Goal: Task Accomplishment & Management: Complete application form

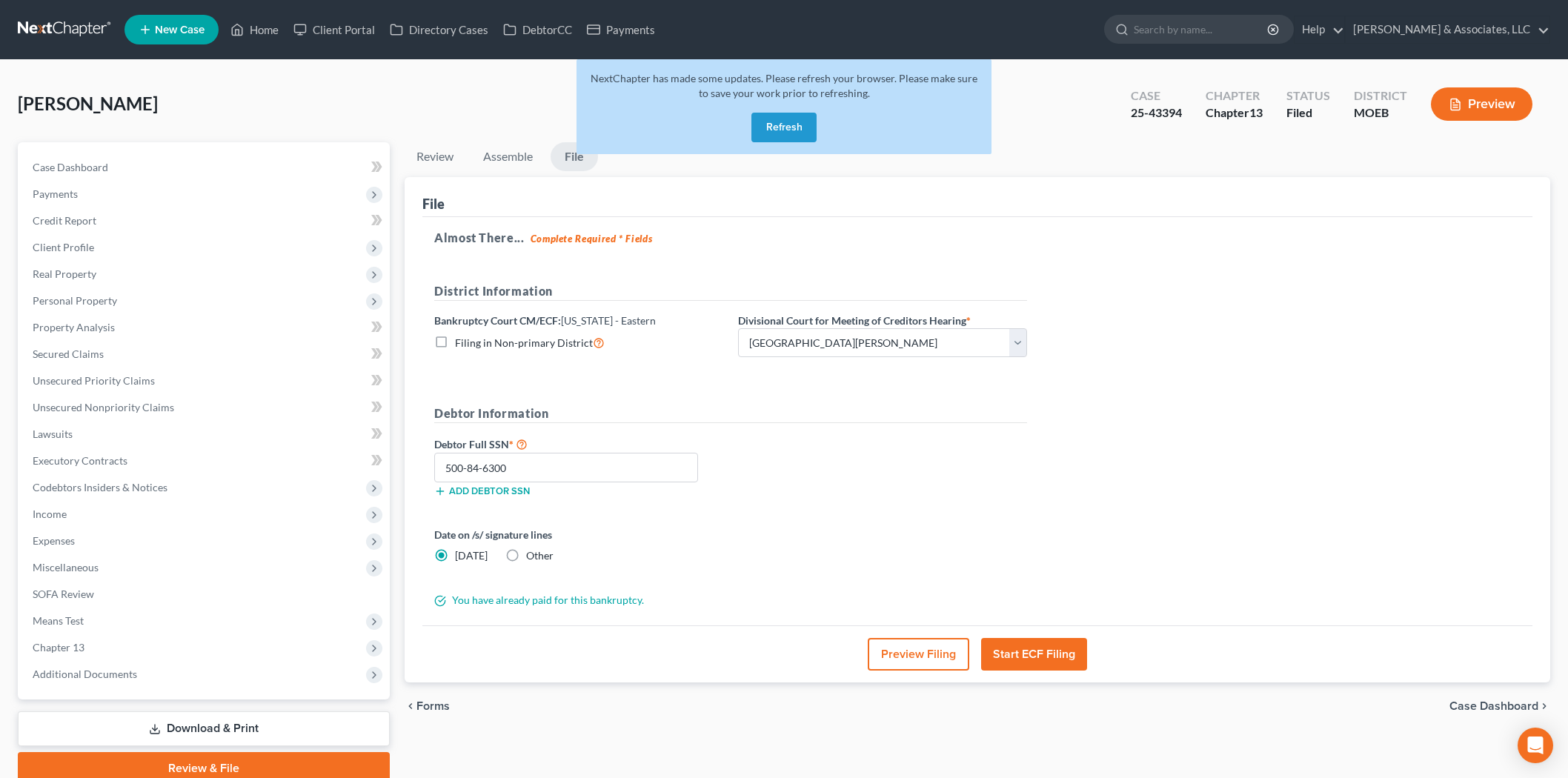
select select "2"
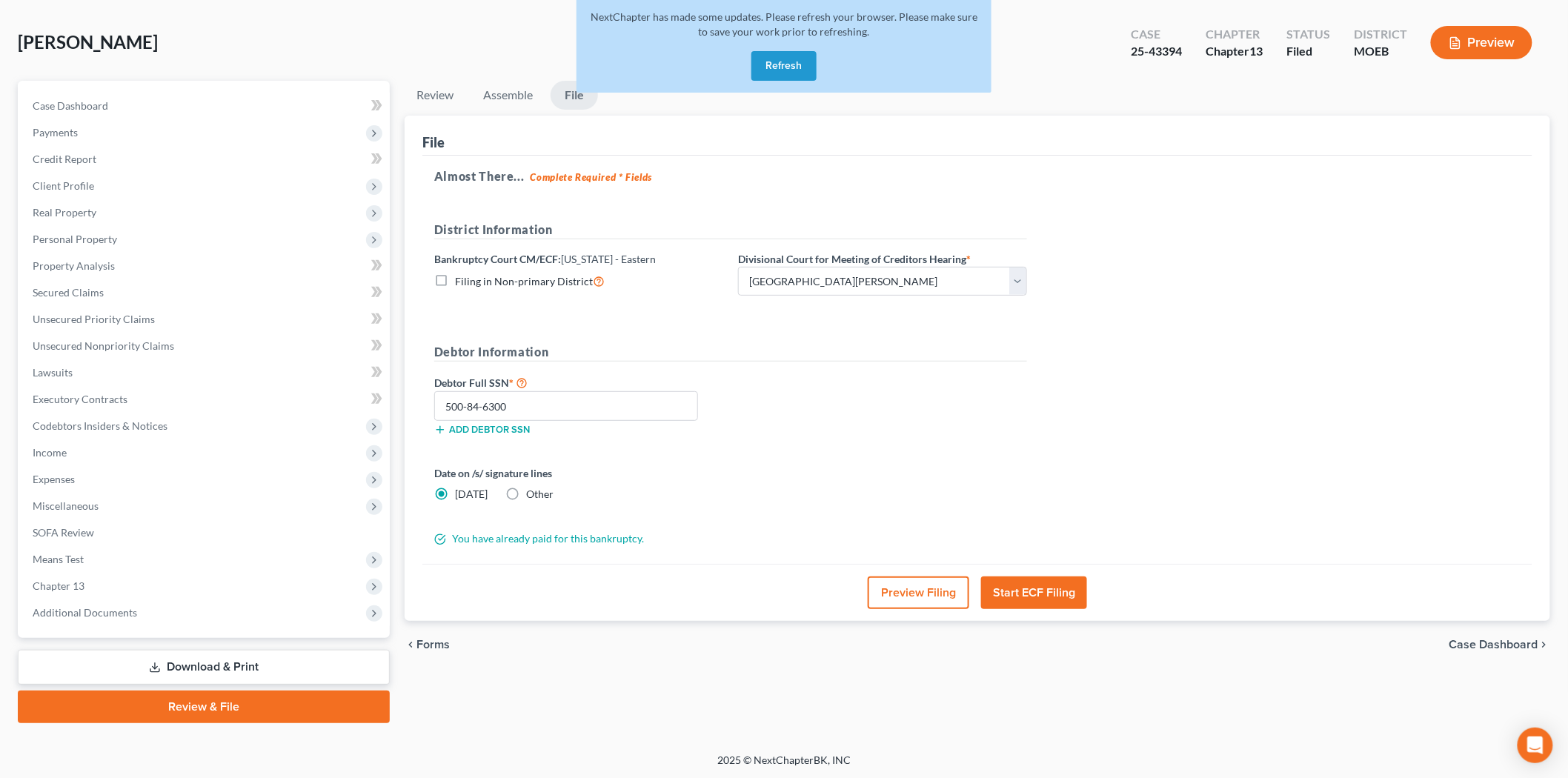
scroll to position [61, 0]
click at [786, 68] on button "Refresh" at bounding box center [784, 66] width 65 height 30
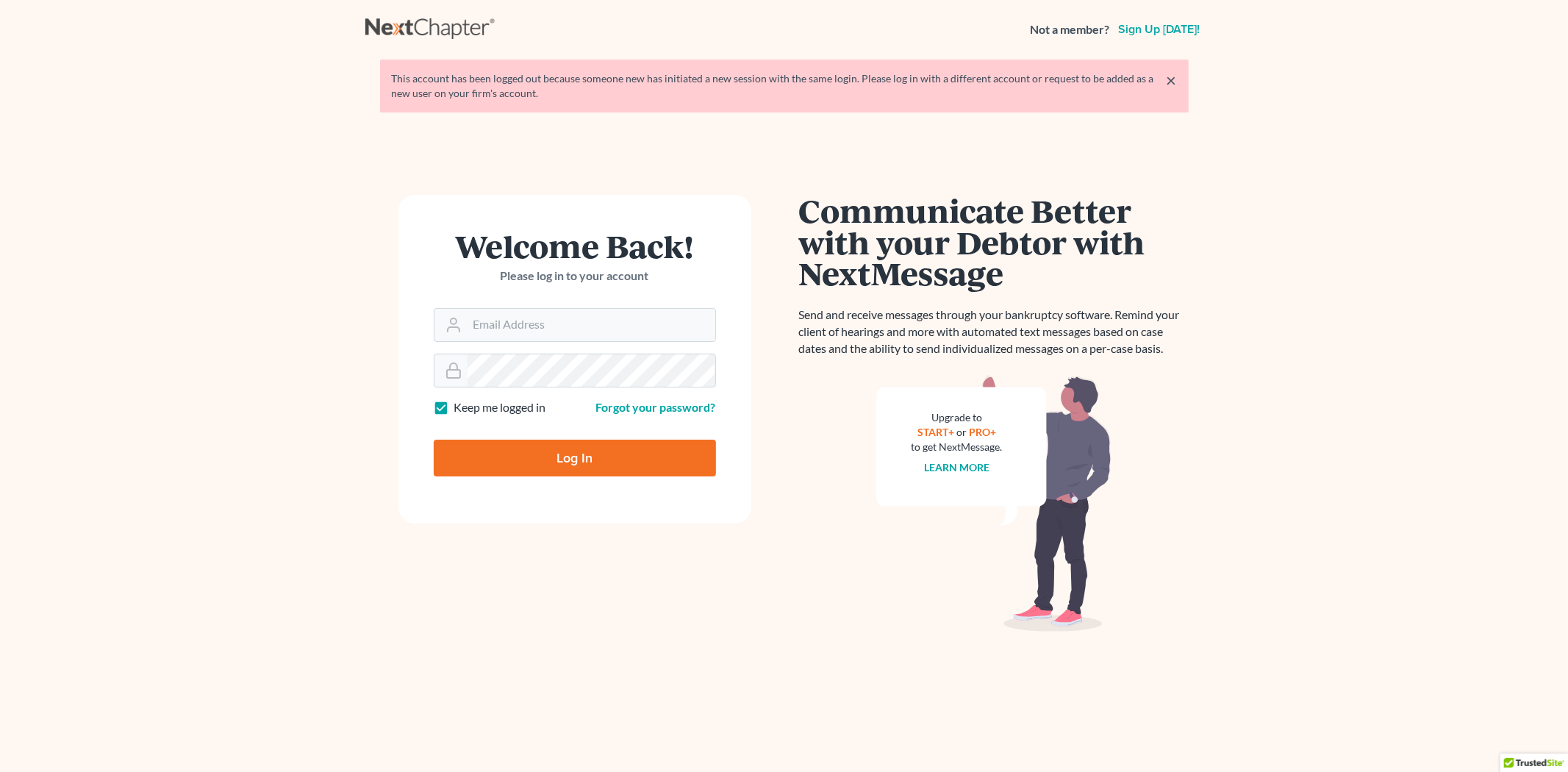
type input "[PERSON_NAME][EMAIL_ADDRESS][DOMAIN_NAME]"
click at [434, 439] on input "Log In" at bounding box center [575, 457] width 282 height 37
type input "Thinking..."
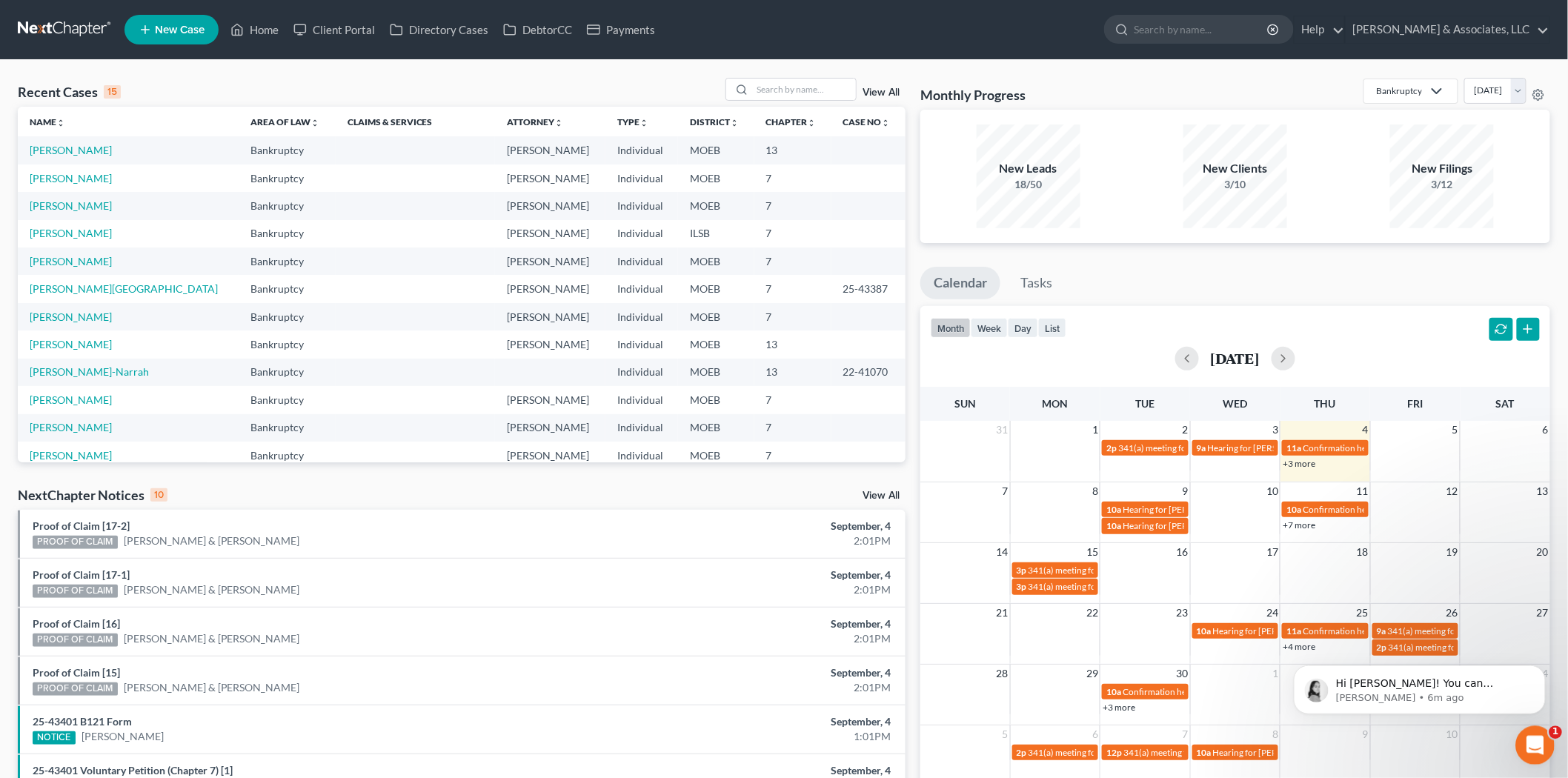
click at [1522, 736] on div "Open Intercom Messenger" at bounding box center [1533, 743] width 49 height 49
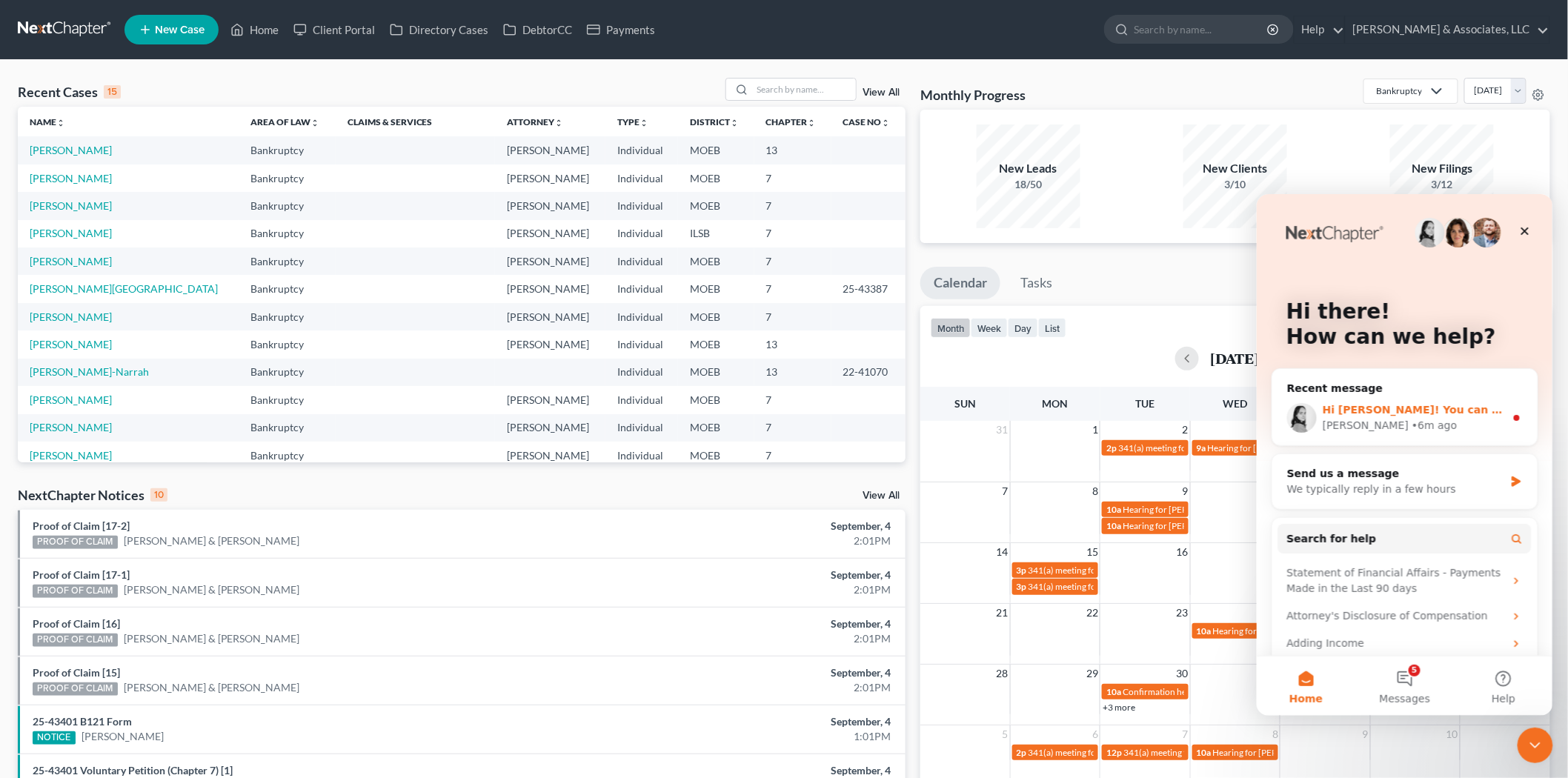
click at [1411, 417] on div "• 6m ago" at bounding box center [1433, 425] width 45 height 16
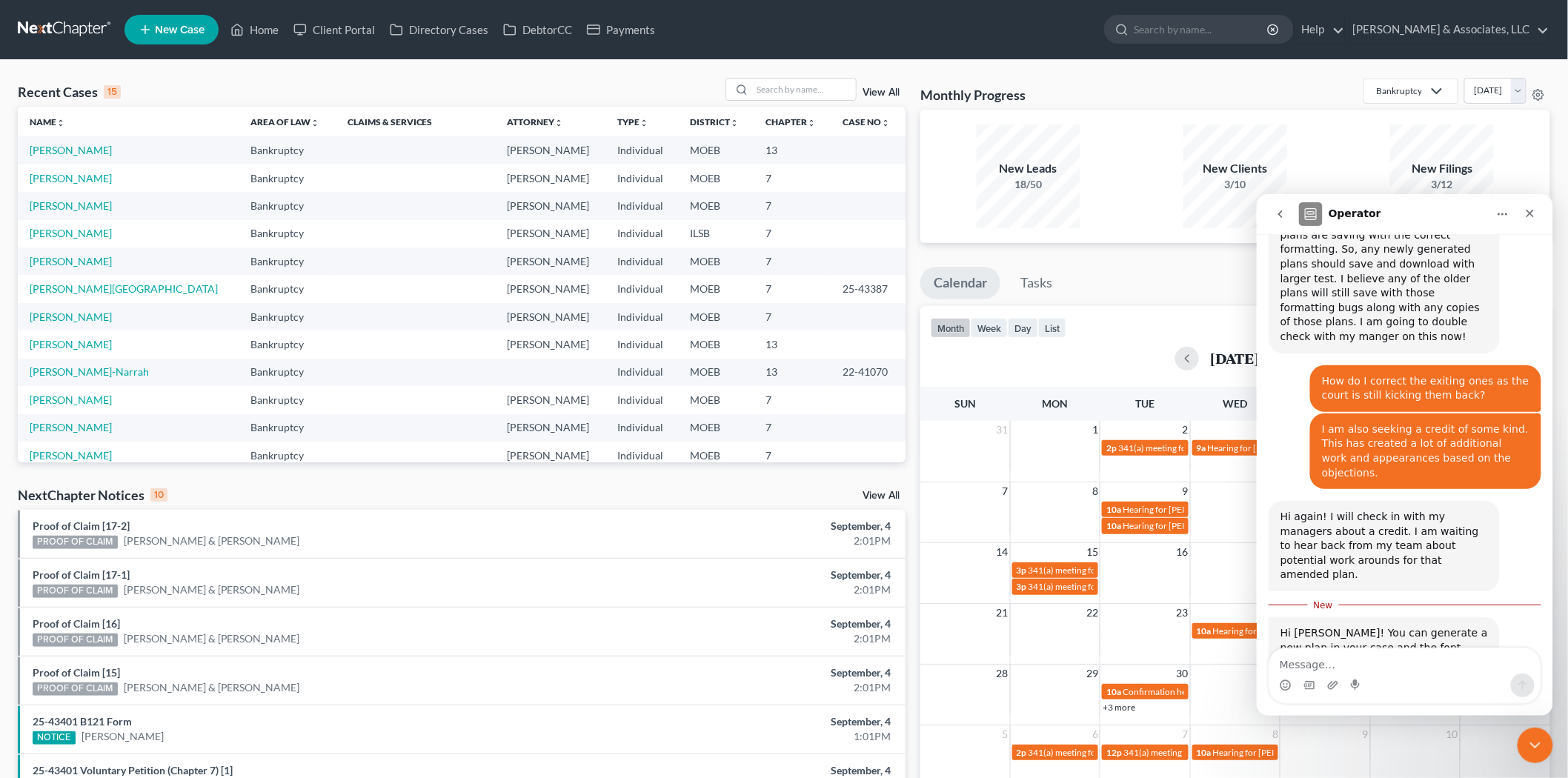
scroll to position [3208, 0]
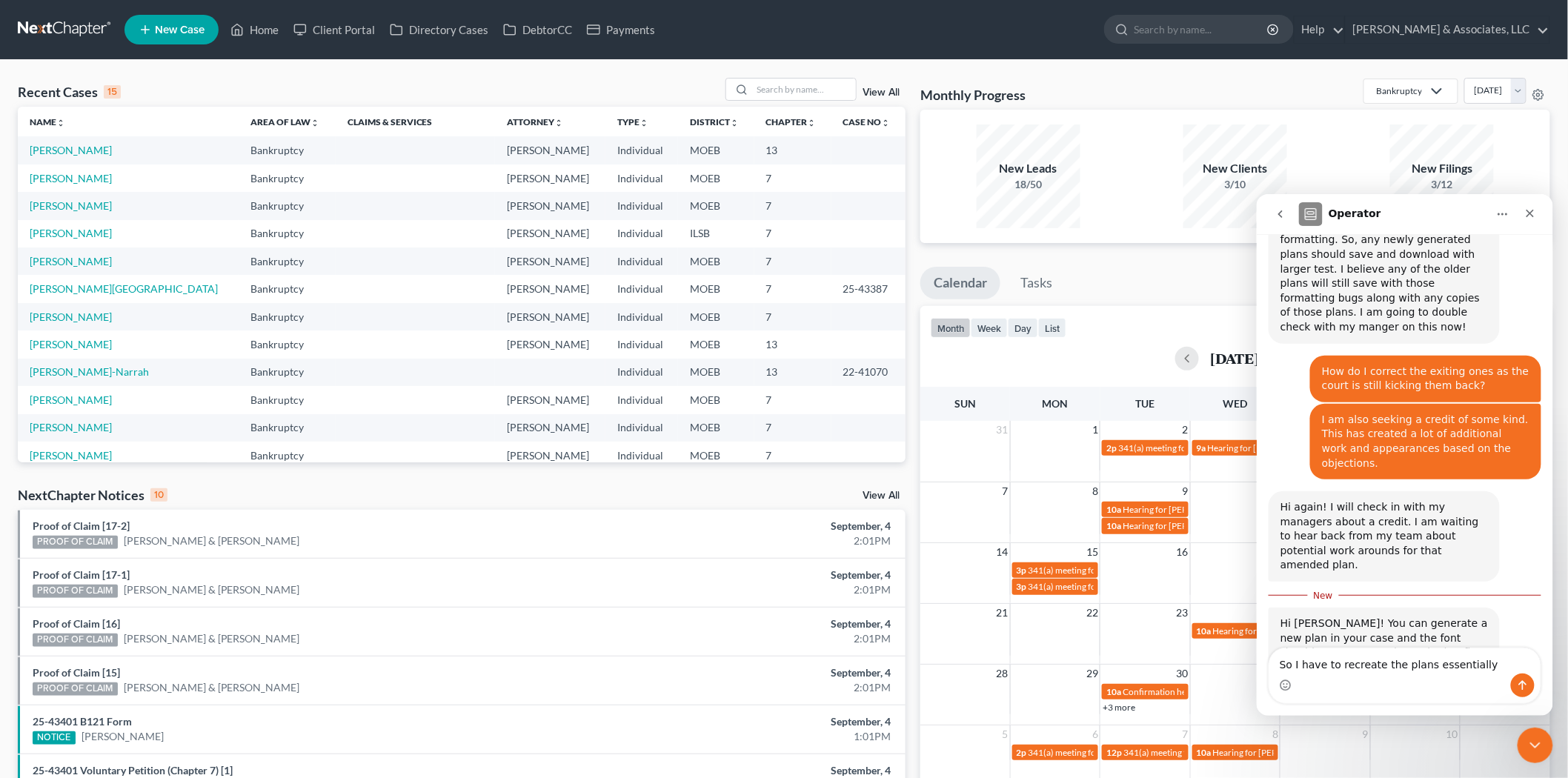
type textarea "So I have to recreate the plans essentially?"
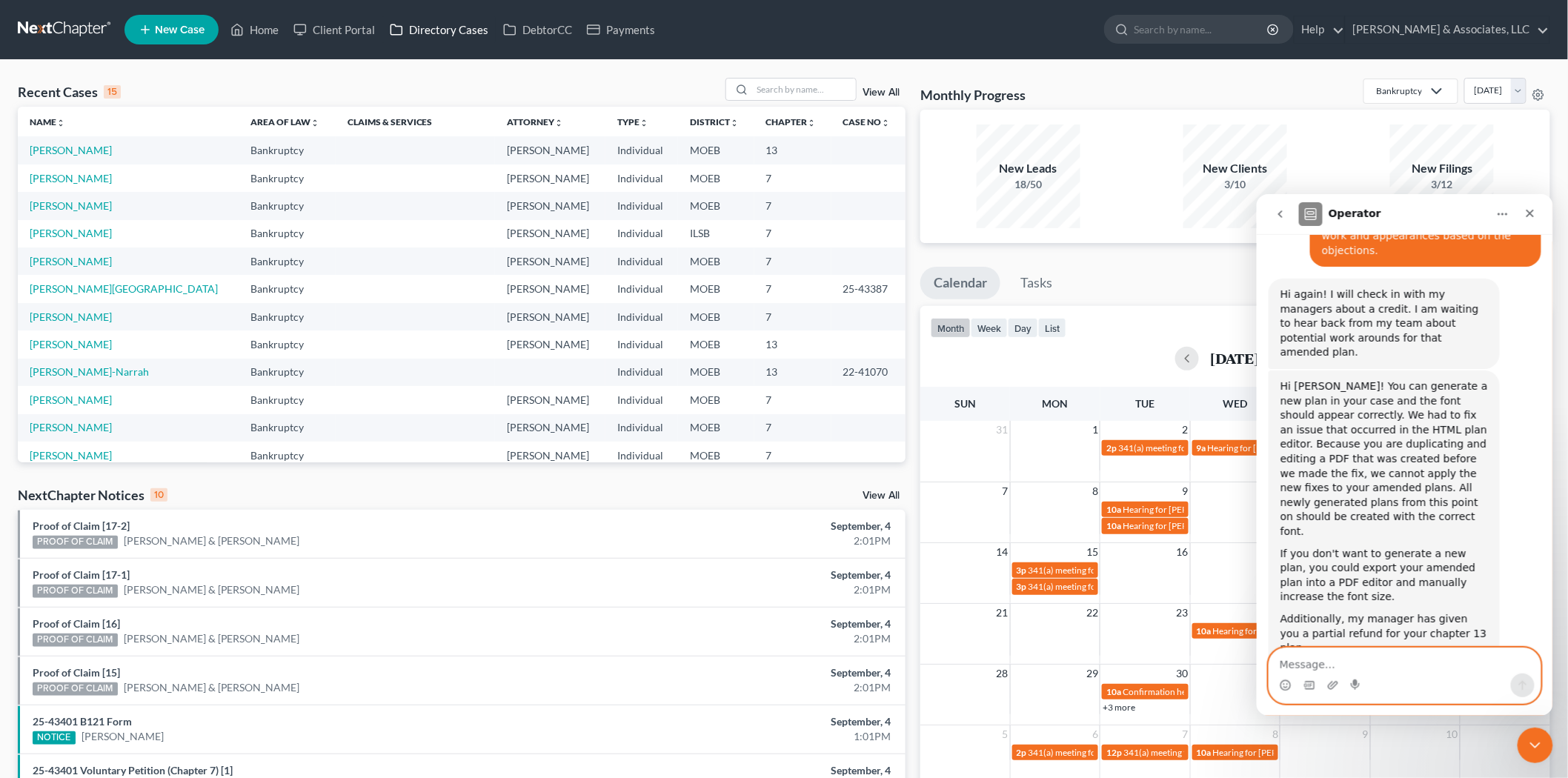
scroll to position [3442, 0]
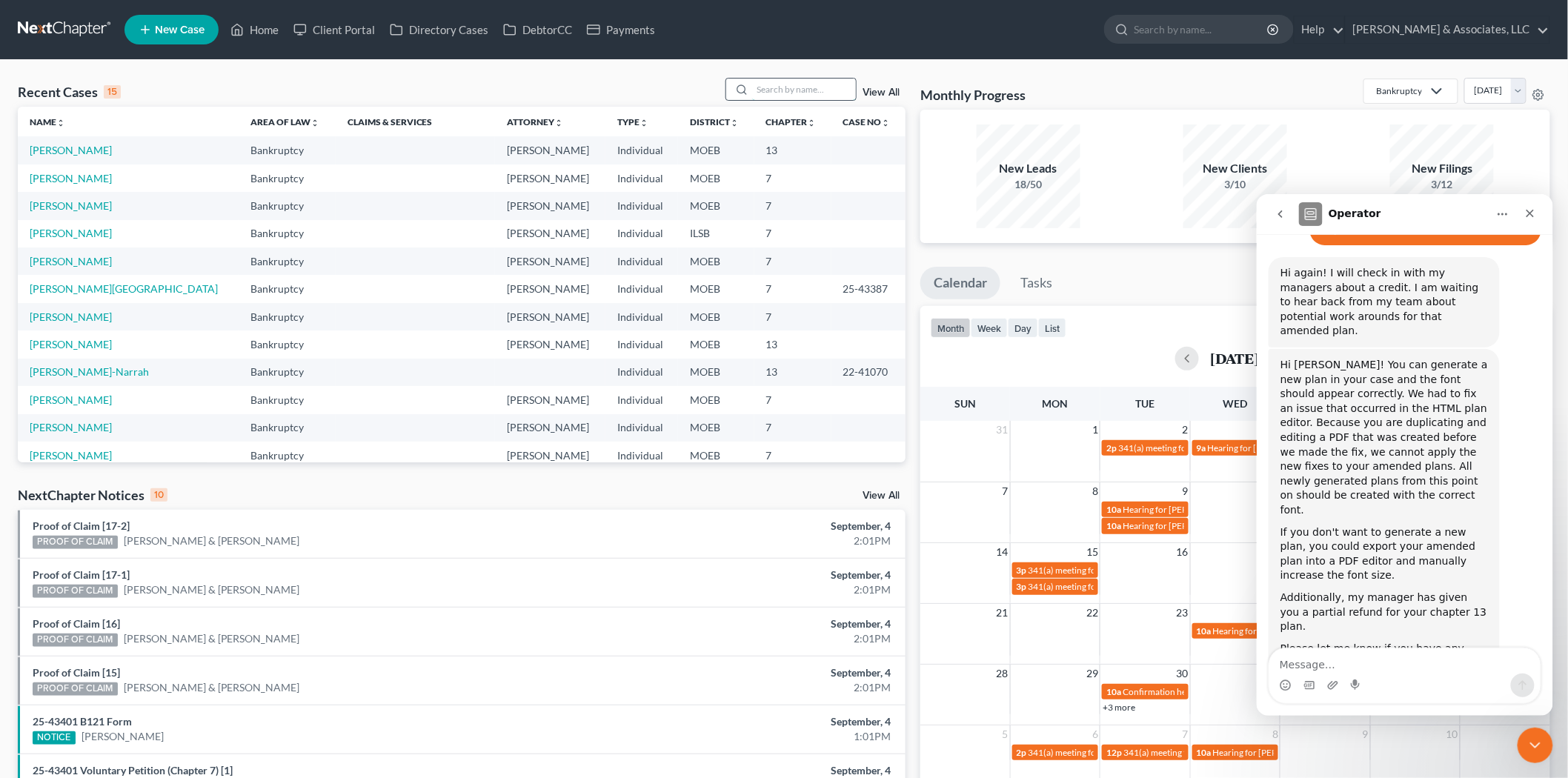
click at [763, 89] on input "search" at bounding box center [804, 89] width 104 height 21
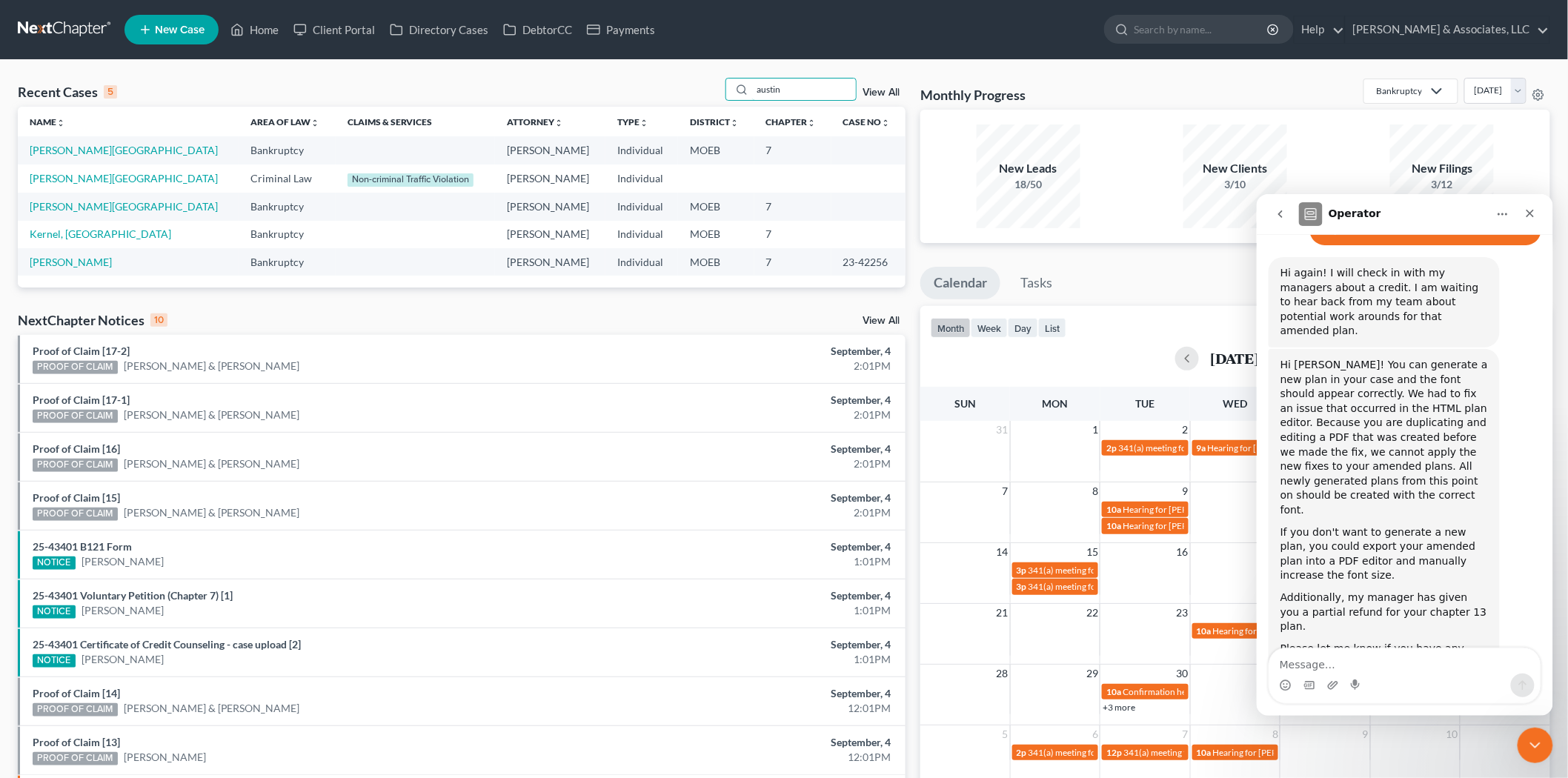
type input "austin"
click at [78, 256] on link "Austin, Carmalitta" at bounding box center [71, 262] width 83 height 12
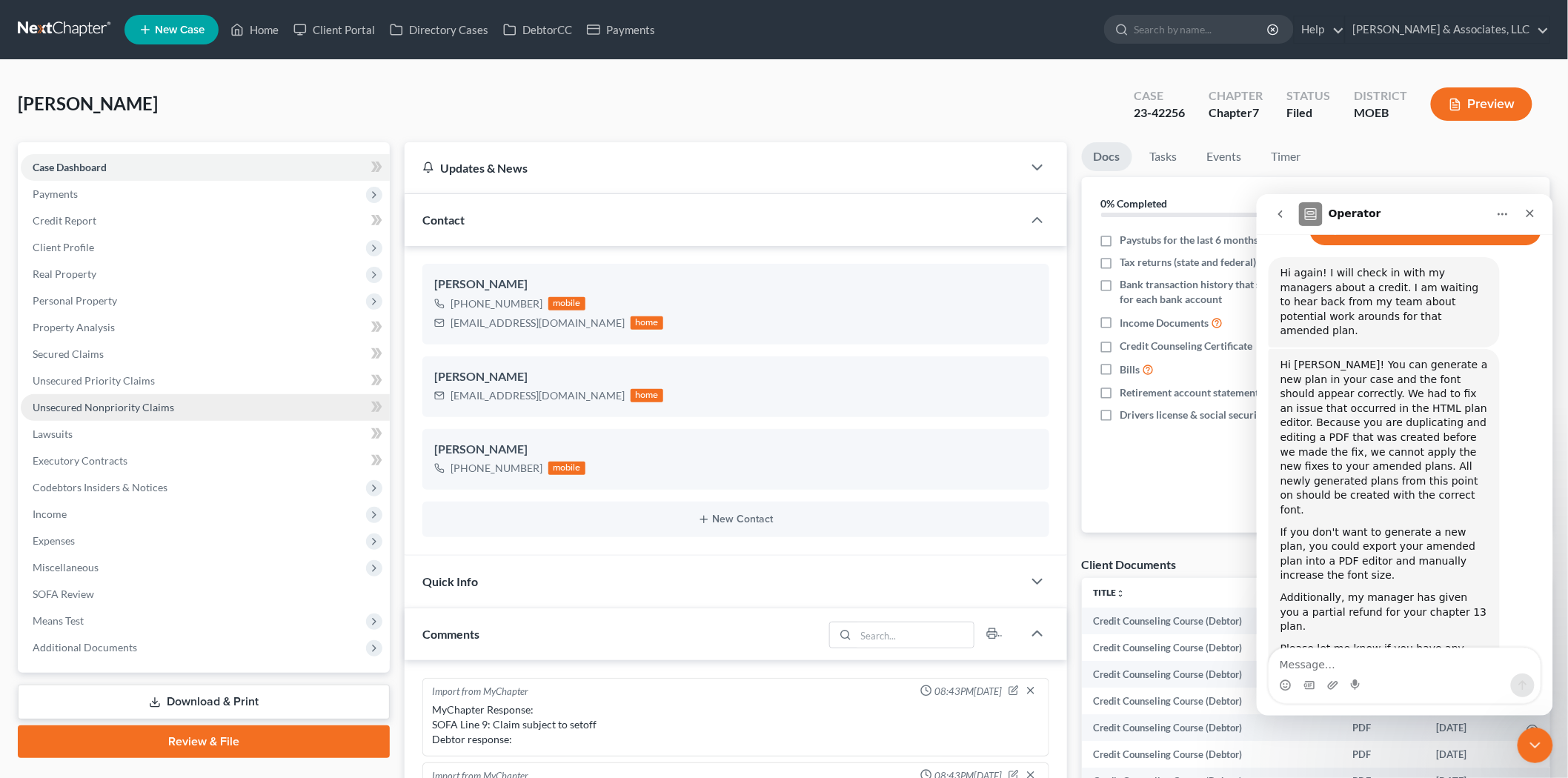
click at [83, 405] on span "Unsecured Nonpriority Claims" at bounding box center [103, 407] width 141 height 12
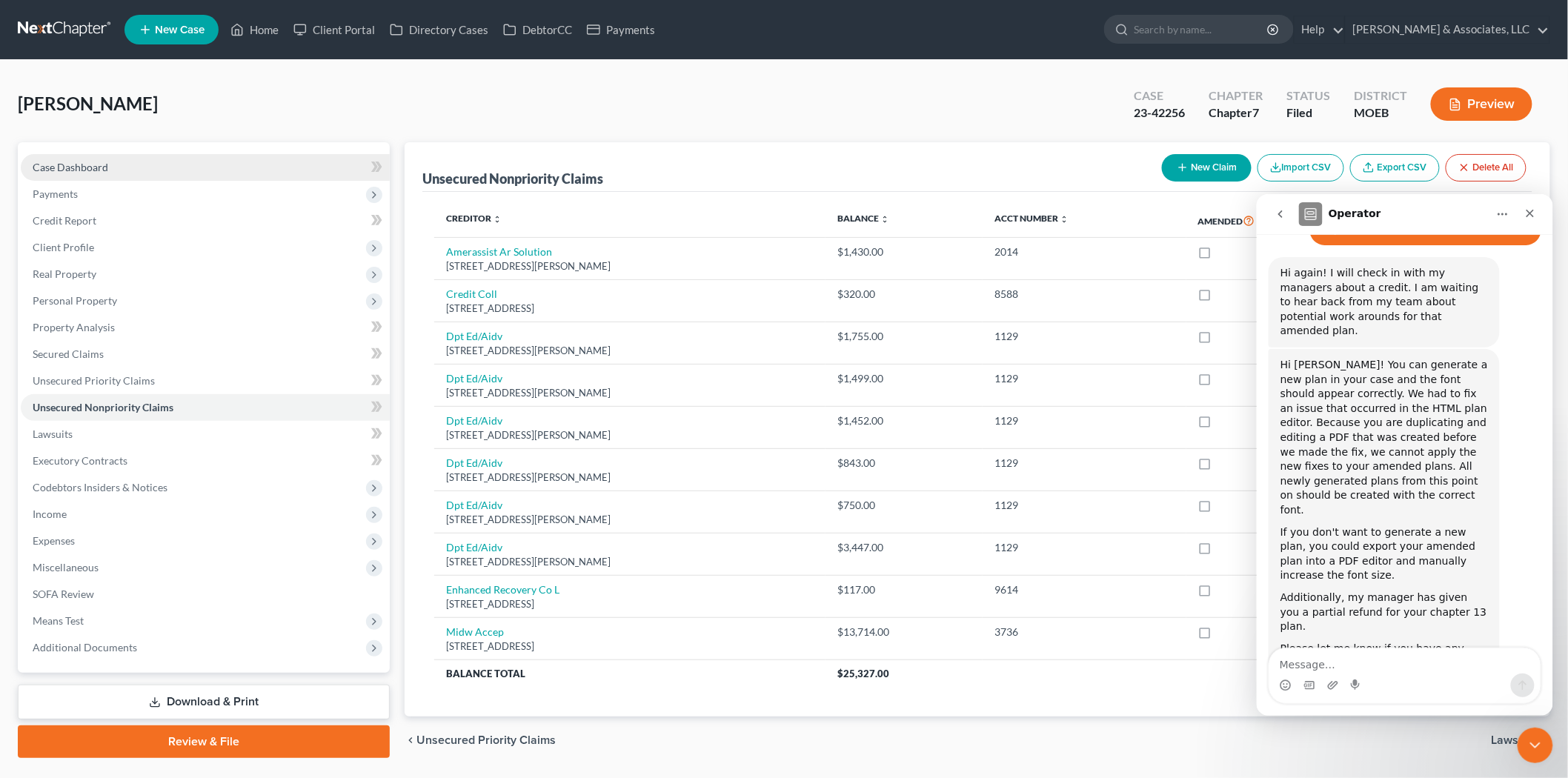
click at [93, 159] on link "Case Dashboard" at bounding box center [206, 167] width 369 height 26
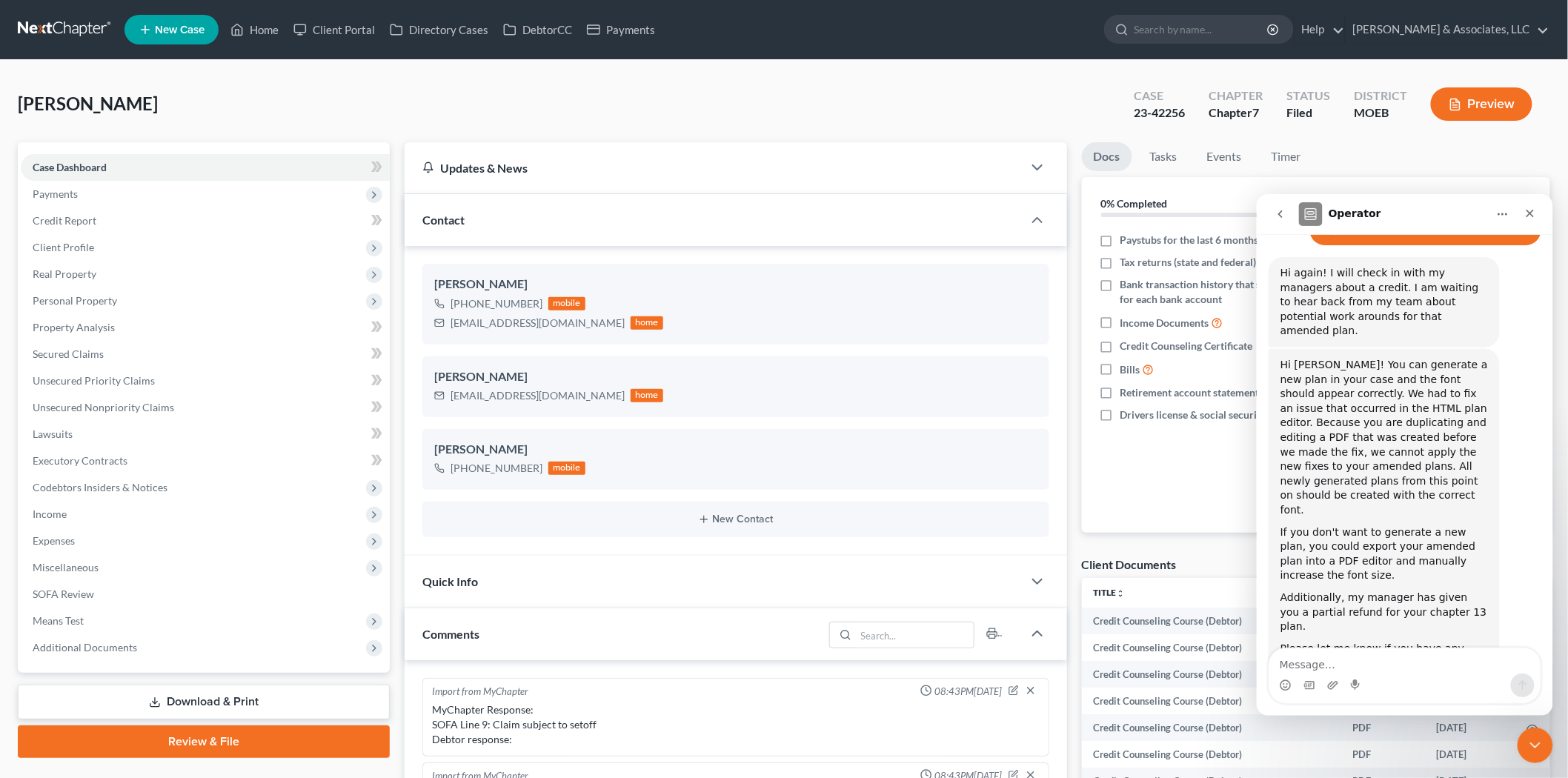
scroll to position [320, 0]
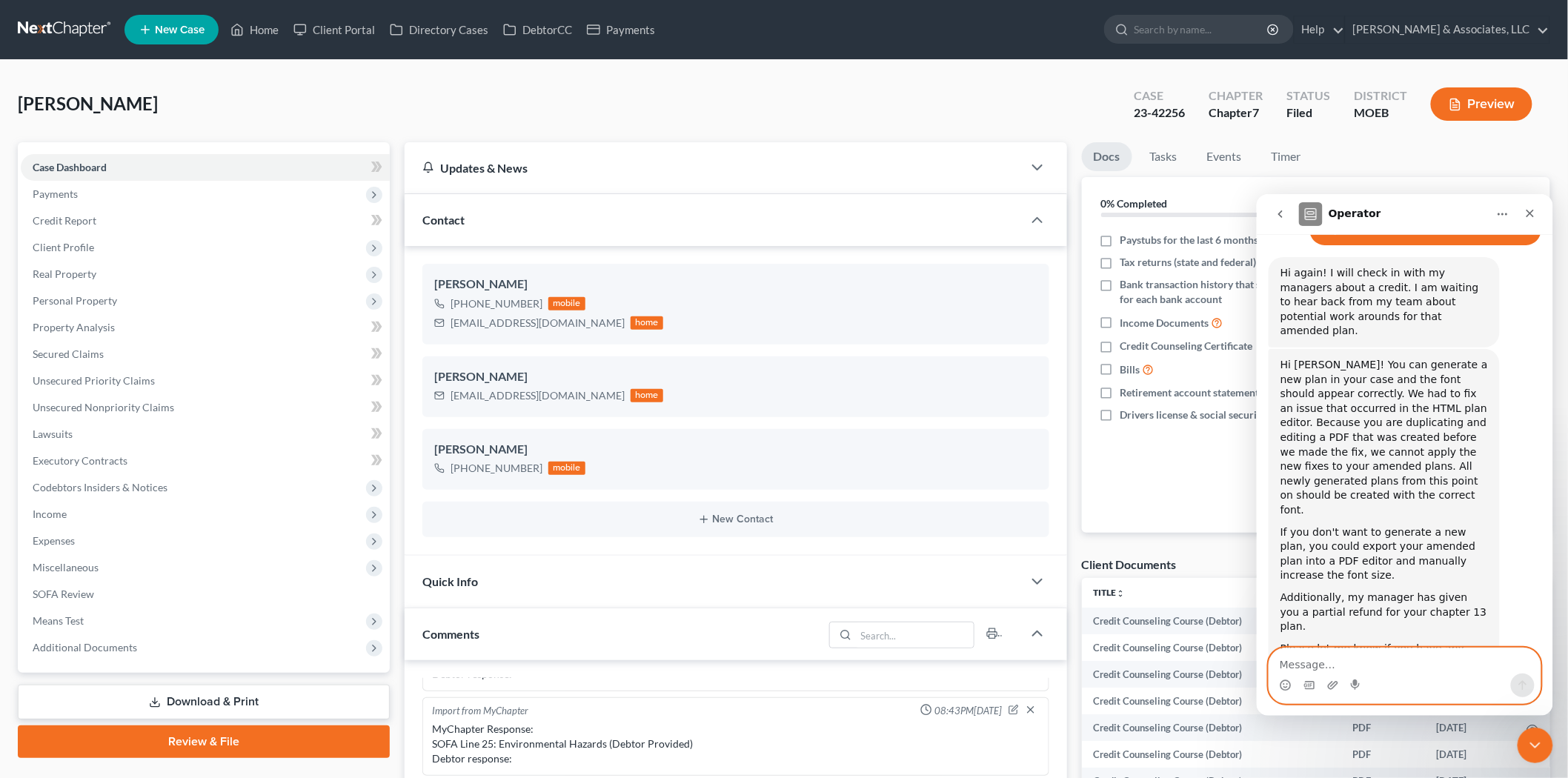
click at [1345, 665] on textarea "Message…" at bounding box center [1404, 659] width 271 height 25
type textarea "There are"
drag, startPoint x: 1420, startPoint y: 655, endPoint x: 1230, endPoint y: 654, distance: 190.0
click at [1256, 654] on html "Operator Have a quick question or need help finding something? Send us a chat! …" at bounding box center [1404, 454] width 296 height 522
drag, startPoint x: 459, startPoint y: 95, endPoint x: 248, endPoint y: 4, distance: 229.8
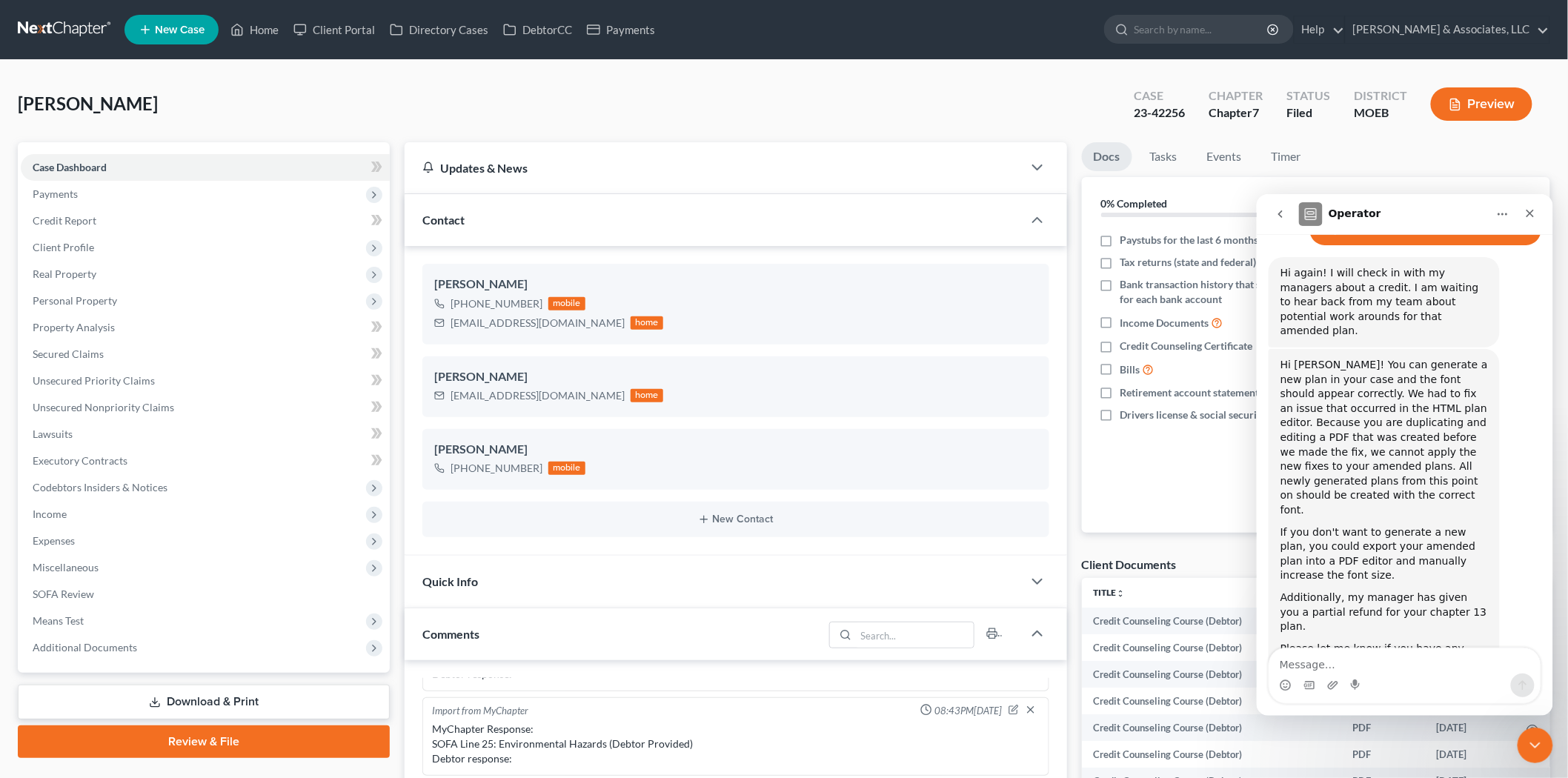
click at [457, 92] on div "Austin, Carmalitta Upgraded Case 23-42256 Chapter Chapter 7 Status Filed Distri…" at bounding box center [784, 110] width 1533 height 64
click at [276, 27] on link "Home" at bounding box center [255, 30] width 63 height 26
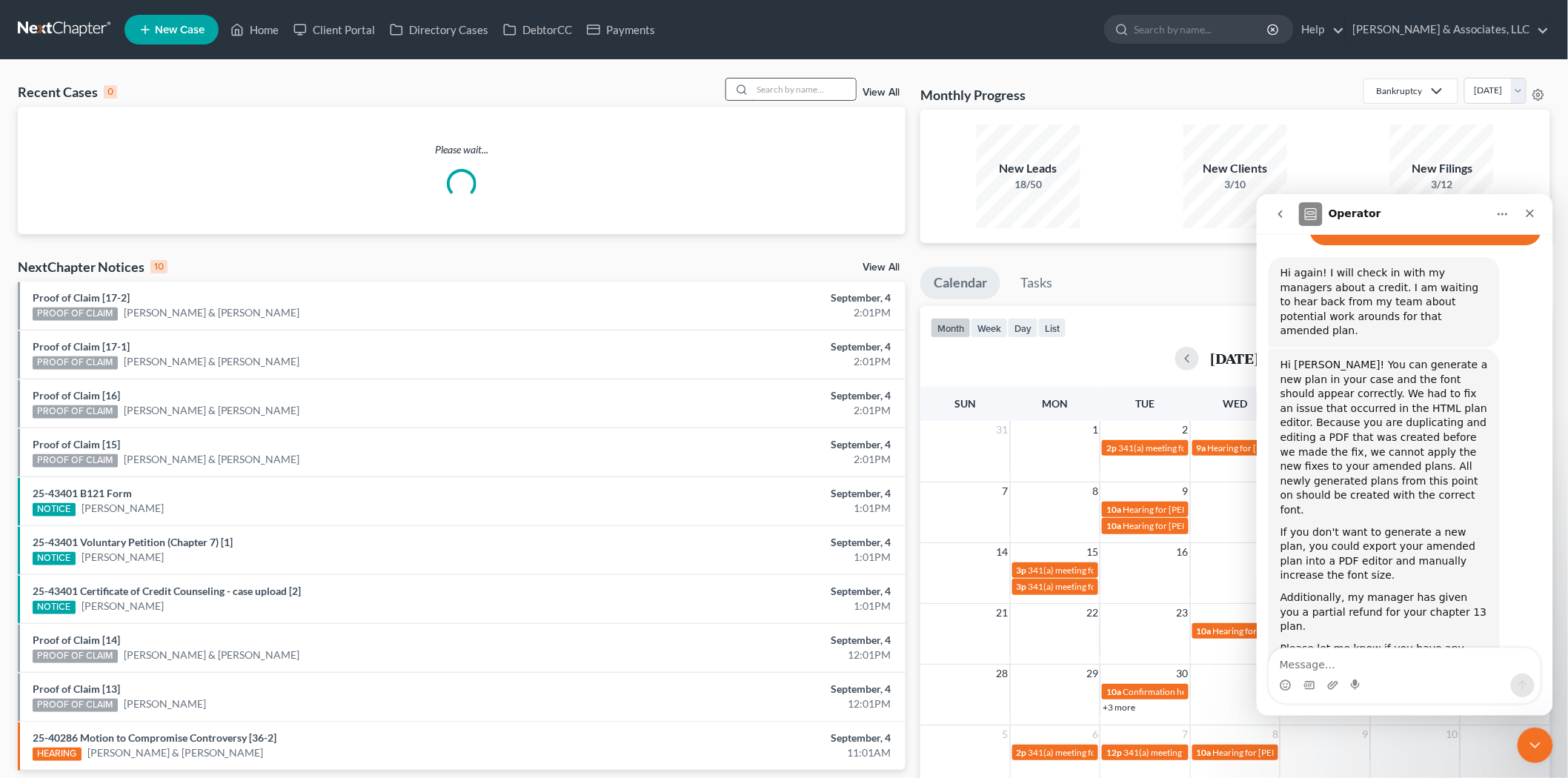
click at [798, 97] on input "search" at bounding box center [804, 89] width 104 height 21
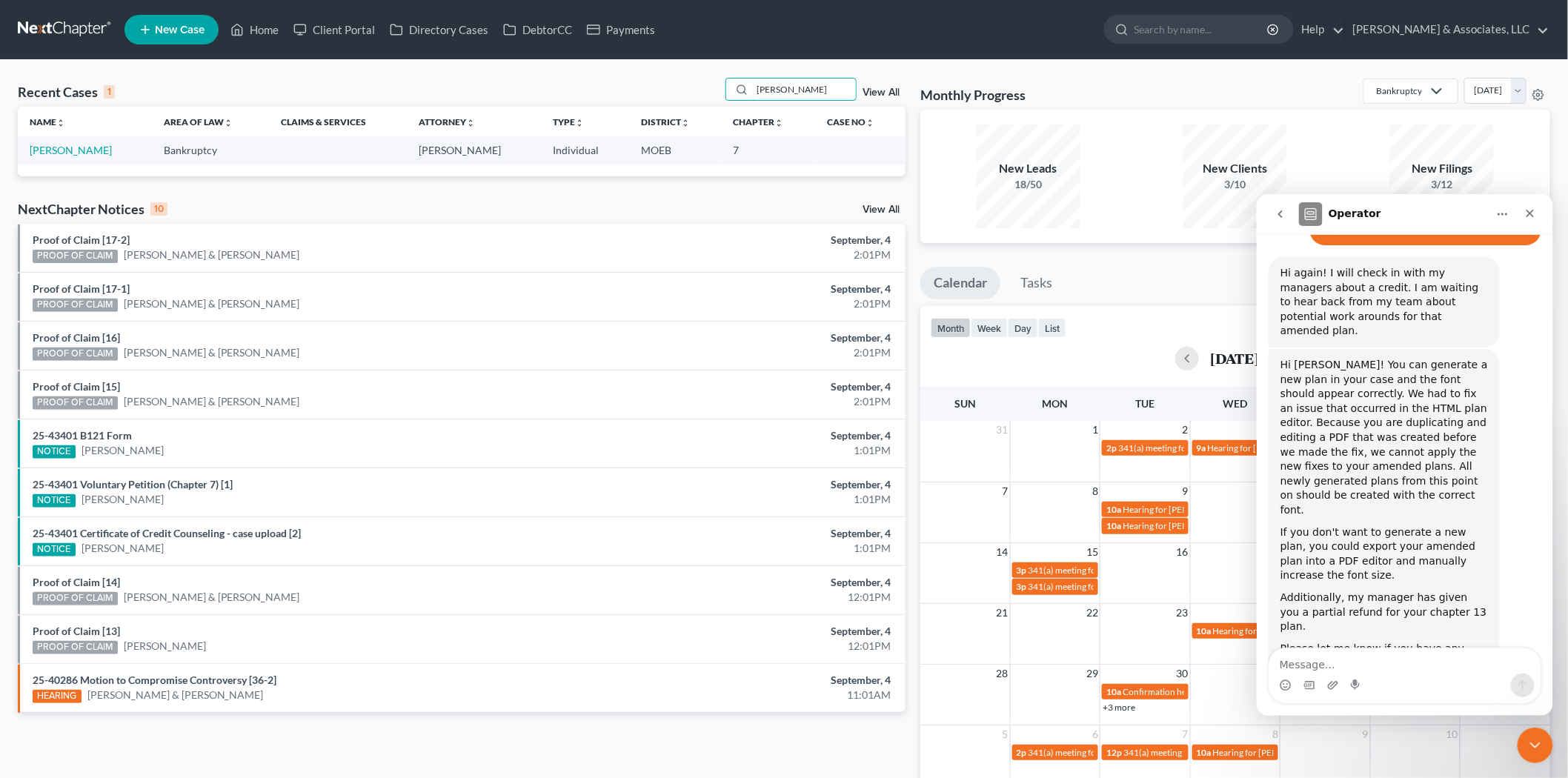
type input "leonard"
click at [54, 145] on link "Leonard, Christine" at bounding box center [71, 150] width 83 height 12
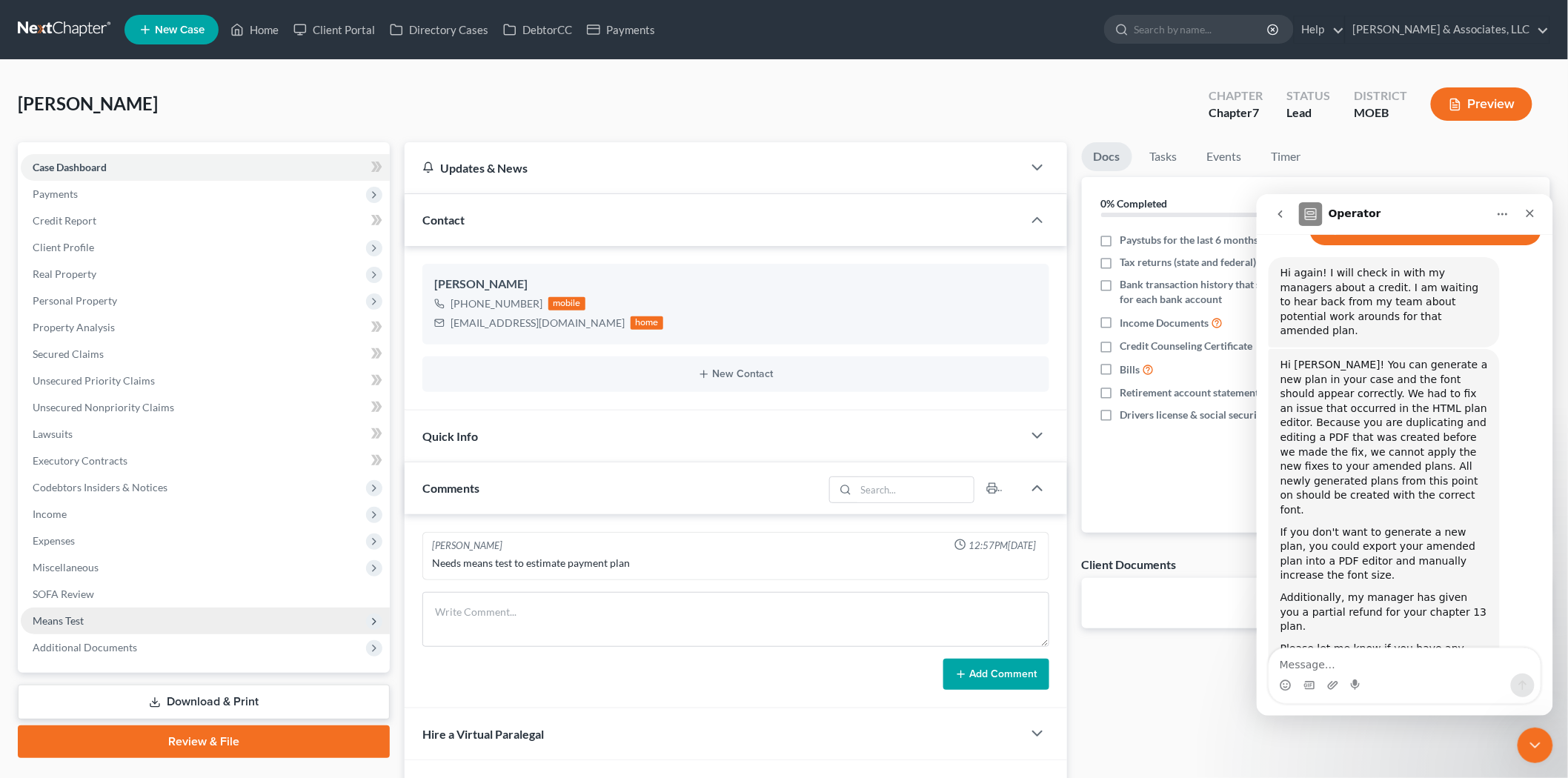
click at [93, 615] on span "Means Test" at bounding box center [206, 621] width 369 height 26
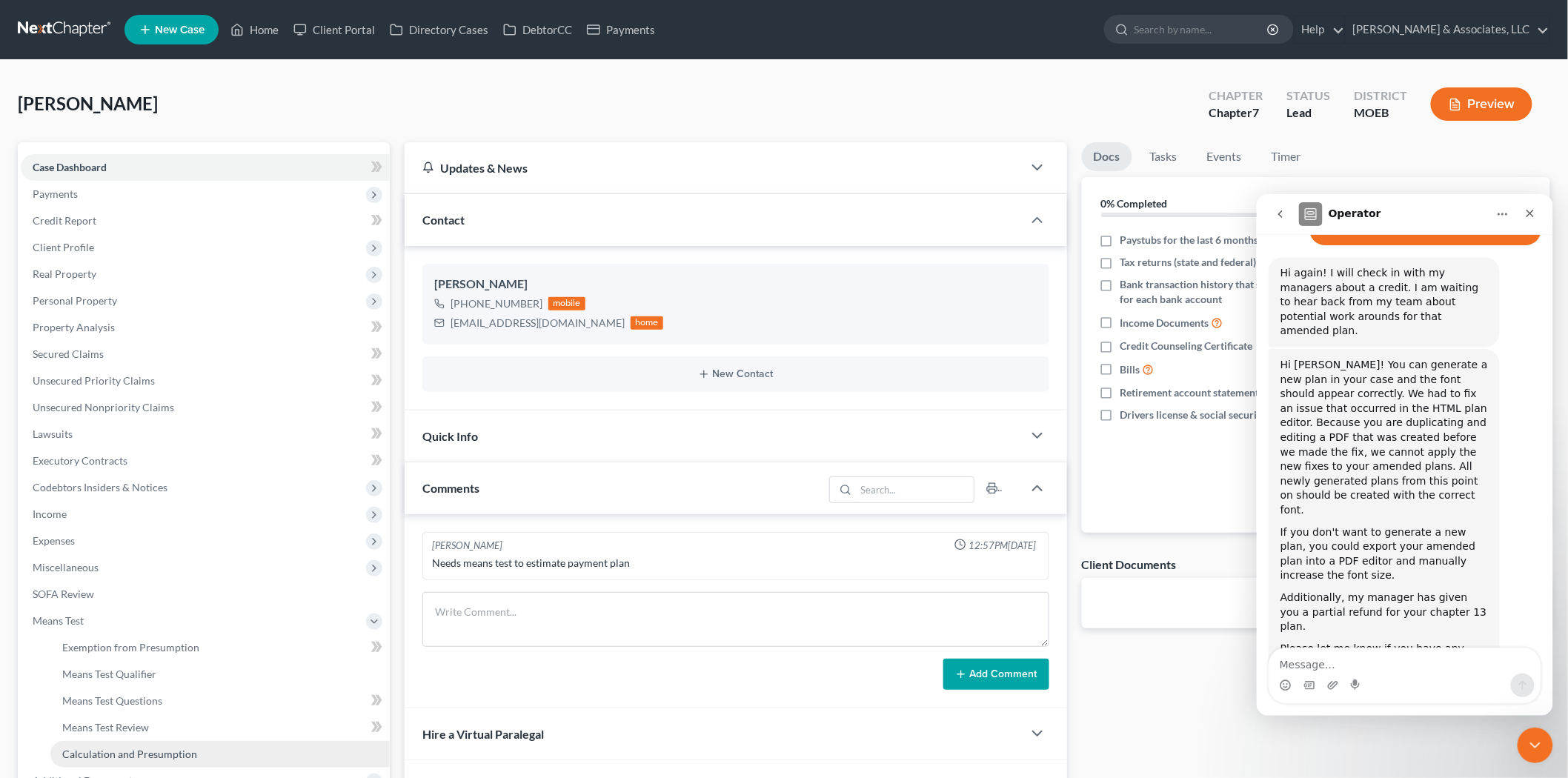
click at [106, 750] on span "Calculation and Presumption" at bounding box center [130, 753] width 135 height 12
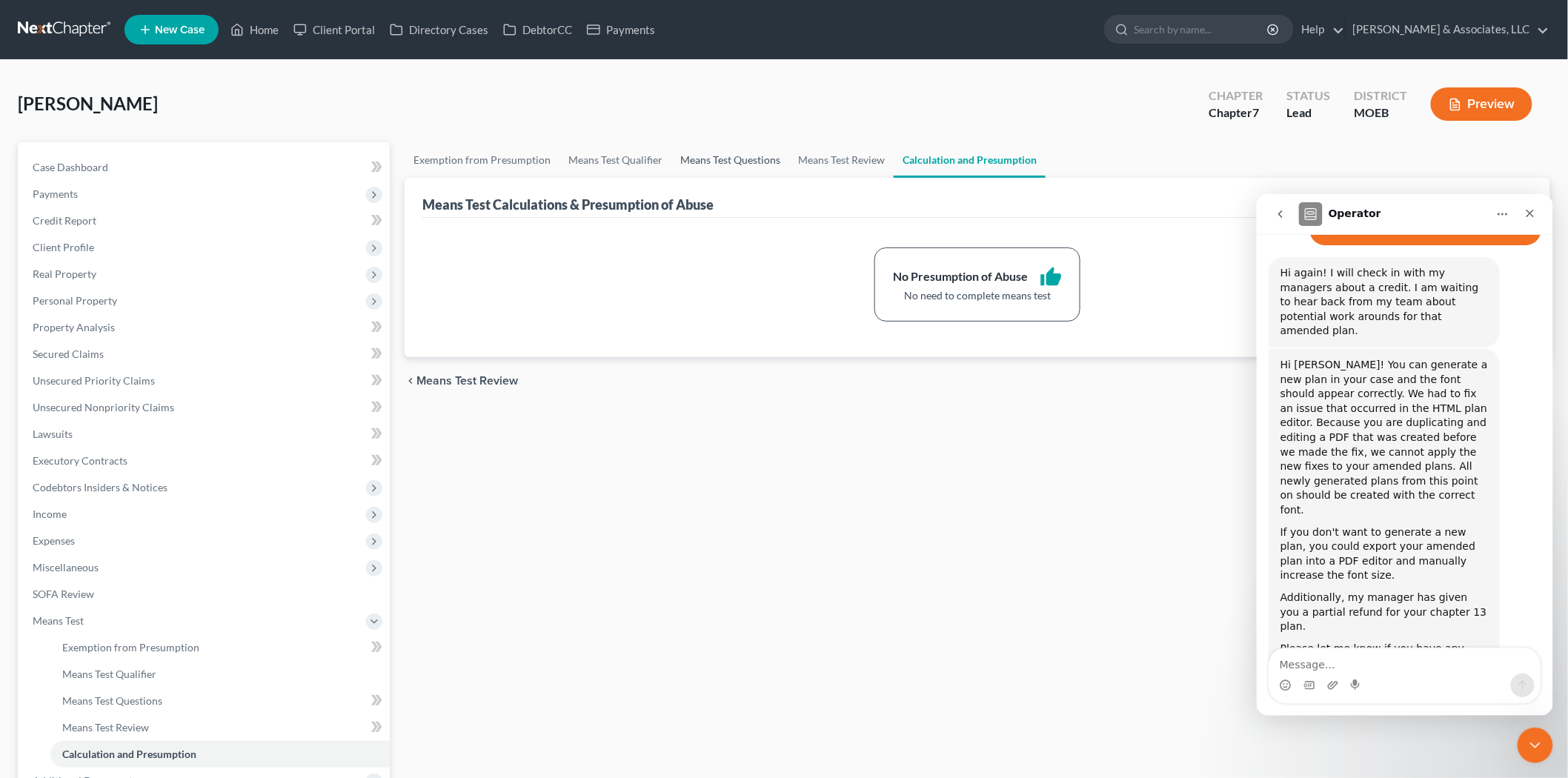
click at [690, 166] on link "Means Test Questions" at bounding box center [730, 160] width 118 height 35
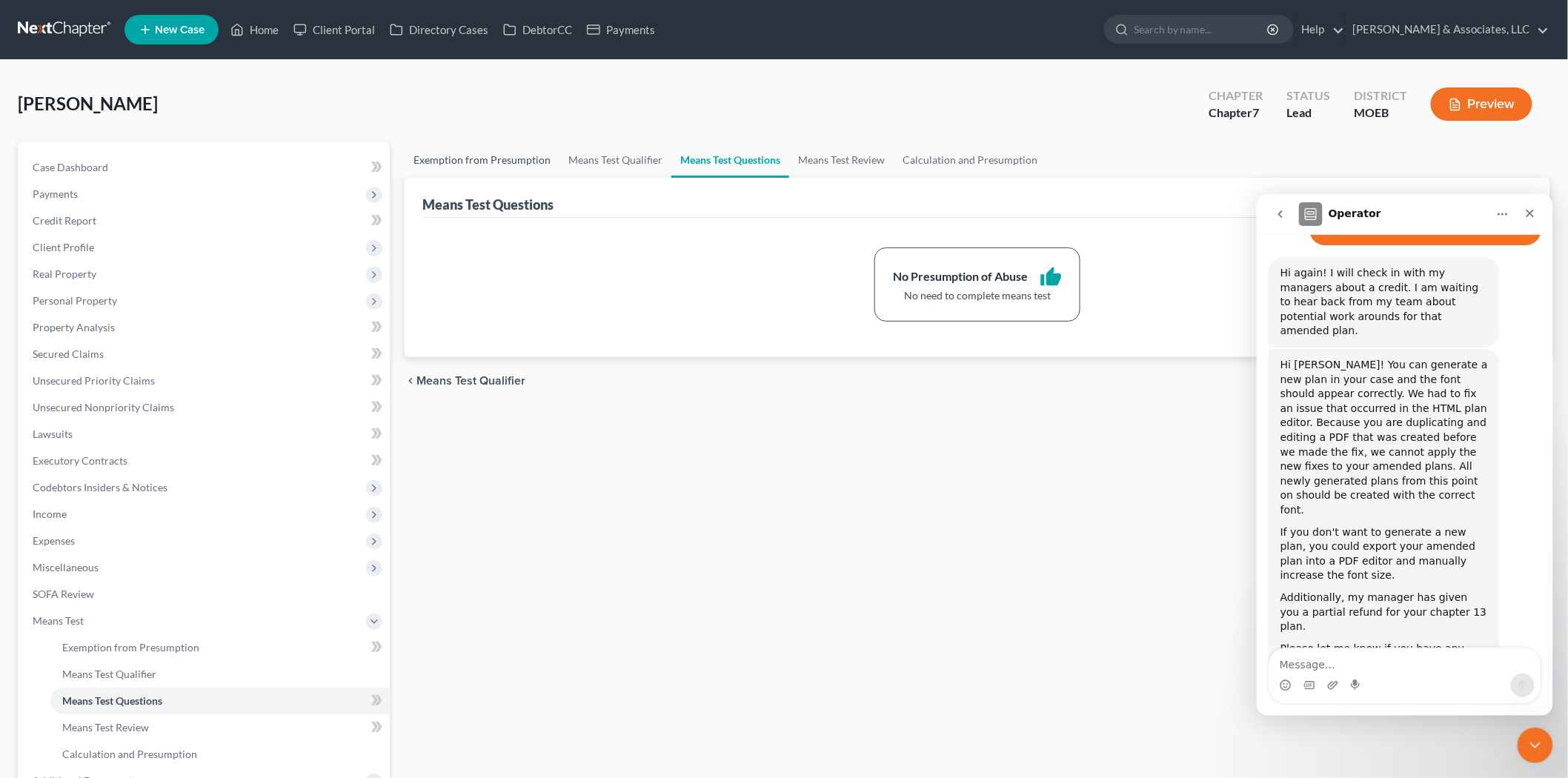
click at [483, 154] on link "Exemption from Presumption" at bounding box center [482, 160] width 155 height 35
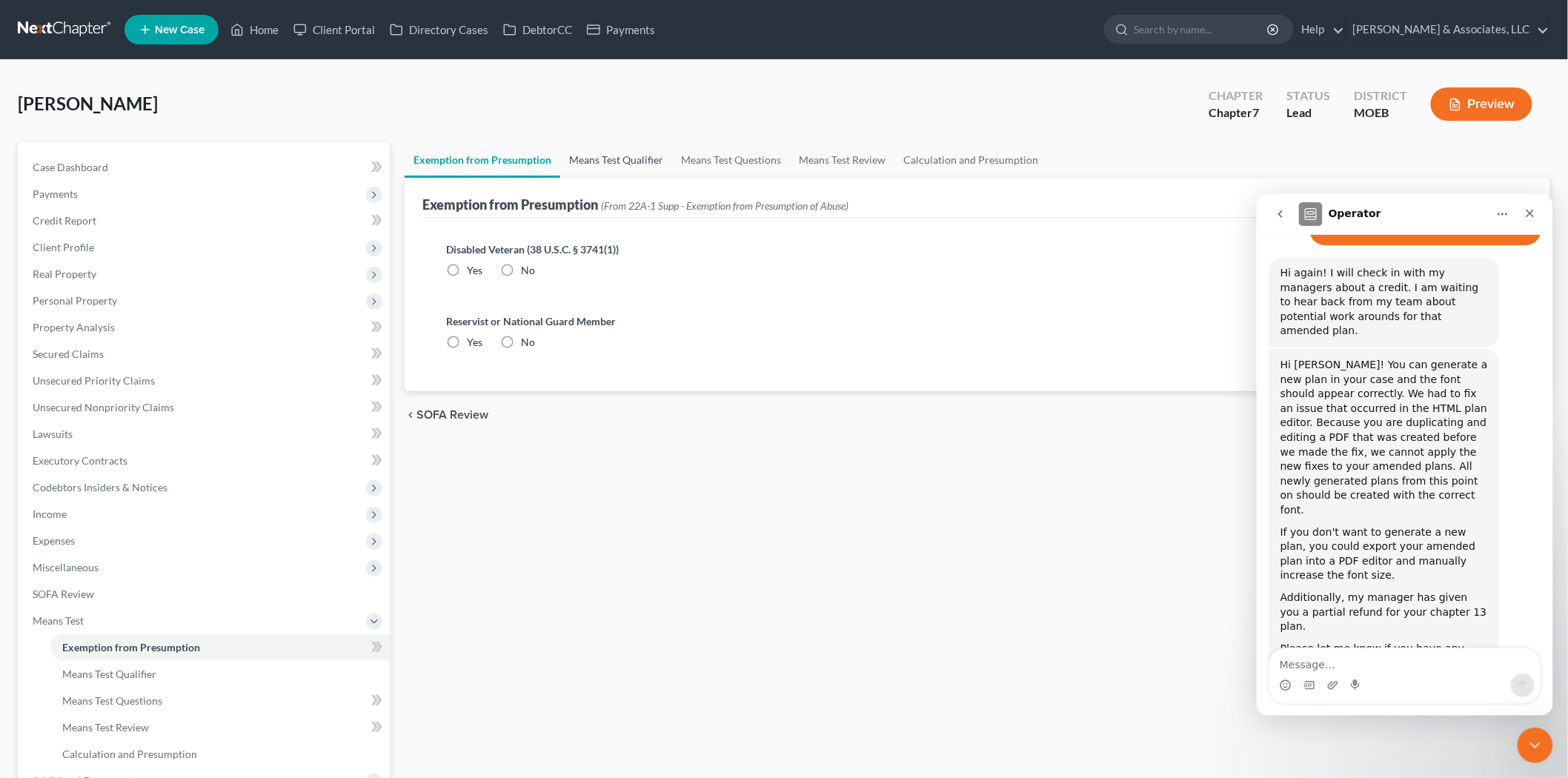
click at [602, 154] on link "Means Test Qualifier" at bounding box center [616, 160] width 112 height 35
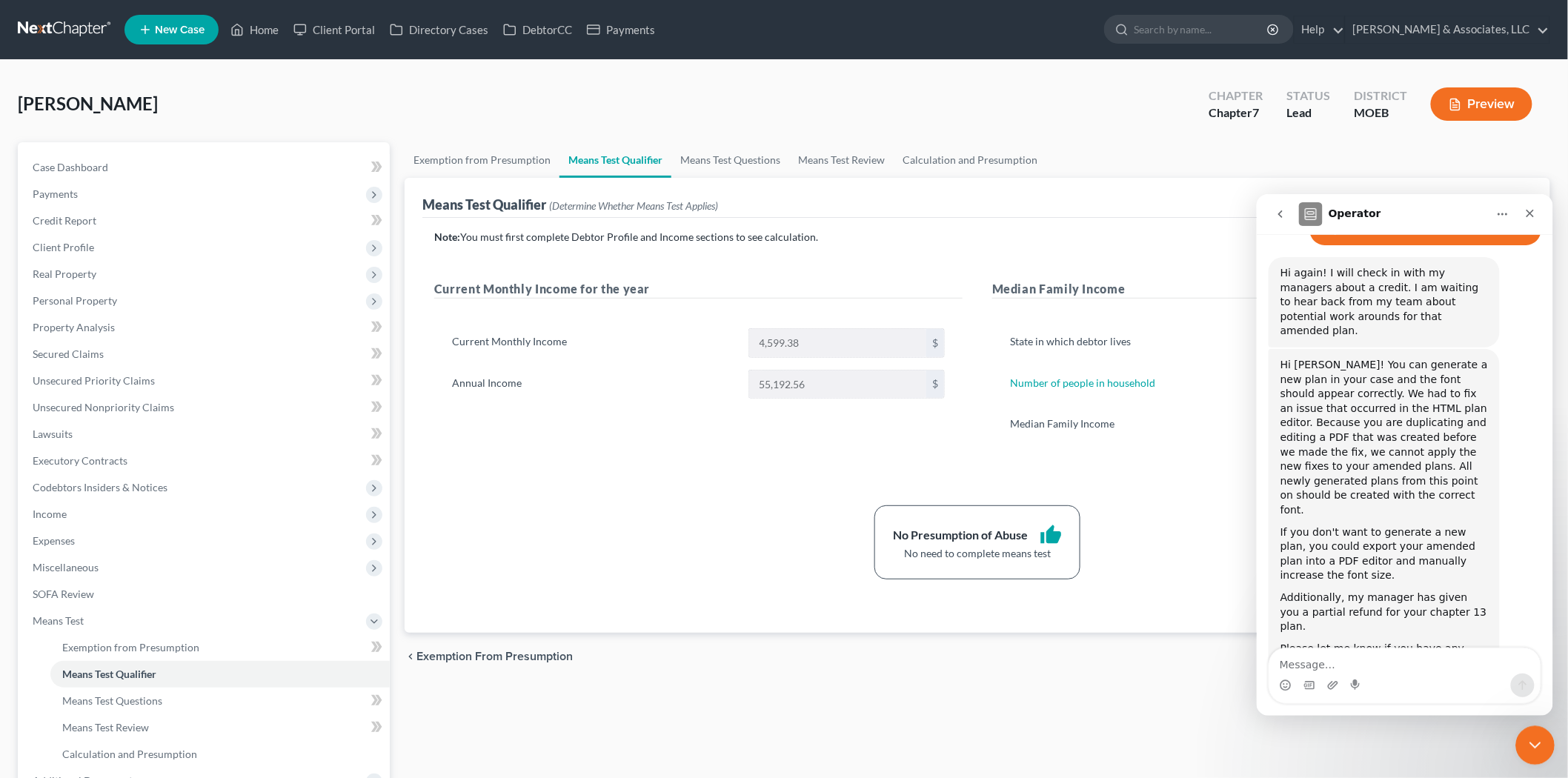
click at [1527, 746] on icon "Close Intercom Messenger" at bounding box center [1532, 743] width 18 height 18
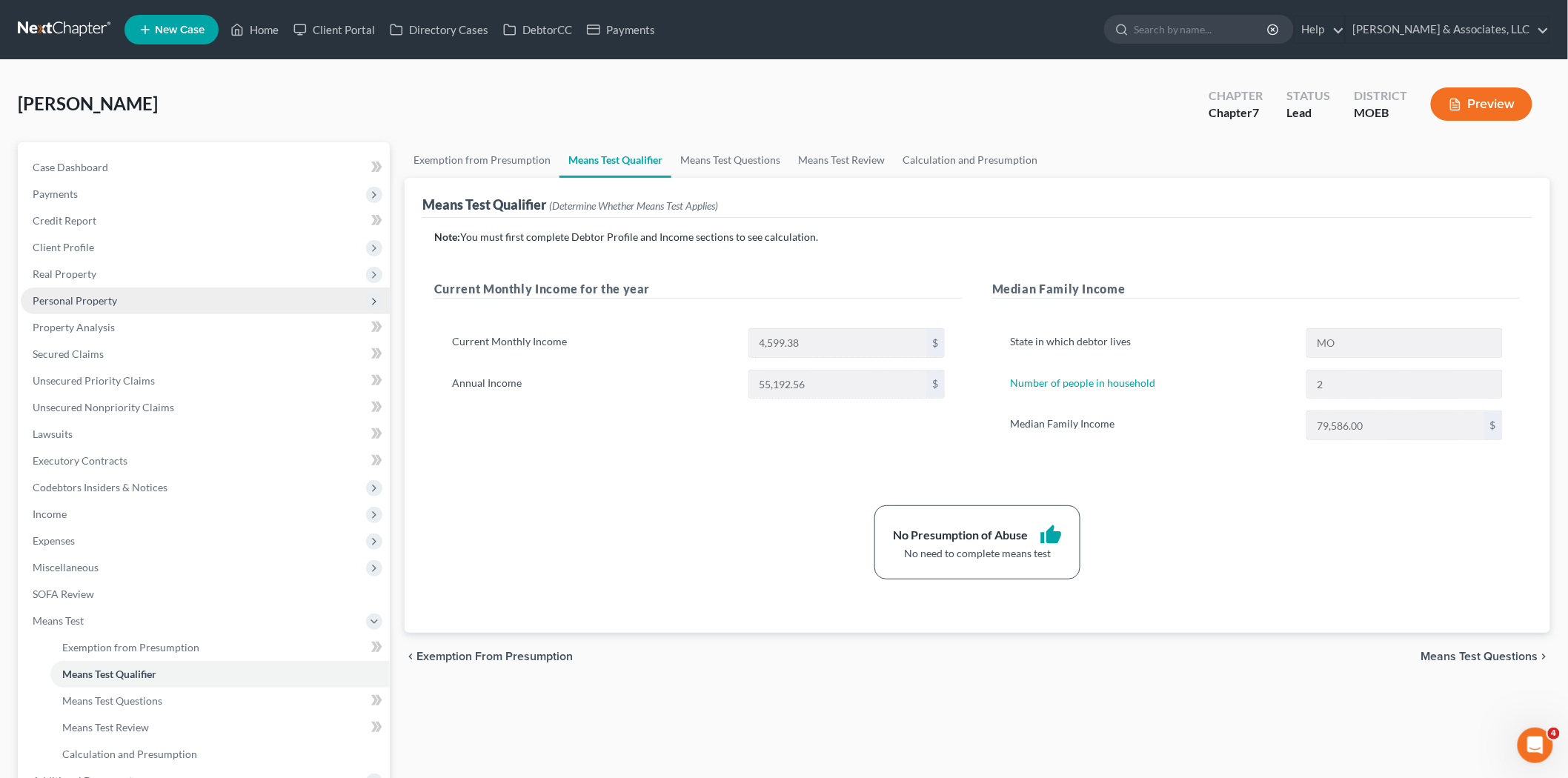
scroll to position [3441, 0]
click at [79, 161] on span "Case Dashboard" at bounding box center [70, 167] width 76 height 12
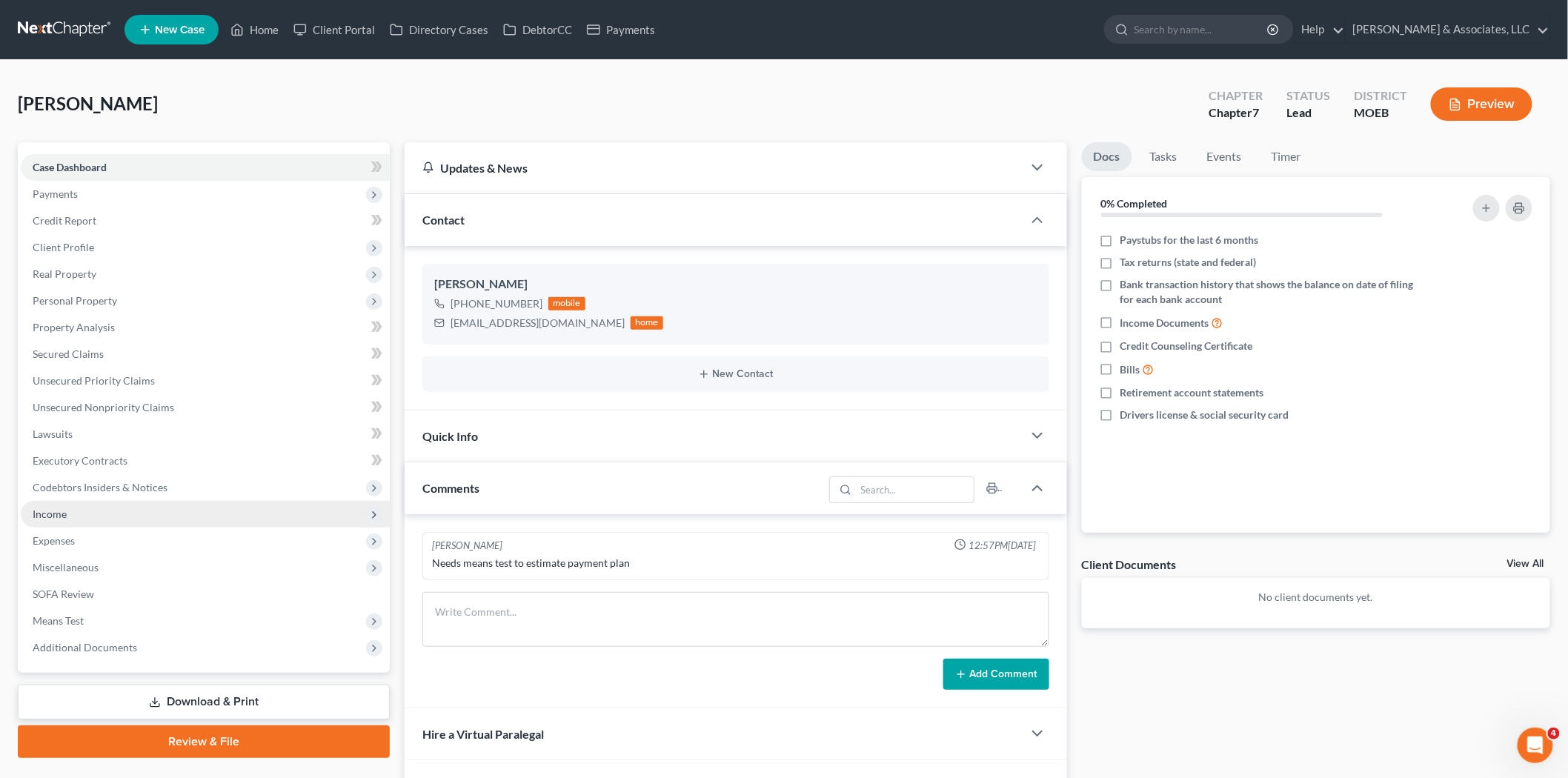
click at [47, 509] on span "Income" at bounding box center [49, 514] width 34 height 12
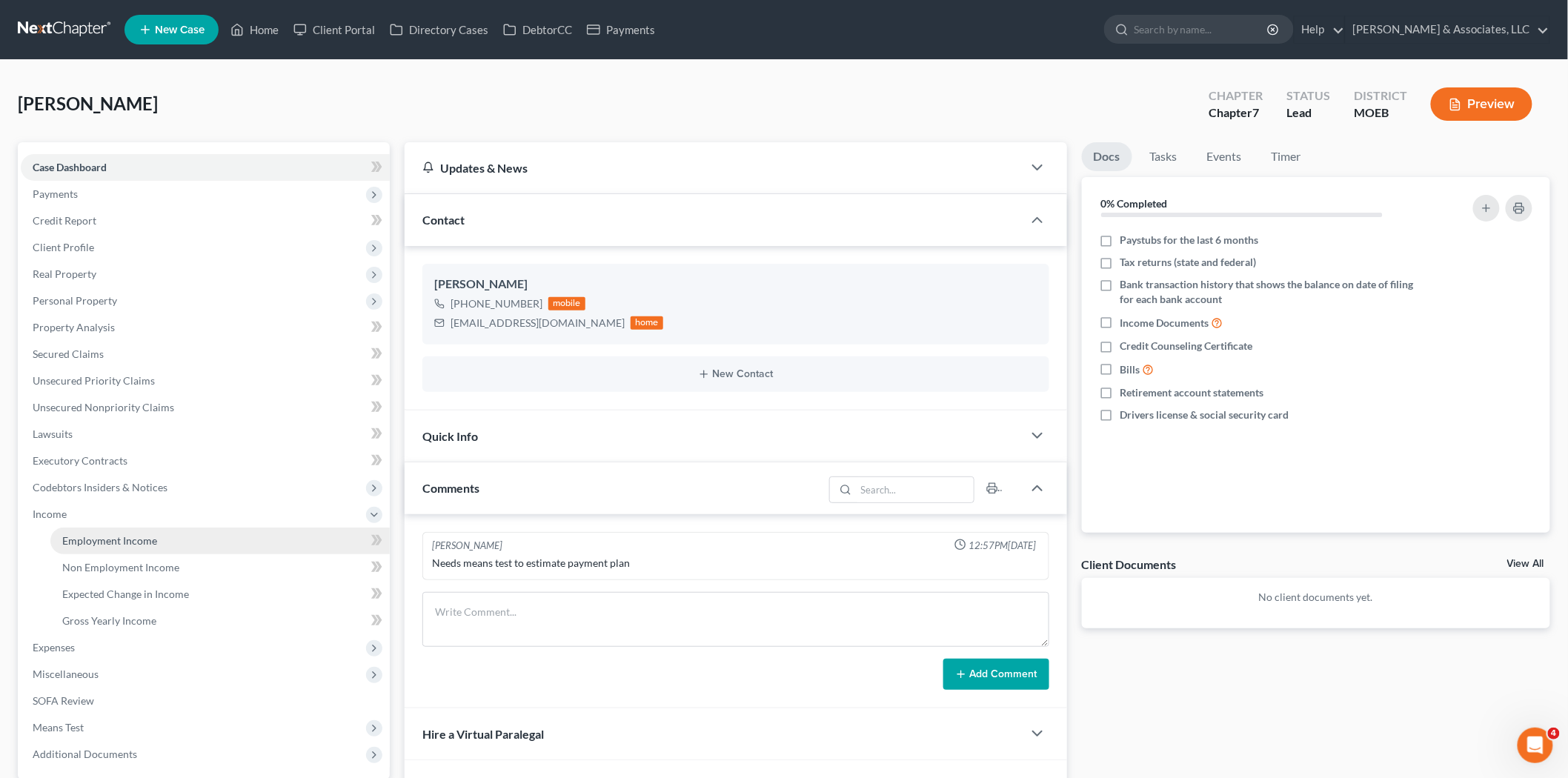
click at [94, 539] on span "Employment Income" at bounding box center [110, 540] width 95 height 12
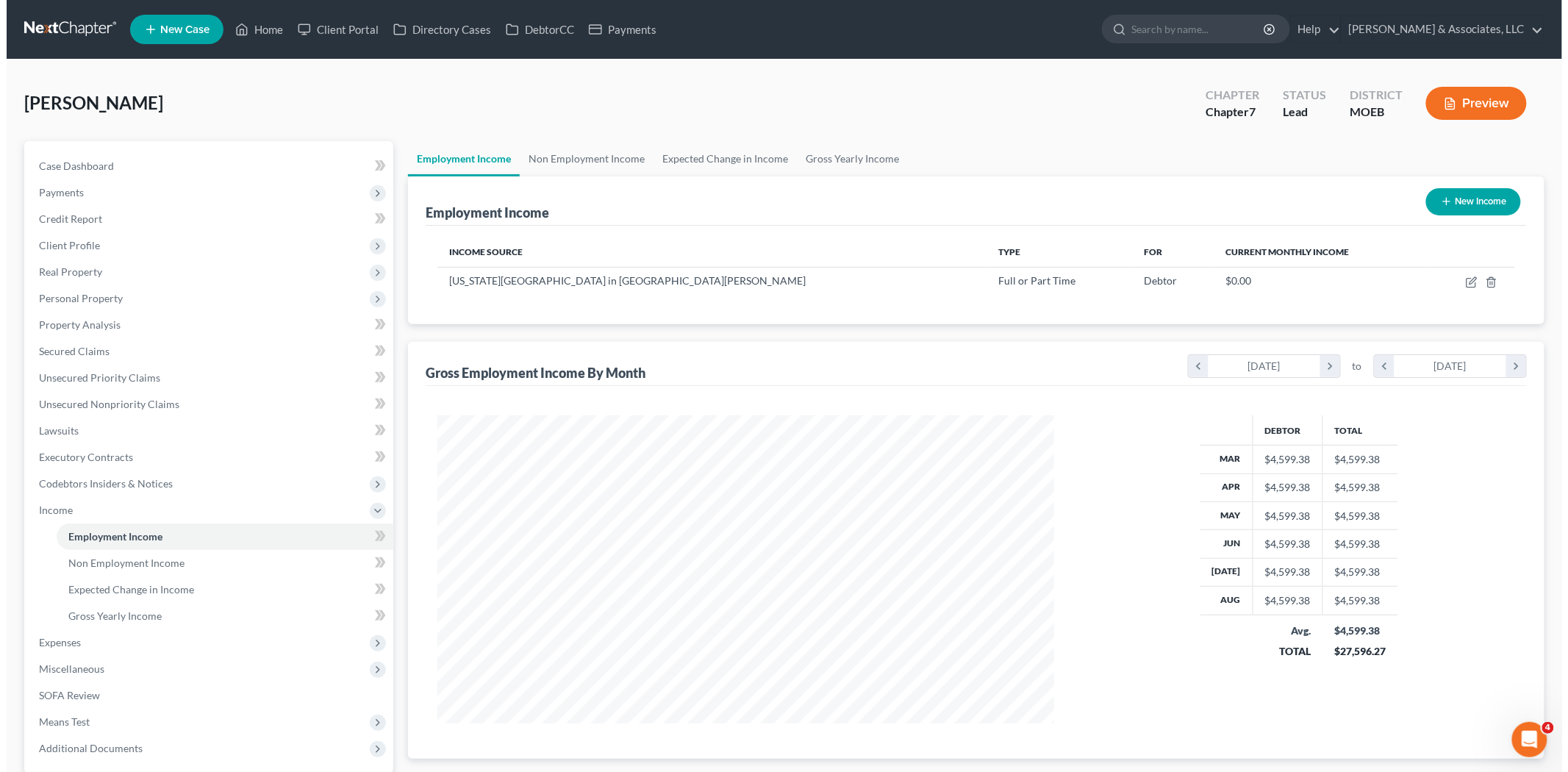
scroll to position [308, 646]
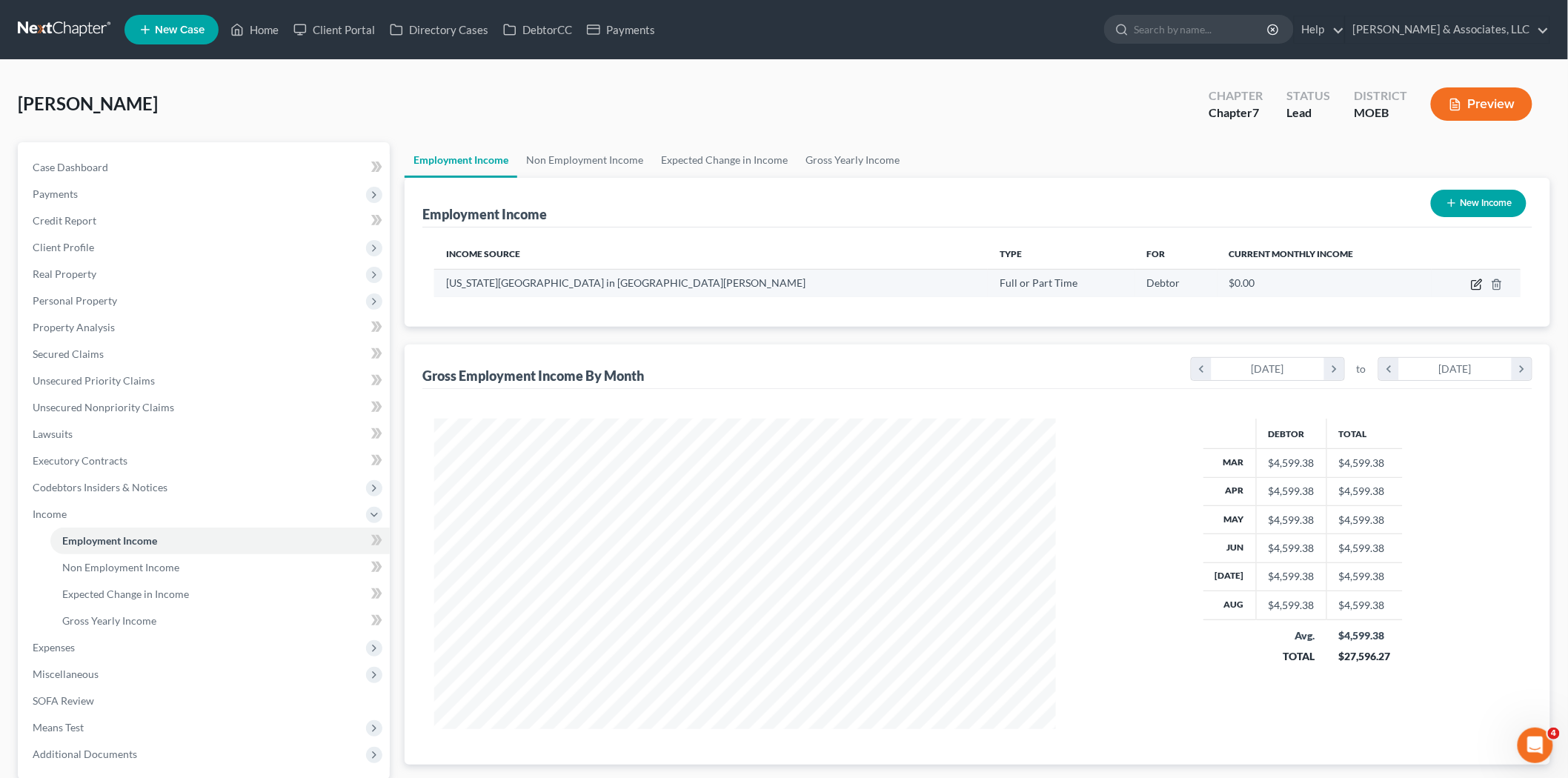
click at [1478, 282] on icon "button" at bounding box center [1478, 283] width 7 height 7
select select "0"
select select "26"
select select "0"
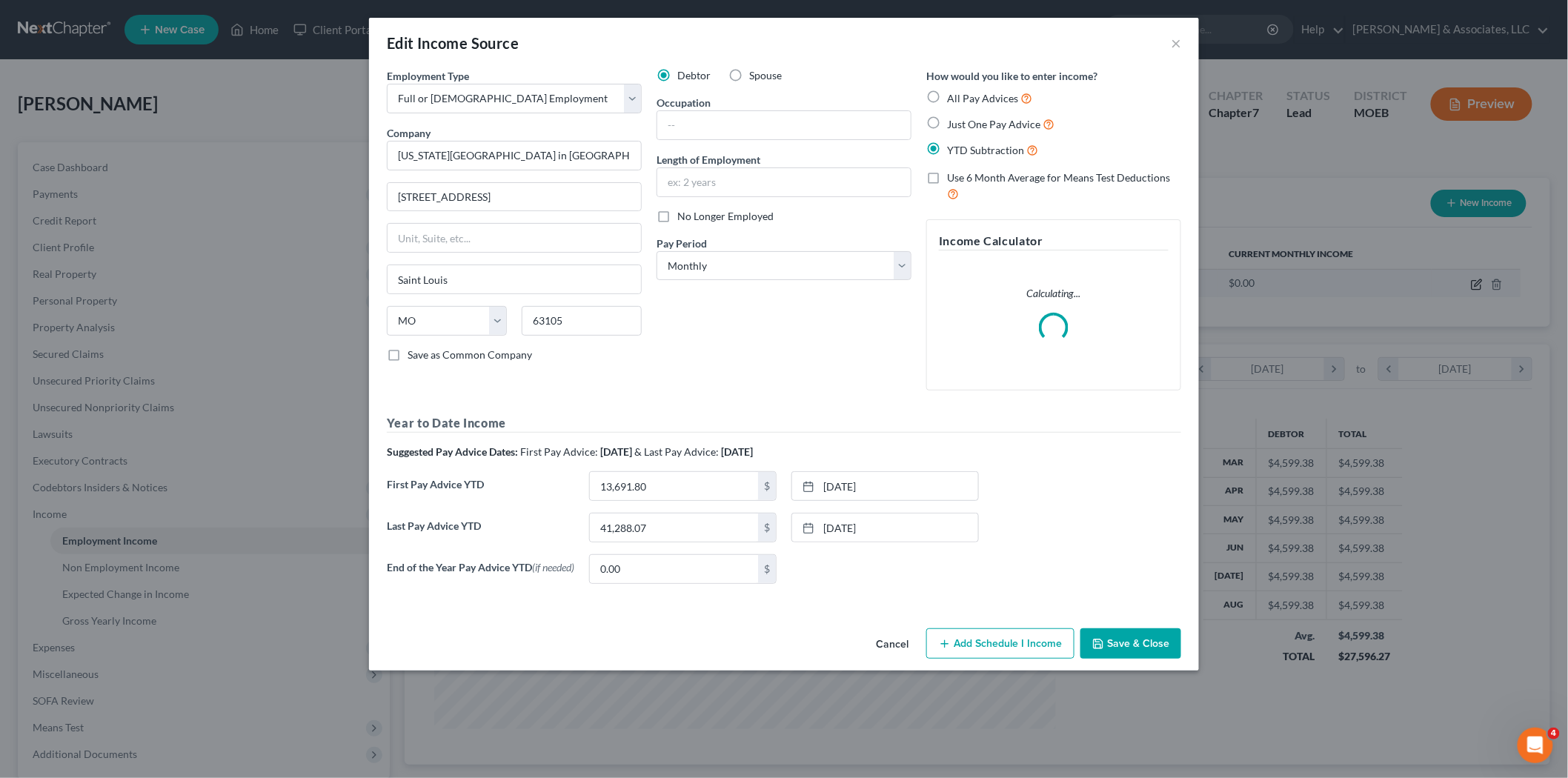
scroll to position [313, 656]
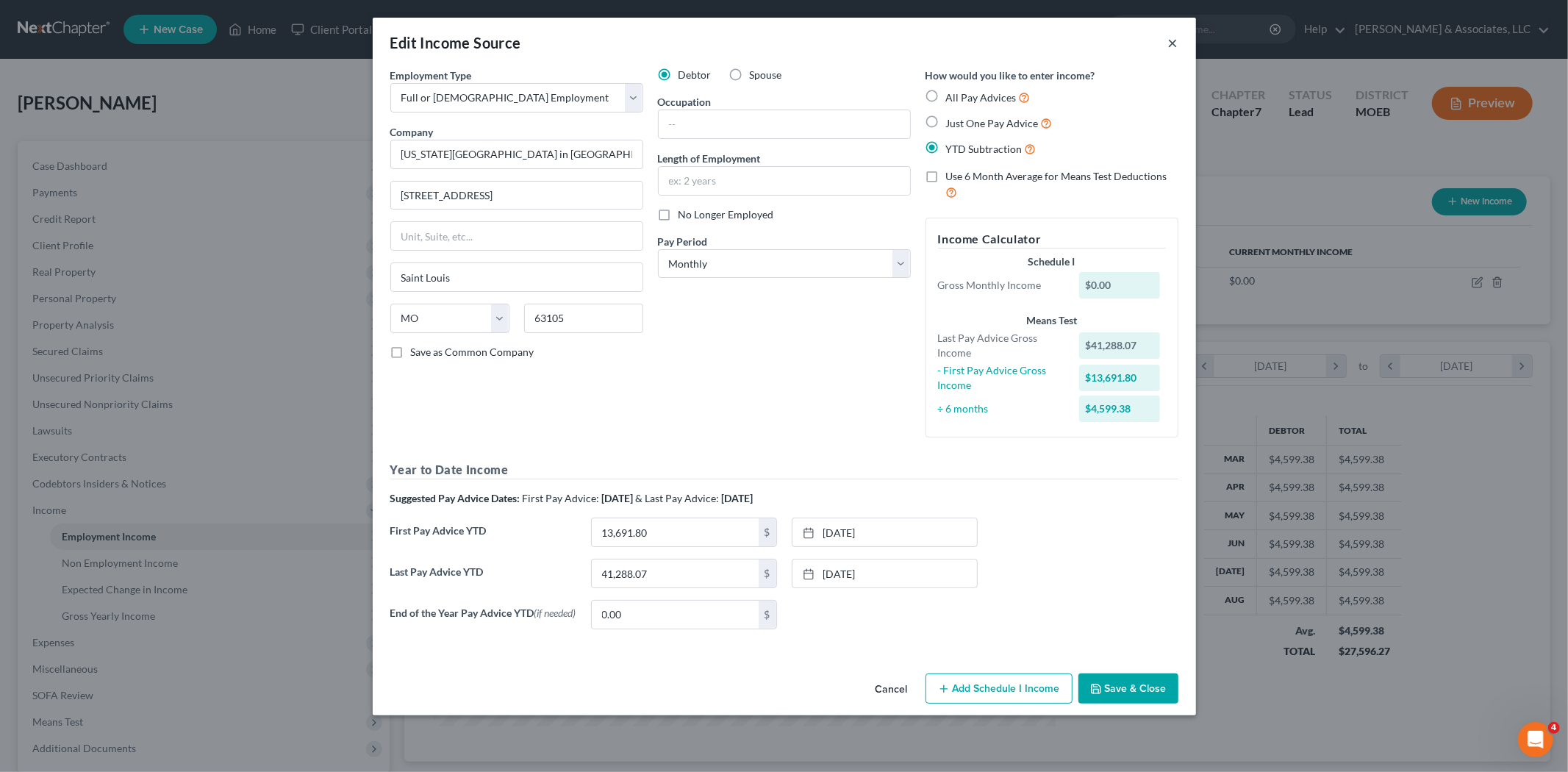
click at [1169, 44] on button "×" at bounding box center [1173, 43] width 10 height 17
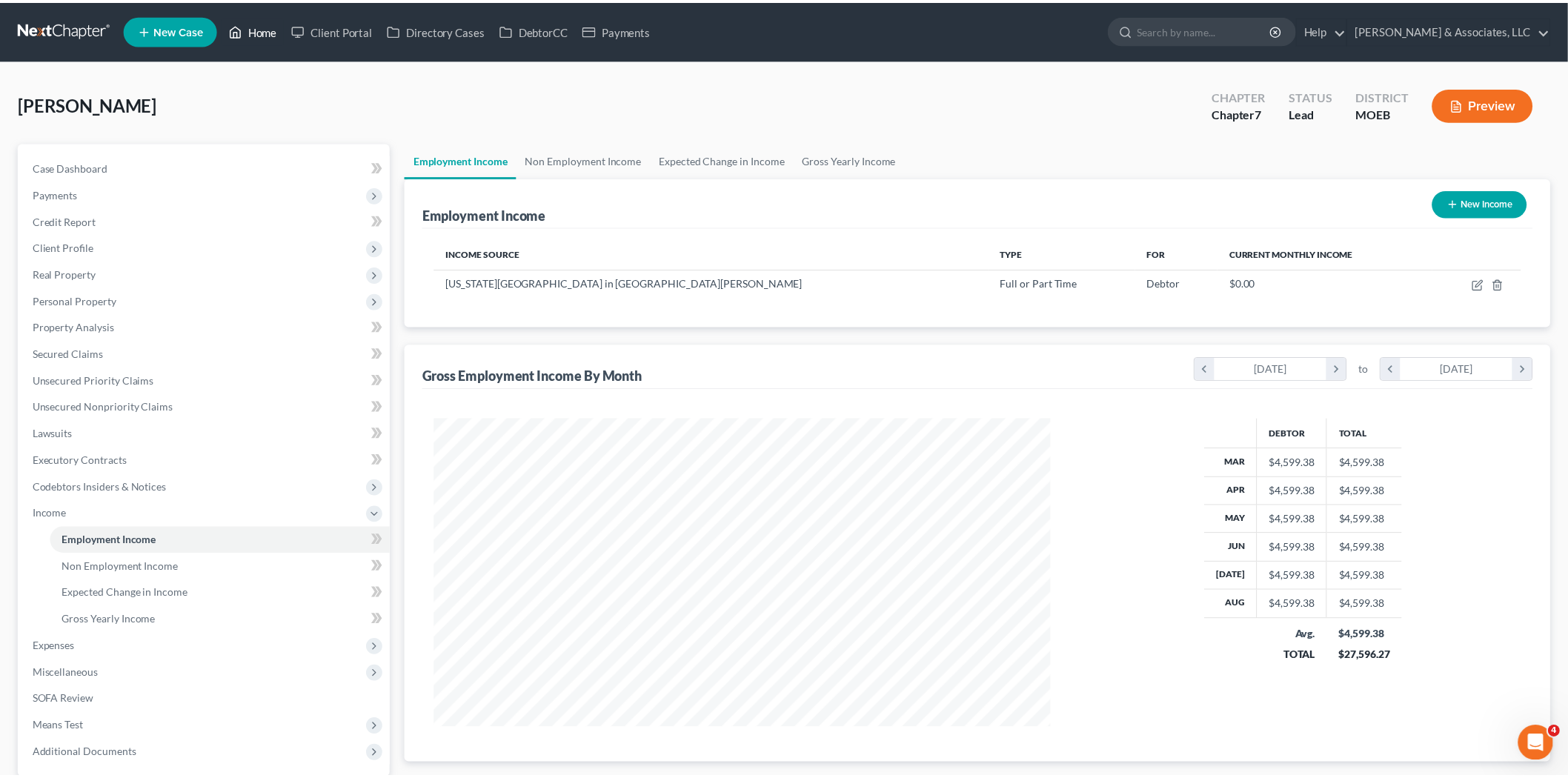
scroll to position [740436, 740371]
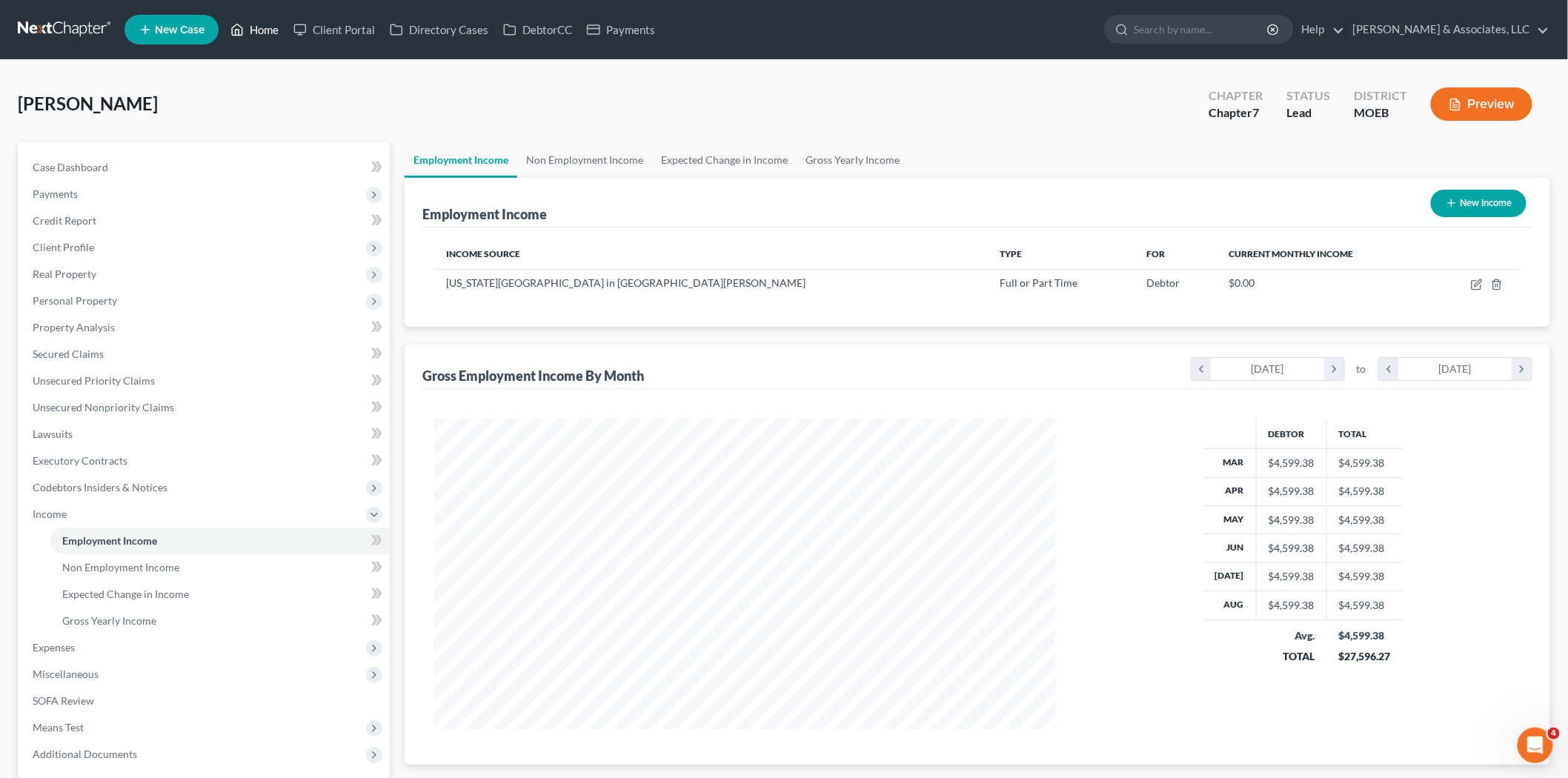
click at [248, 28] on link "Home" at bounding box center [255, 30] width 63 height 26
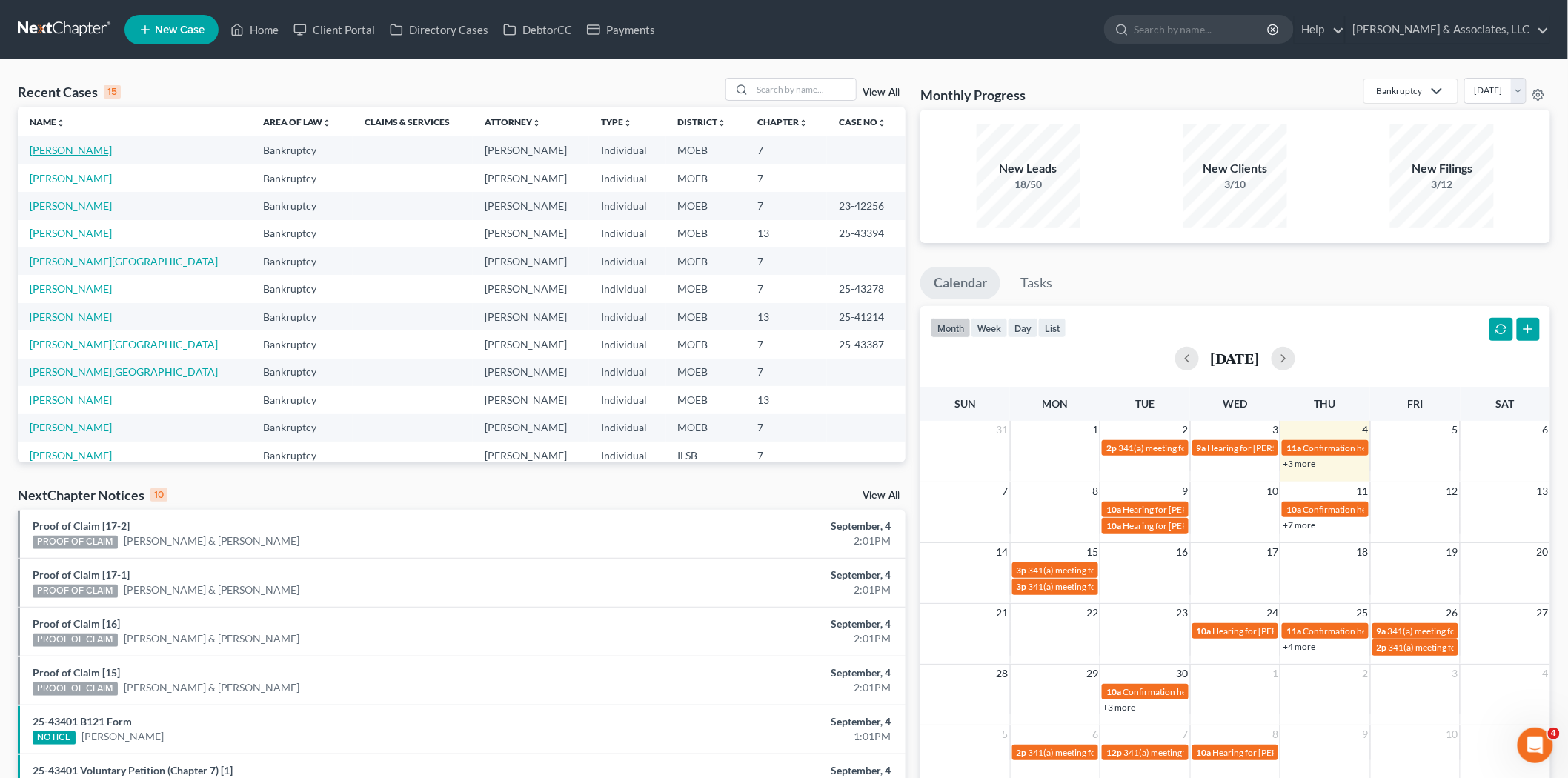
click at [60, 149] on link "Leonard, Christine" at bounding box center [71, 150] width 83 height 12
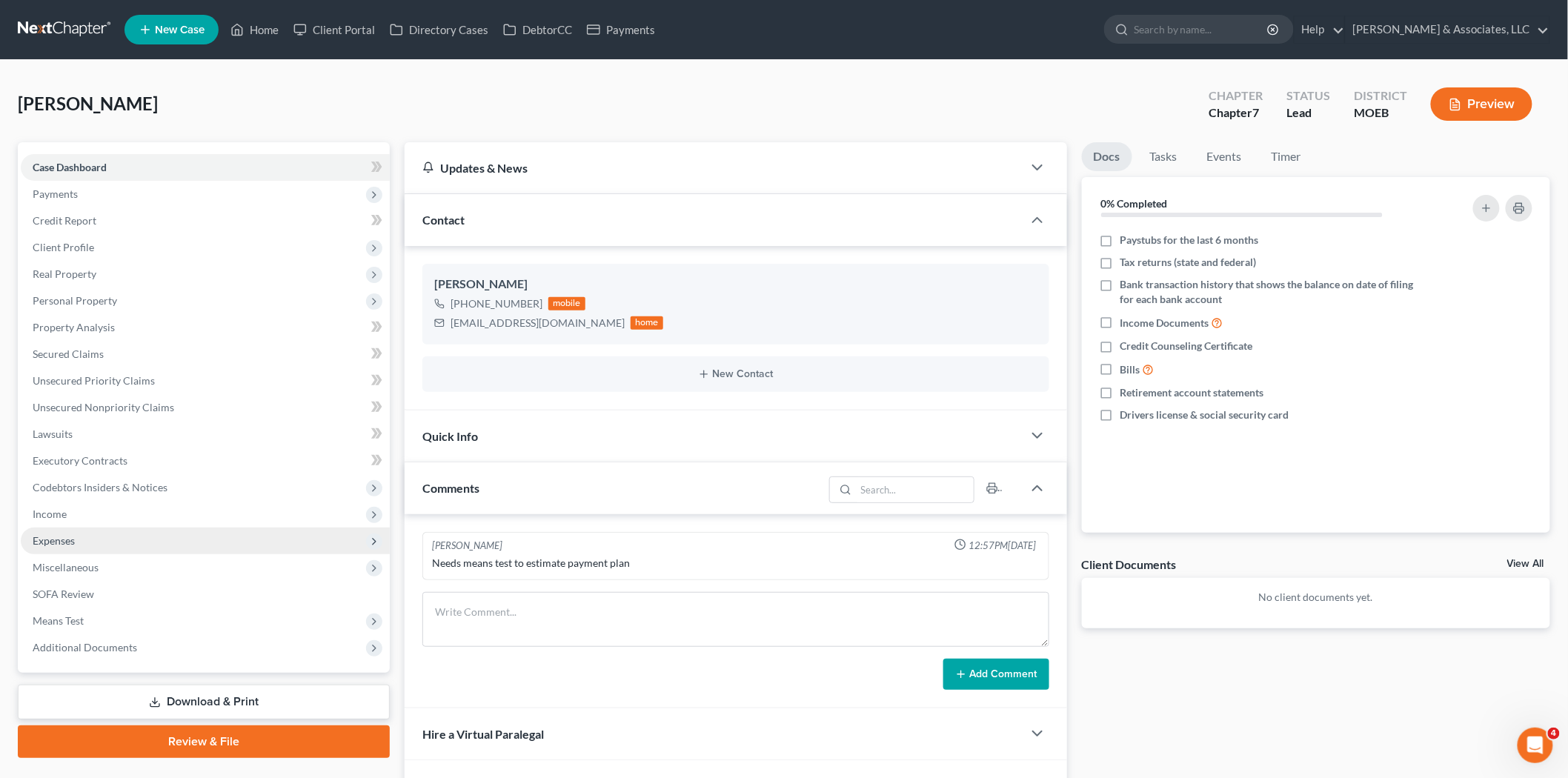
click at [90, 528] on span "Expenses" at bounding box center [206, 541] width 369 height 26
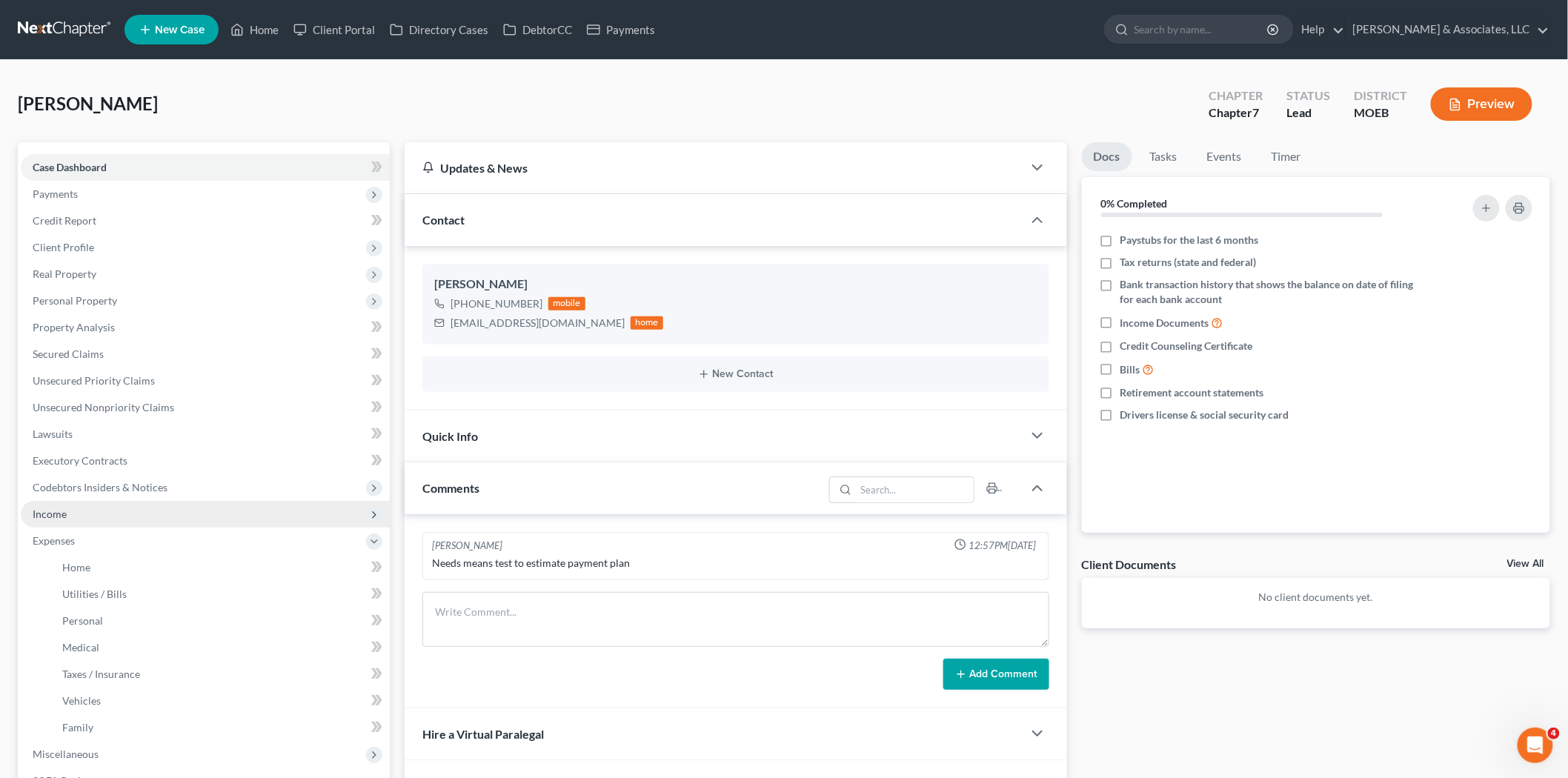
click at [90, 516] on span "Income" at bounding box center [206, 514] width 369 height 26
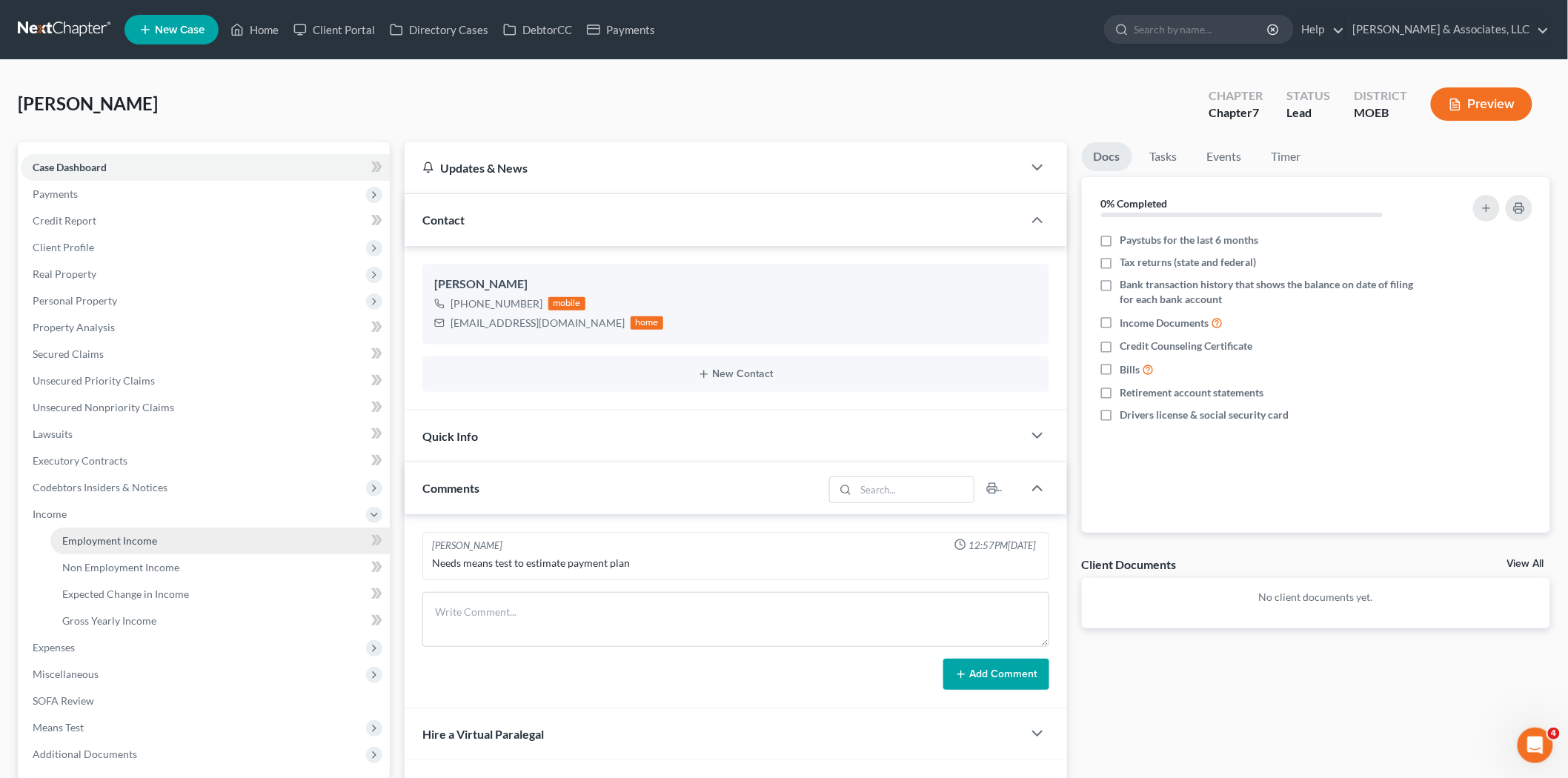
click at [106, 529] on link "Employment Income" at bounding box center [220, 541] width 339 height 26
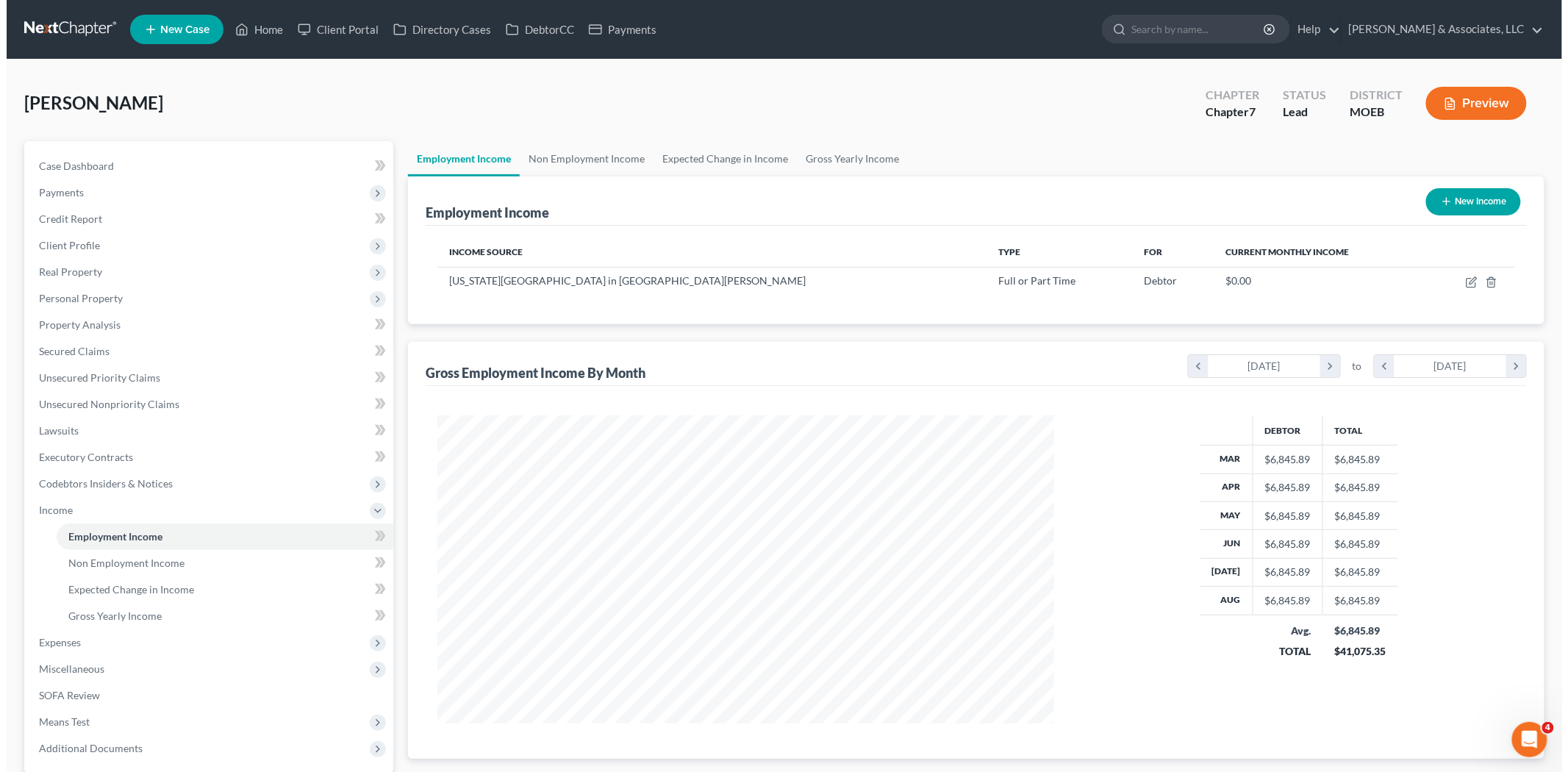
scroll to position [308, 646]
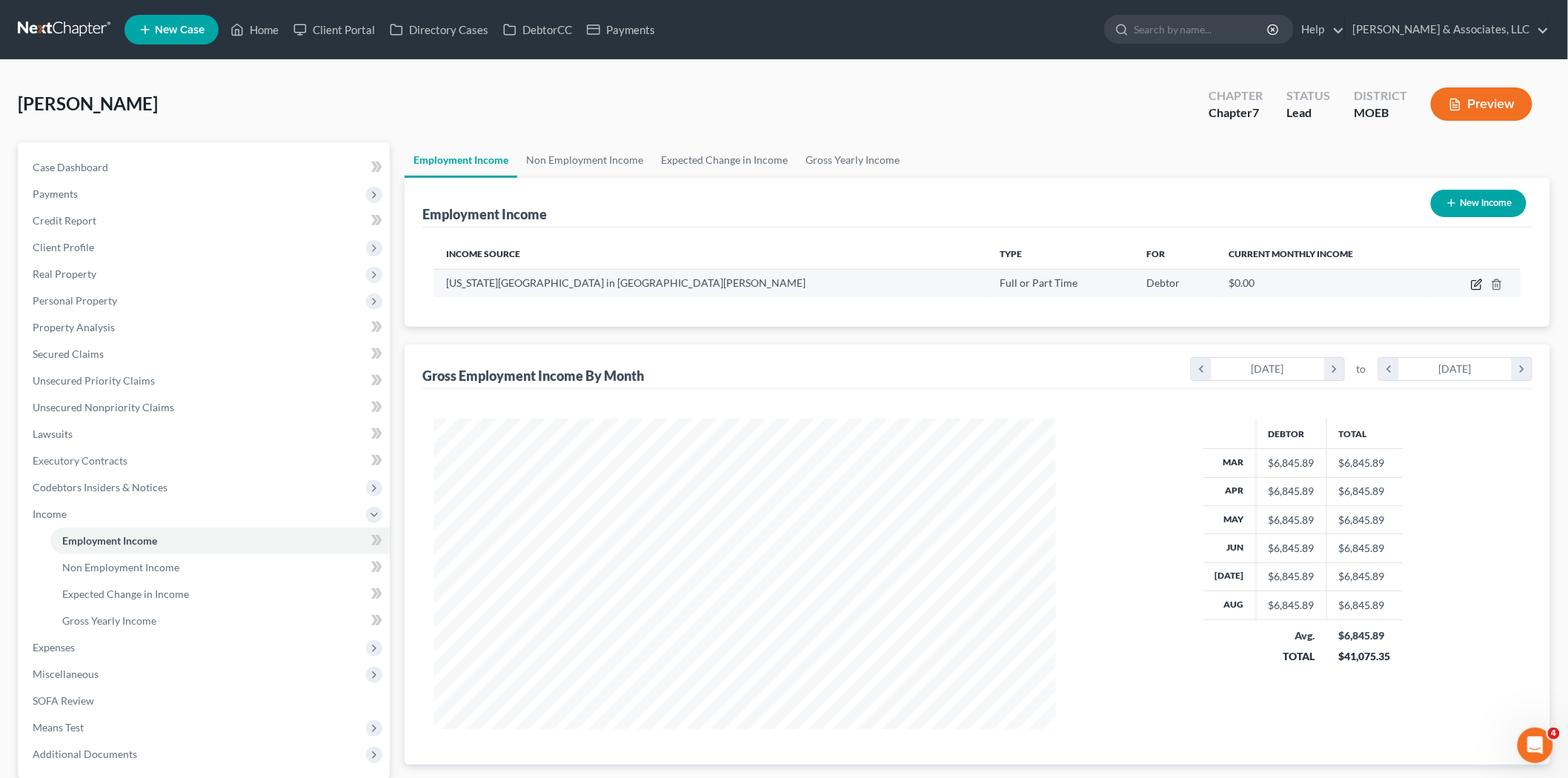
click at [1476, 282] on icon "button" at bounding box center [1476, 284] width 11 height 11
select select "0"
select select "26"
select select "0"
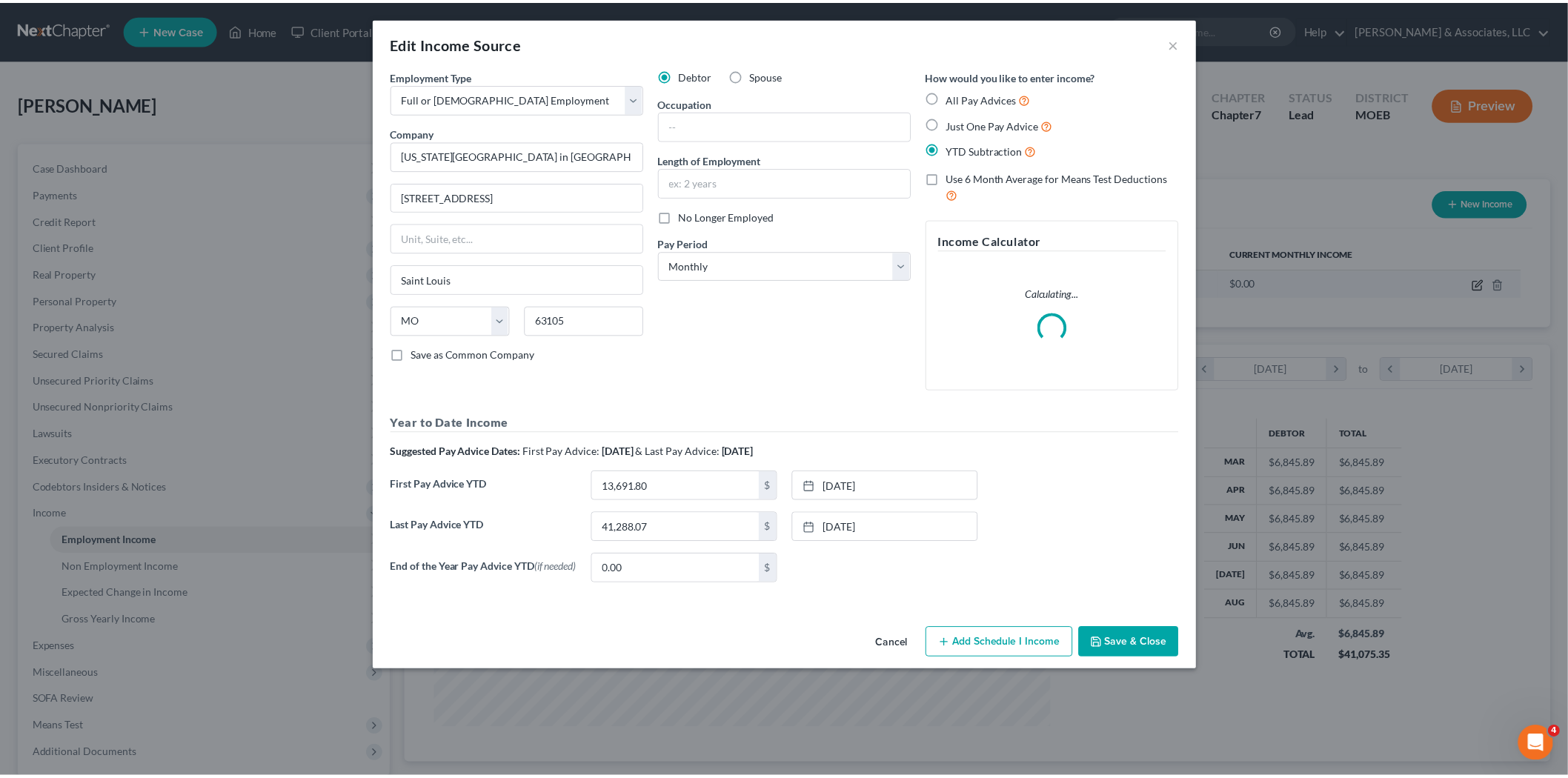
scroll to position [313, 656]
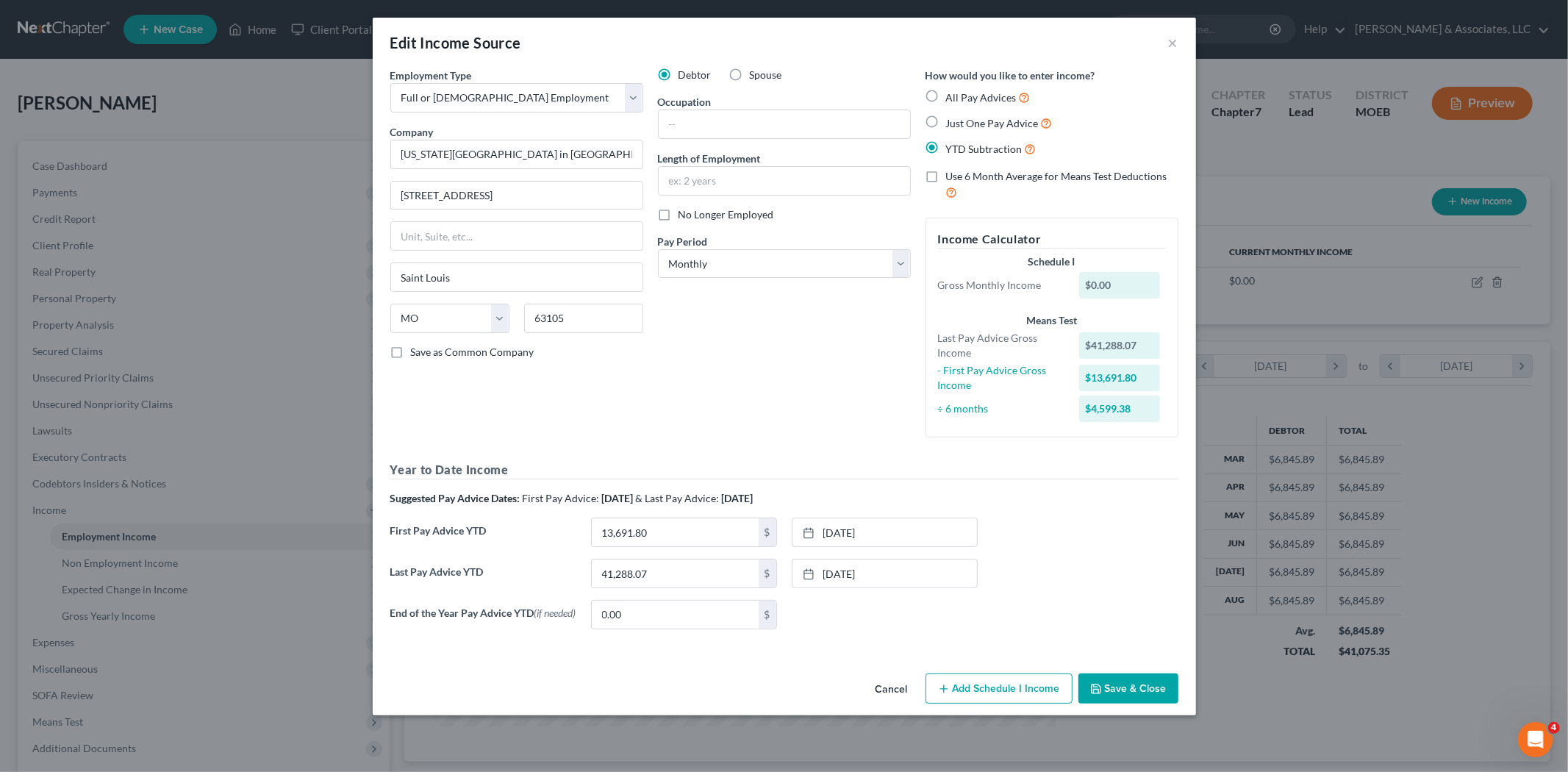
click at [1111, 686] on button "Save & Close" at bounding box center [1129, 688] width 100 height 30
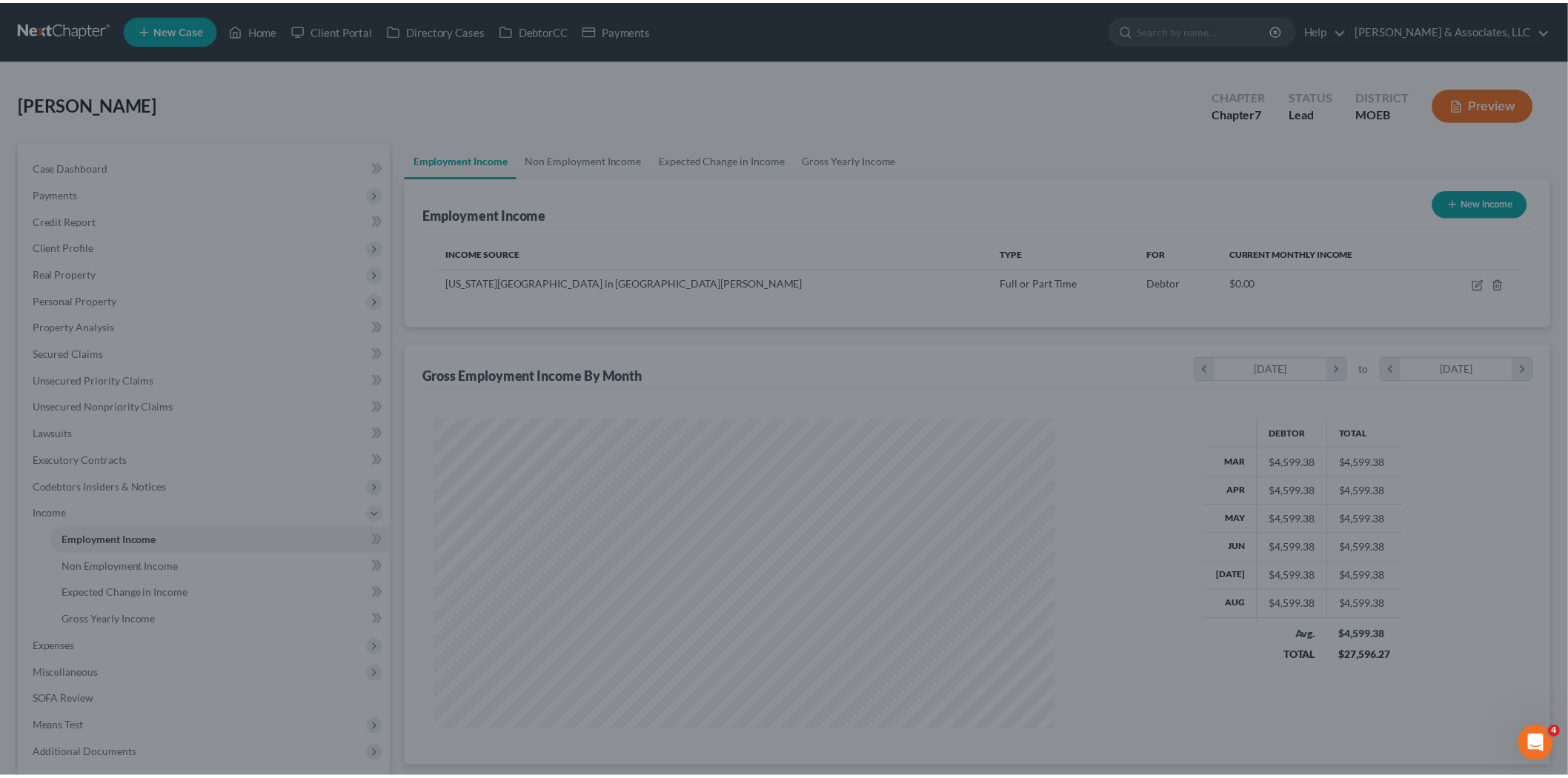
scroll to position [740436, 740371]
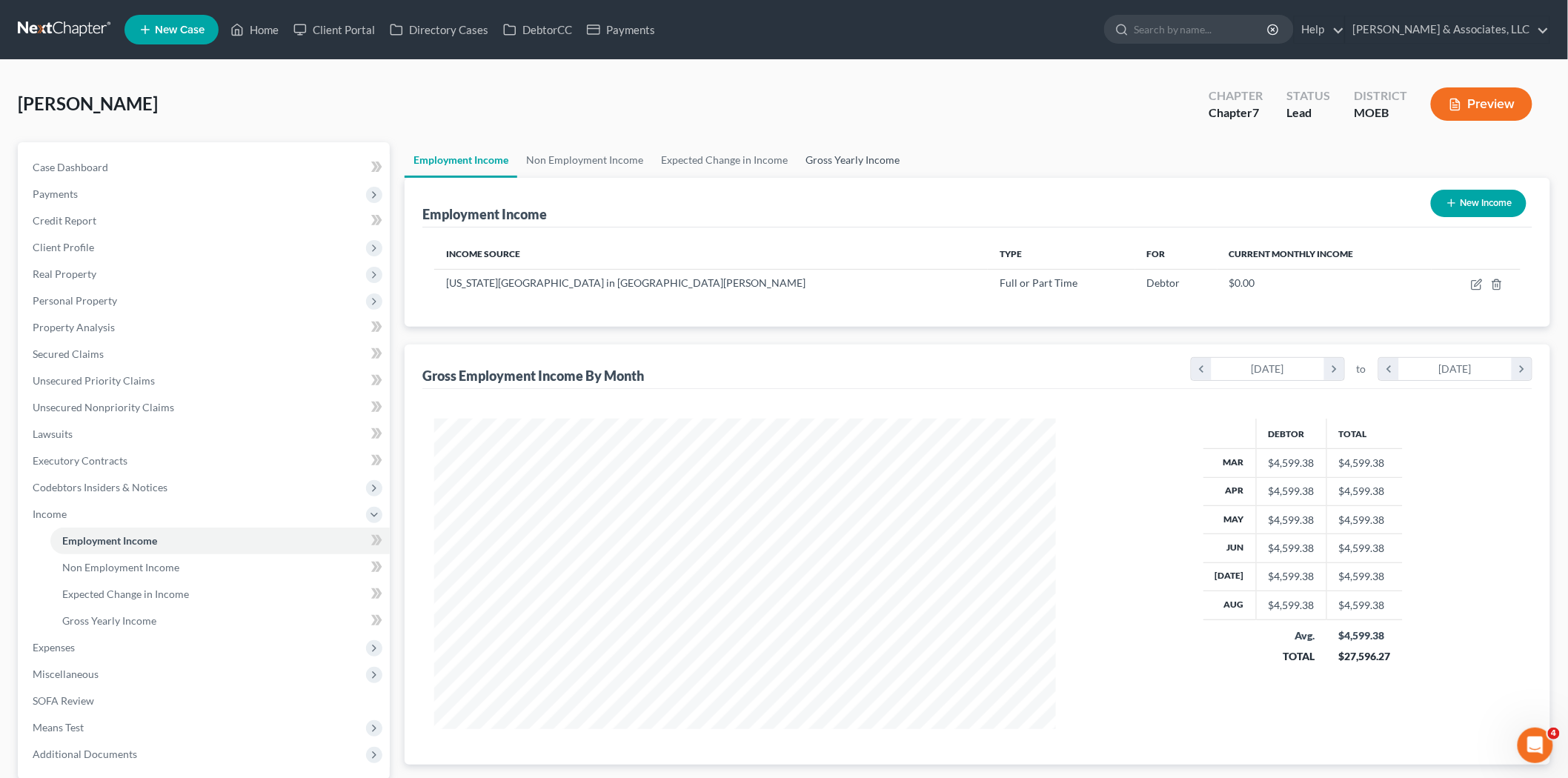
click at [827, 158] on link "Gross Yearly Income" at bounding box center [852, 160] width 112 height 35
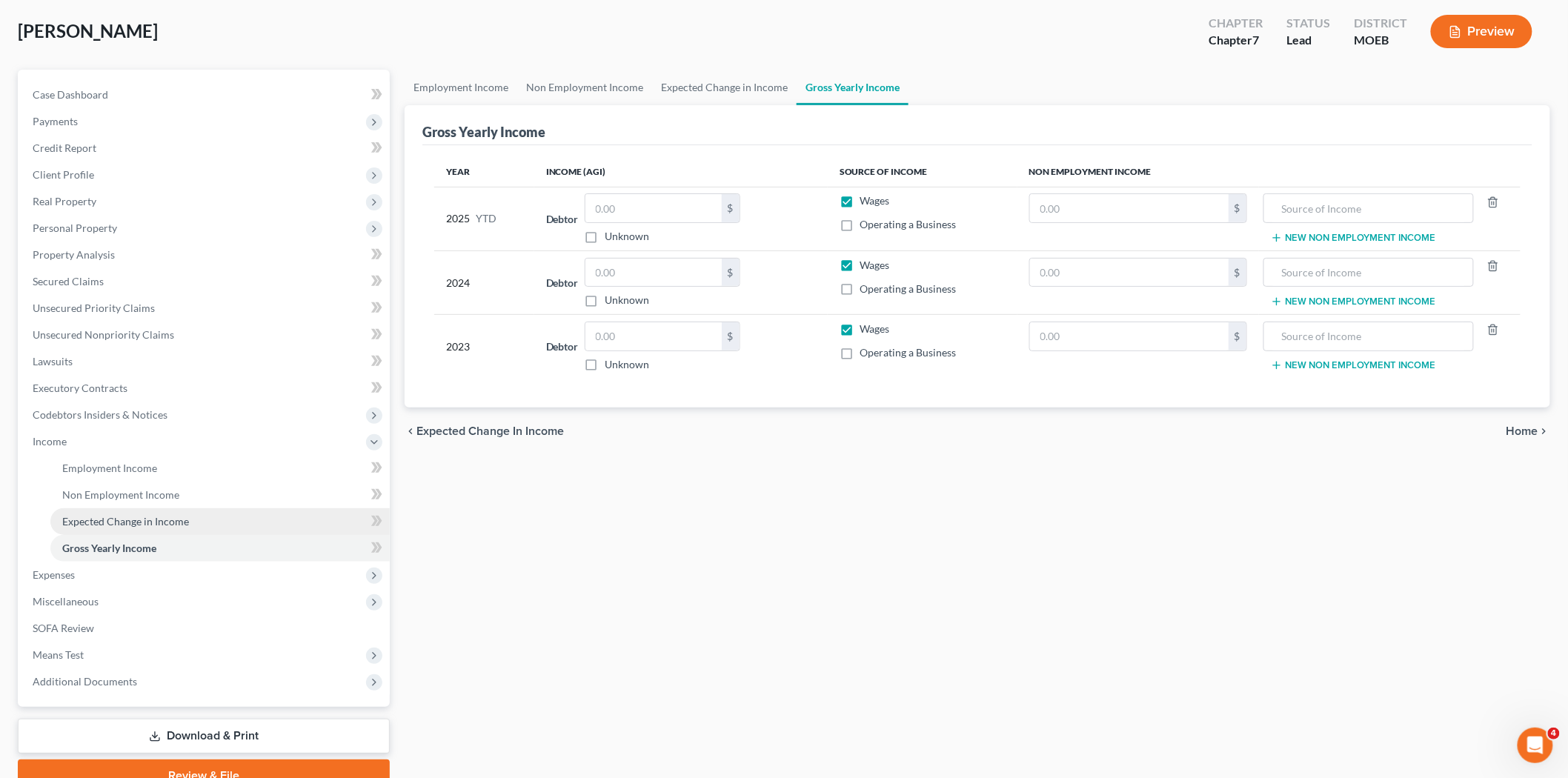
scroll to position [141, 0]
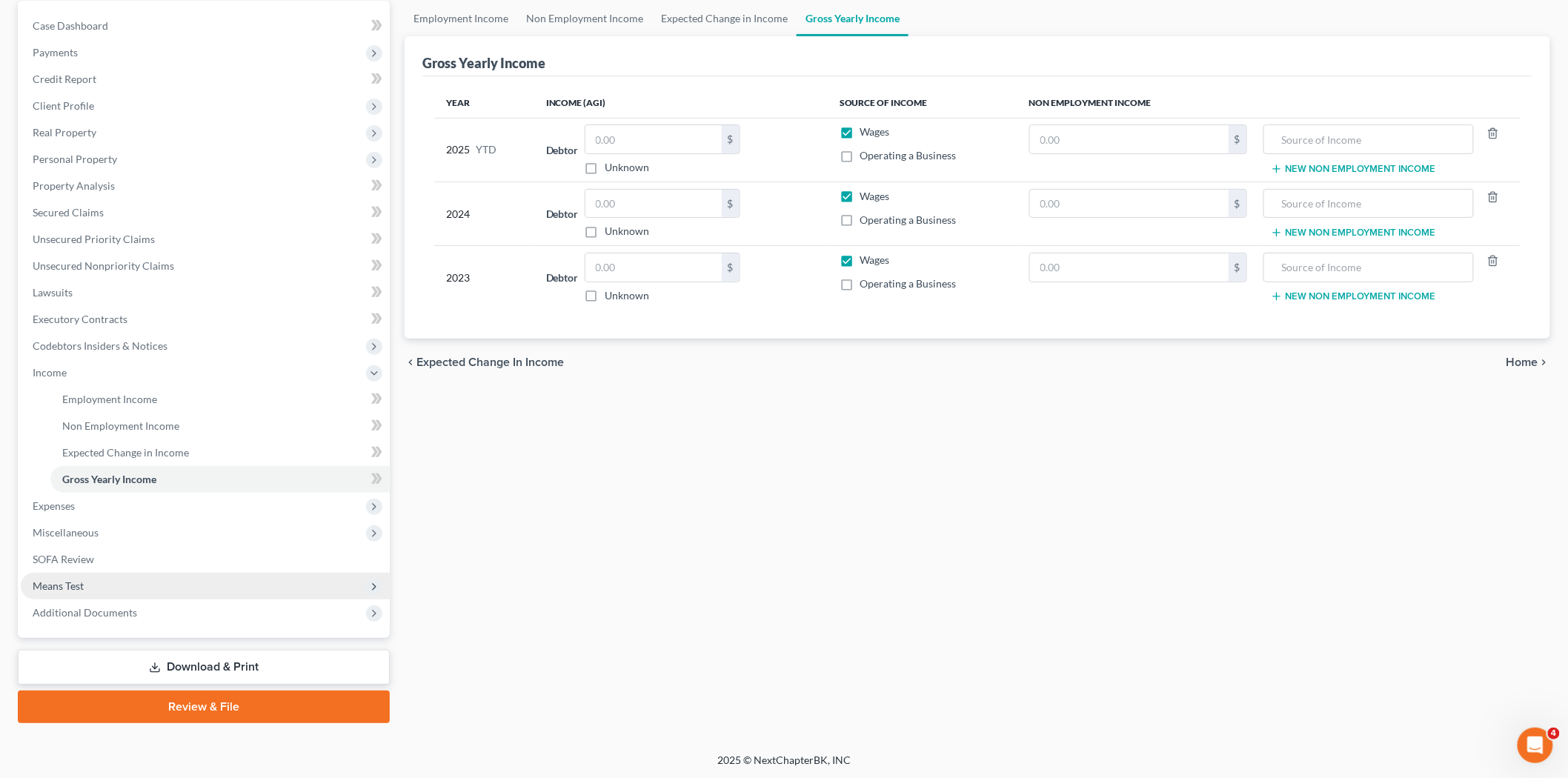
click at [75, 590] on span "Means Test" at bounding box center [206, 586] width 369 height 26
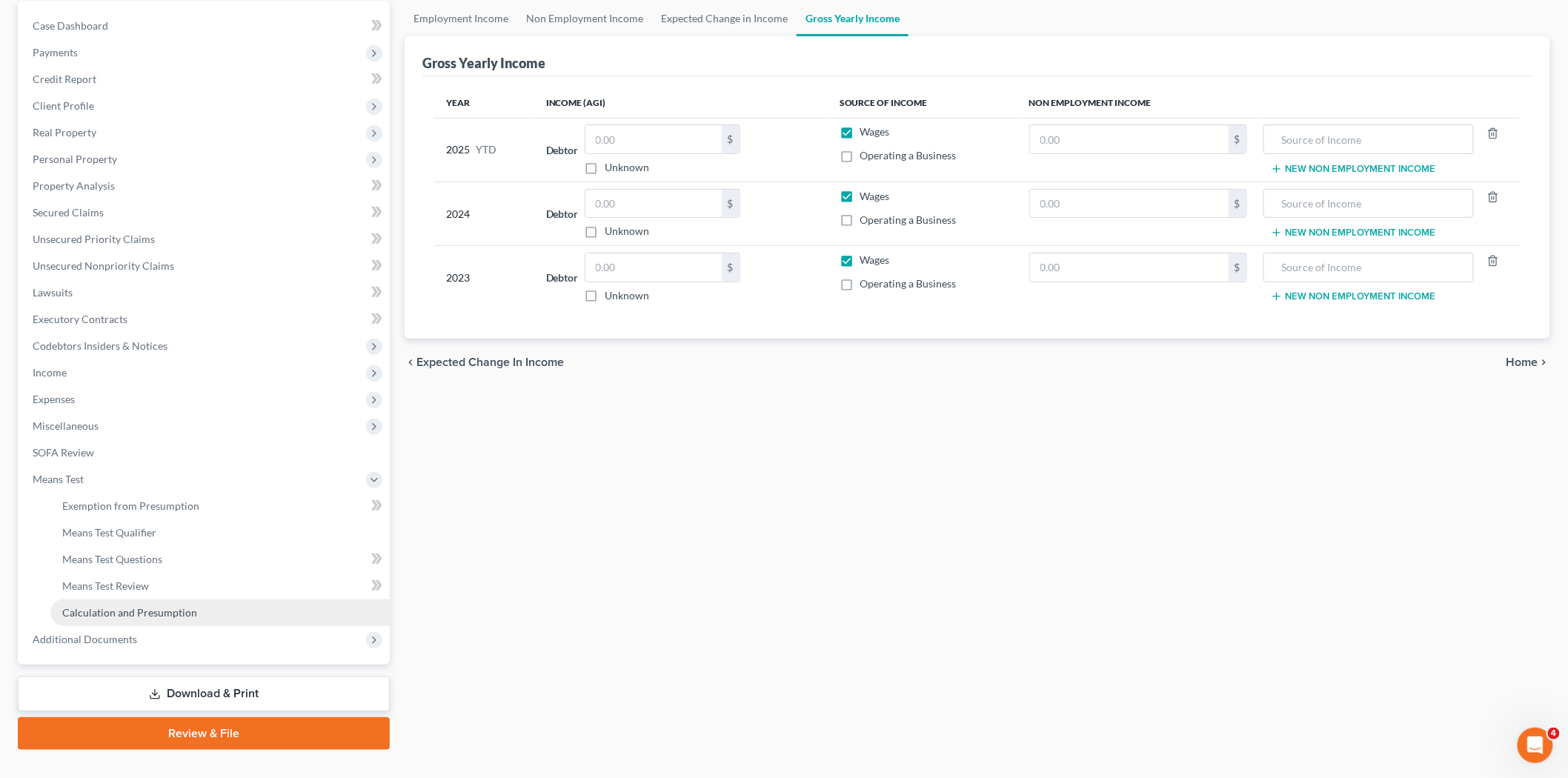
click at [93, 608] on span "Calculation and Presumption" at bounding box center [130, 612] width 135 height 12
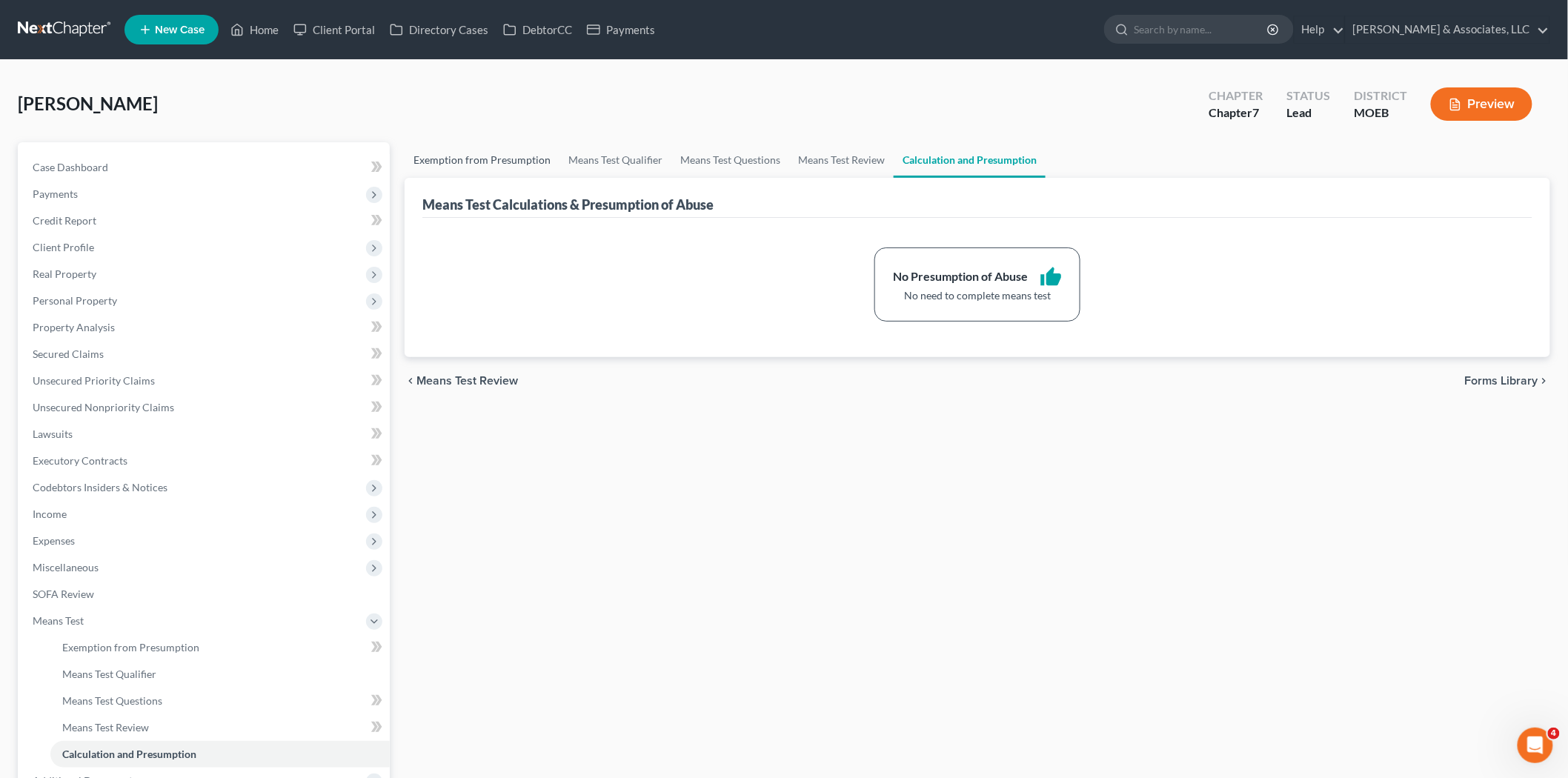
click at [483, 163] on link "Exemption from Presumption" at bounding box center [482, 160] width 155 height 35
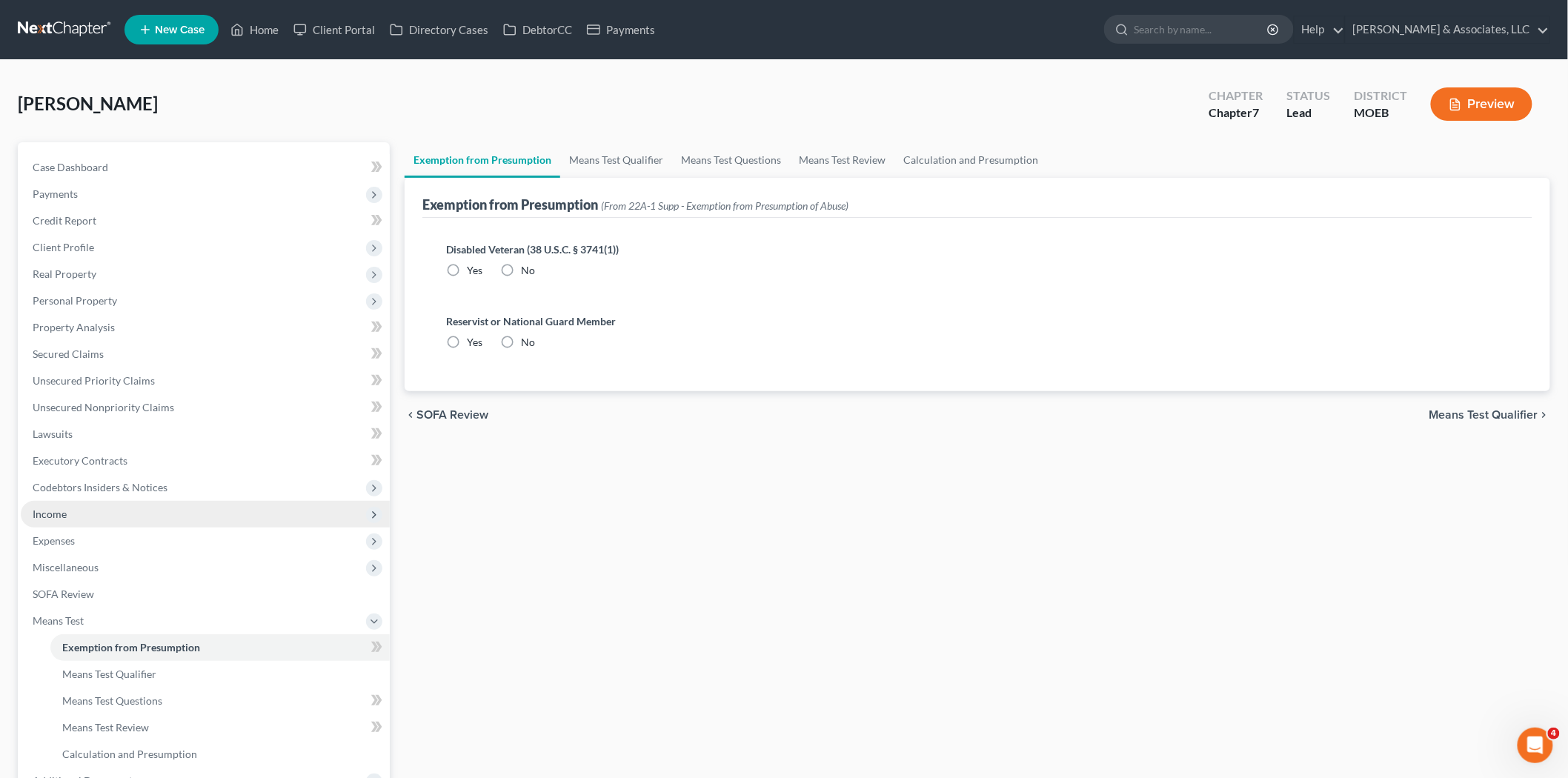
click at [54, 514] on span "Income" at bounding box center [49, 514] width 34 height 12
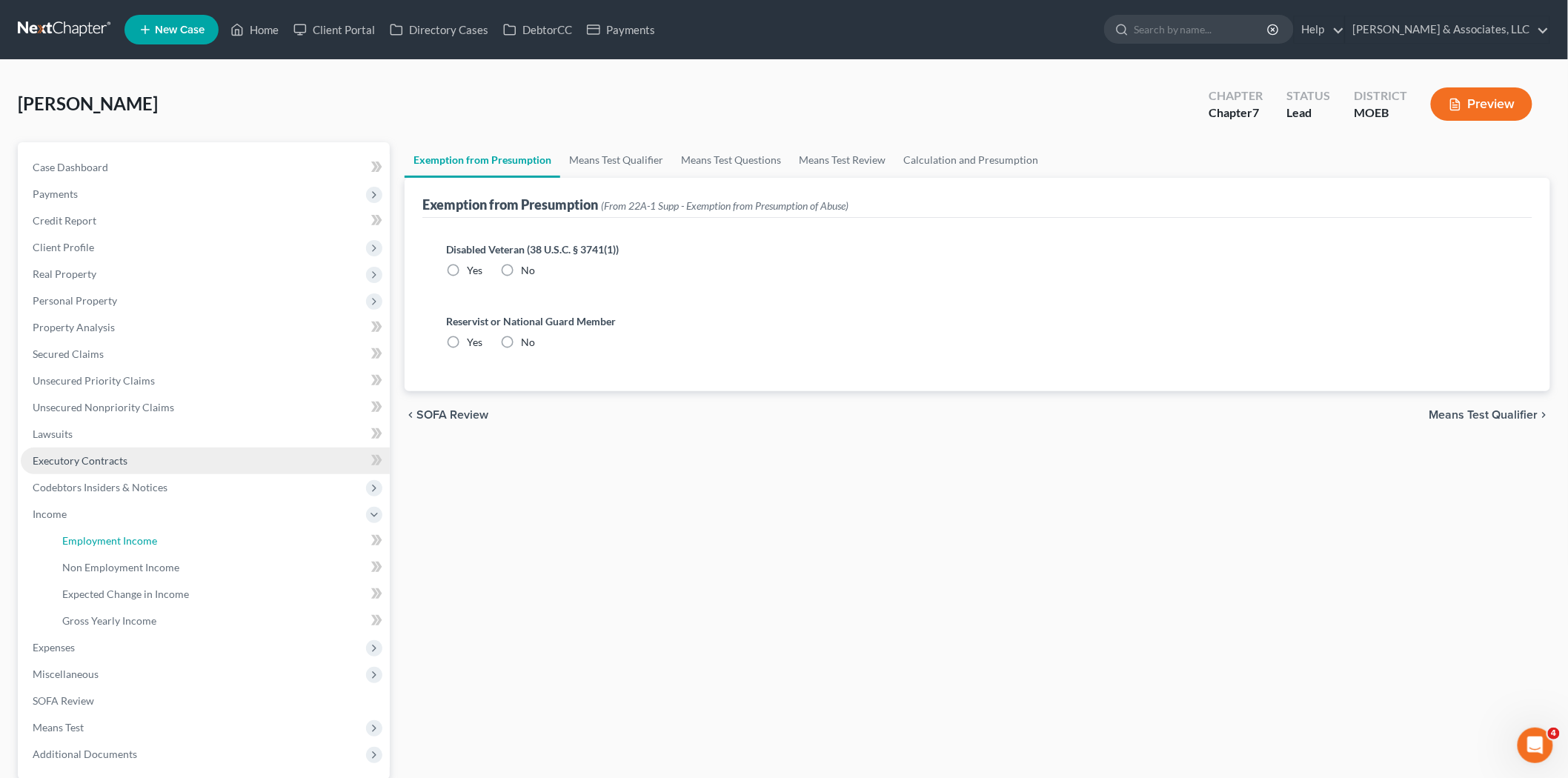
click at [105, 537] on span "Employment Income" at bounding box center [110, 540] width 95 height 12
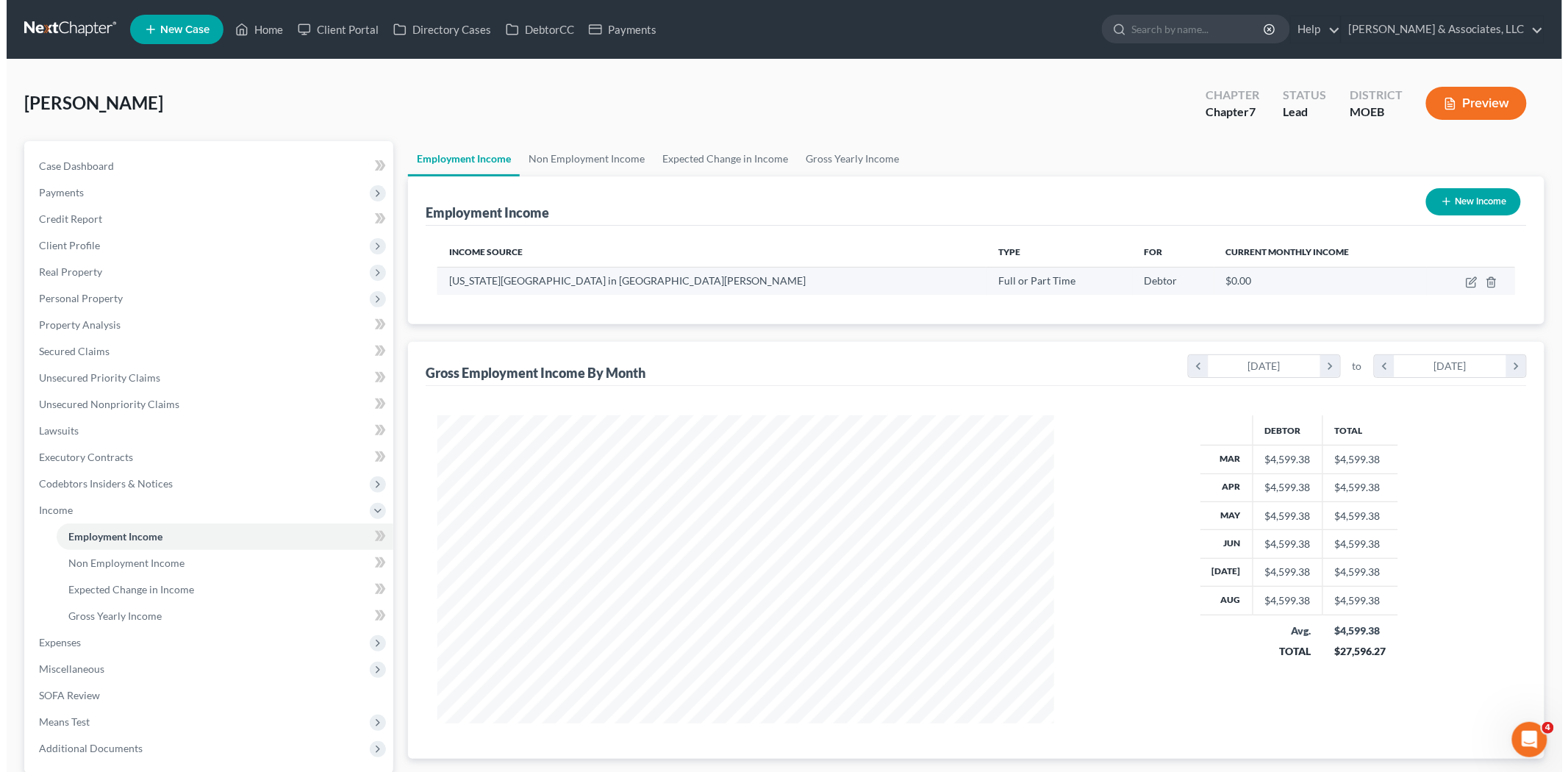
scroll to position [308, 646]
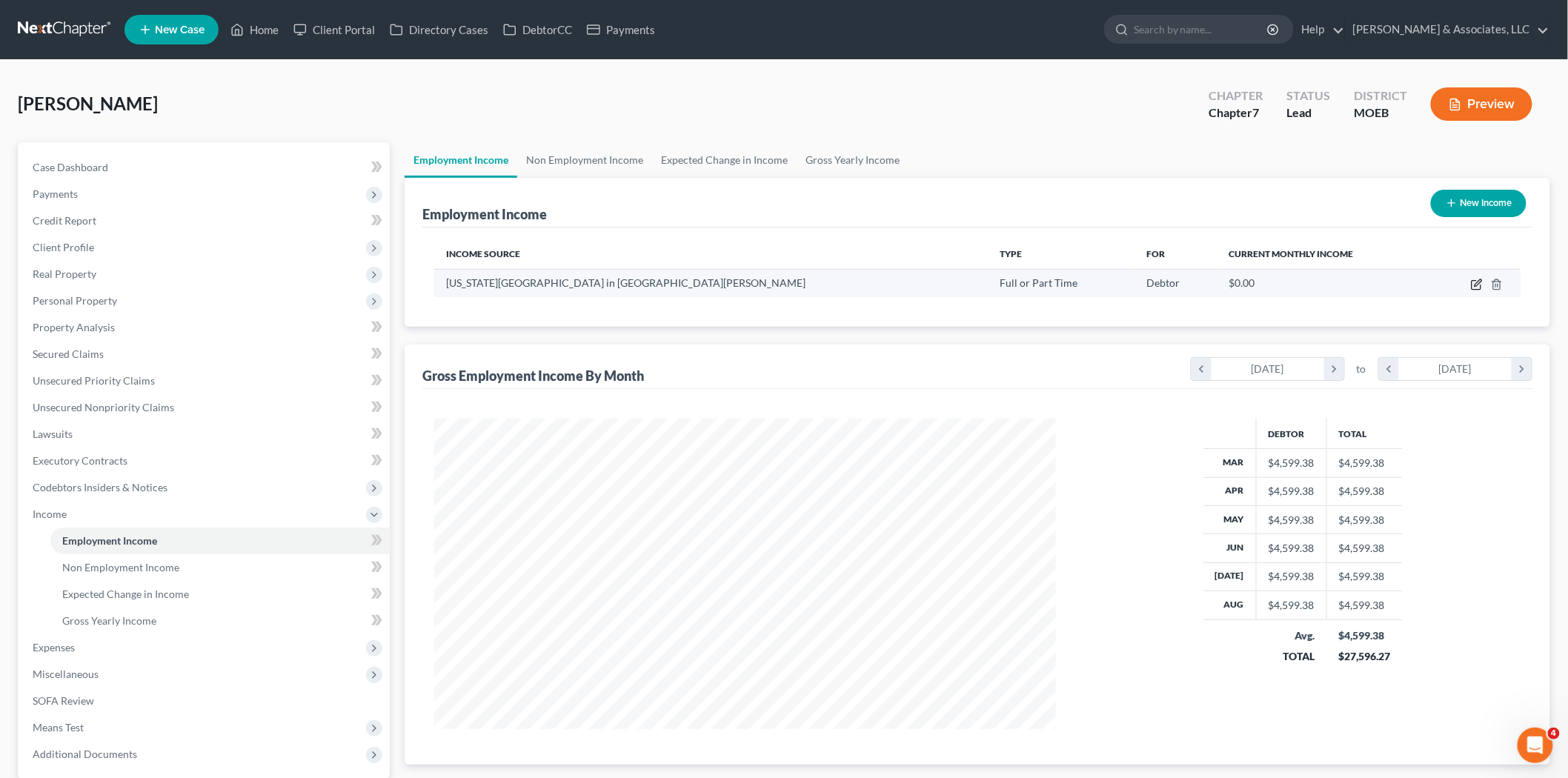
click at [1476, 278] on icon "button" at bounding box center [1476, 284] width 11 height 11
select select "0"
select select "26"
select select "0"
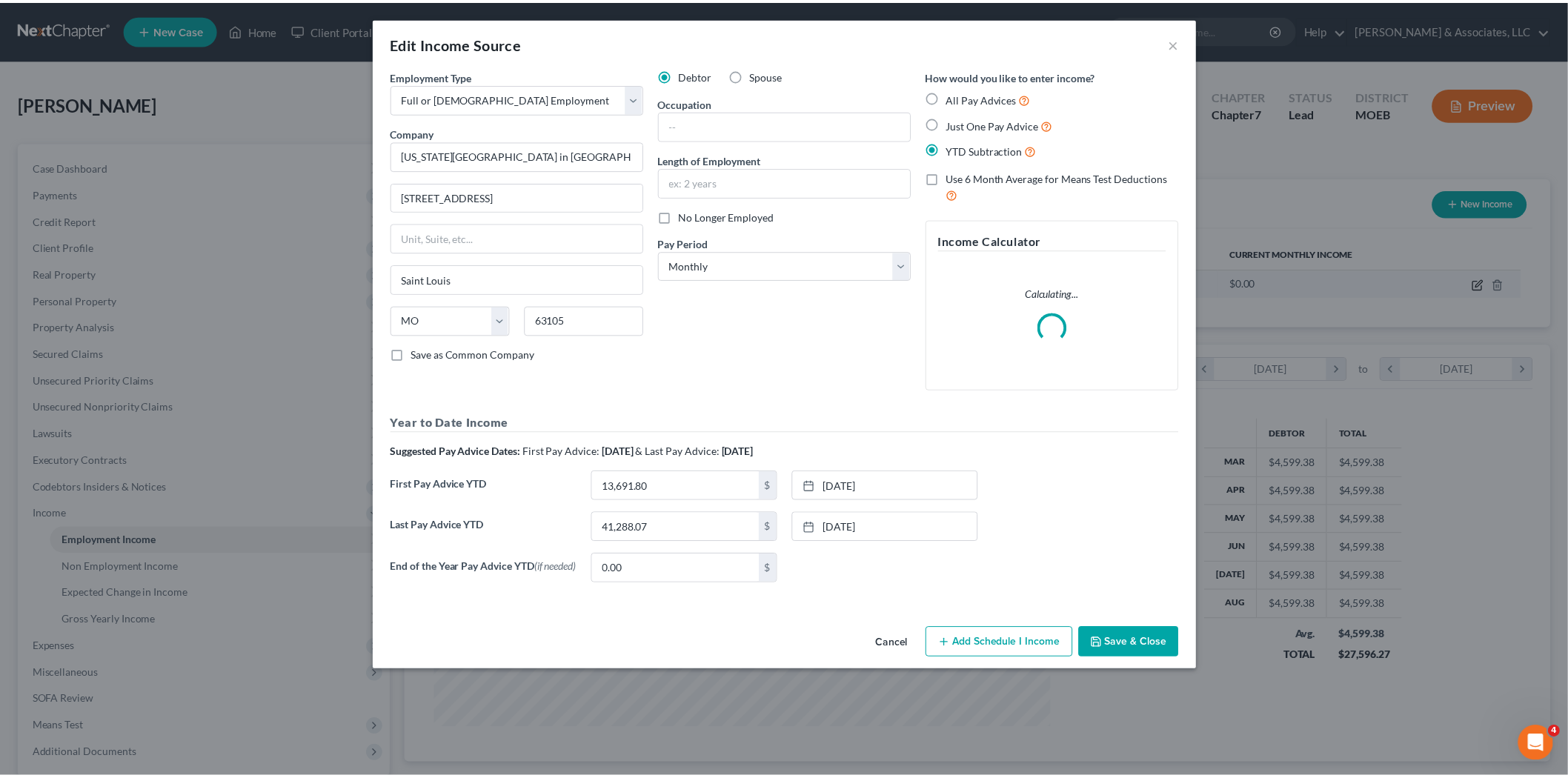
scroll to position [313, 656]
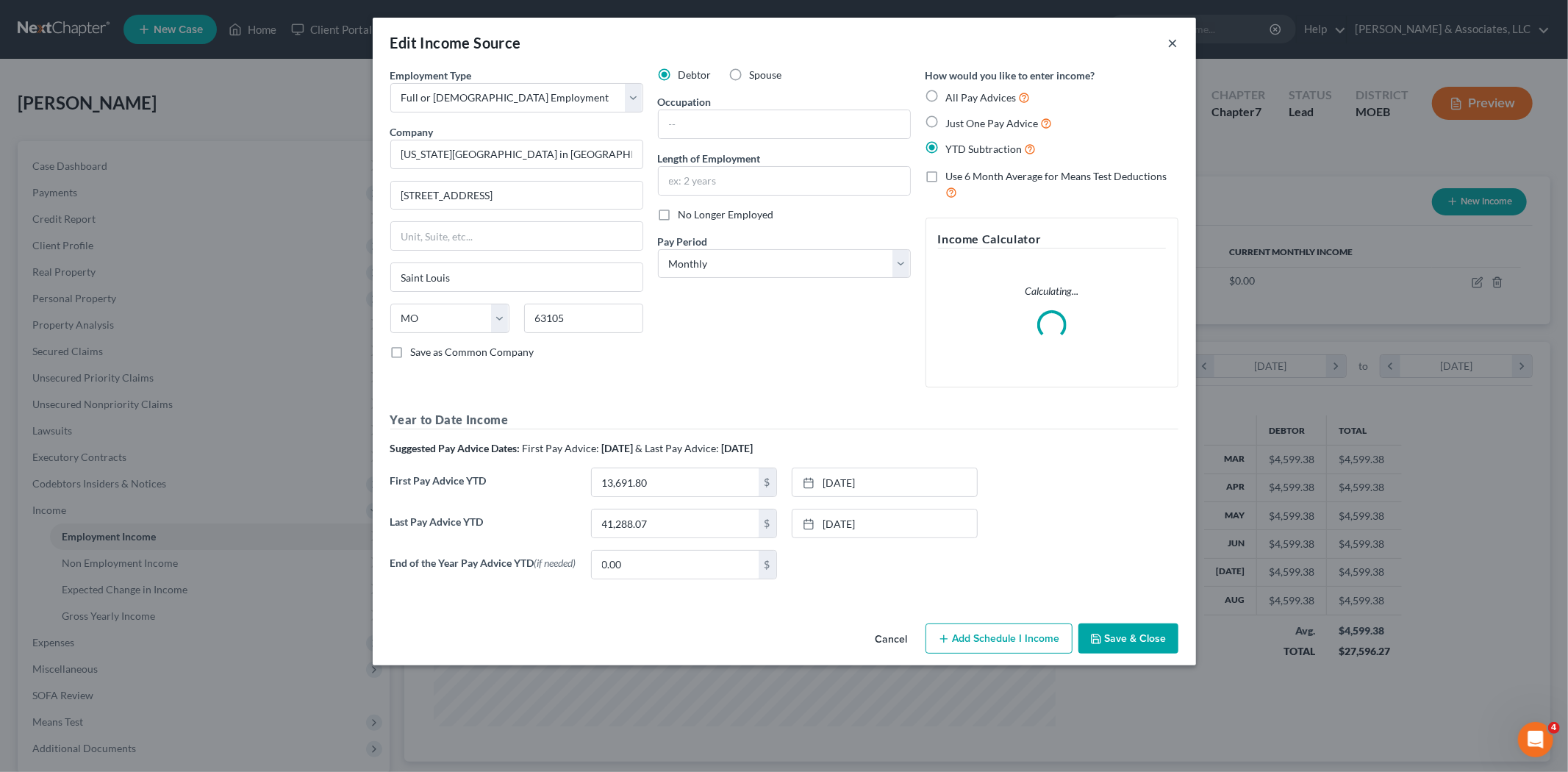
click at [1178, 41] on button "×" at bounding box center [1173, 43] width 10 height 17
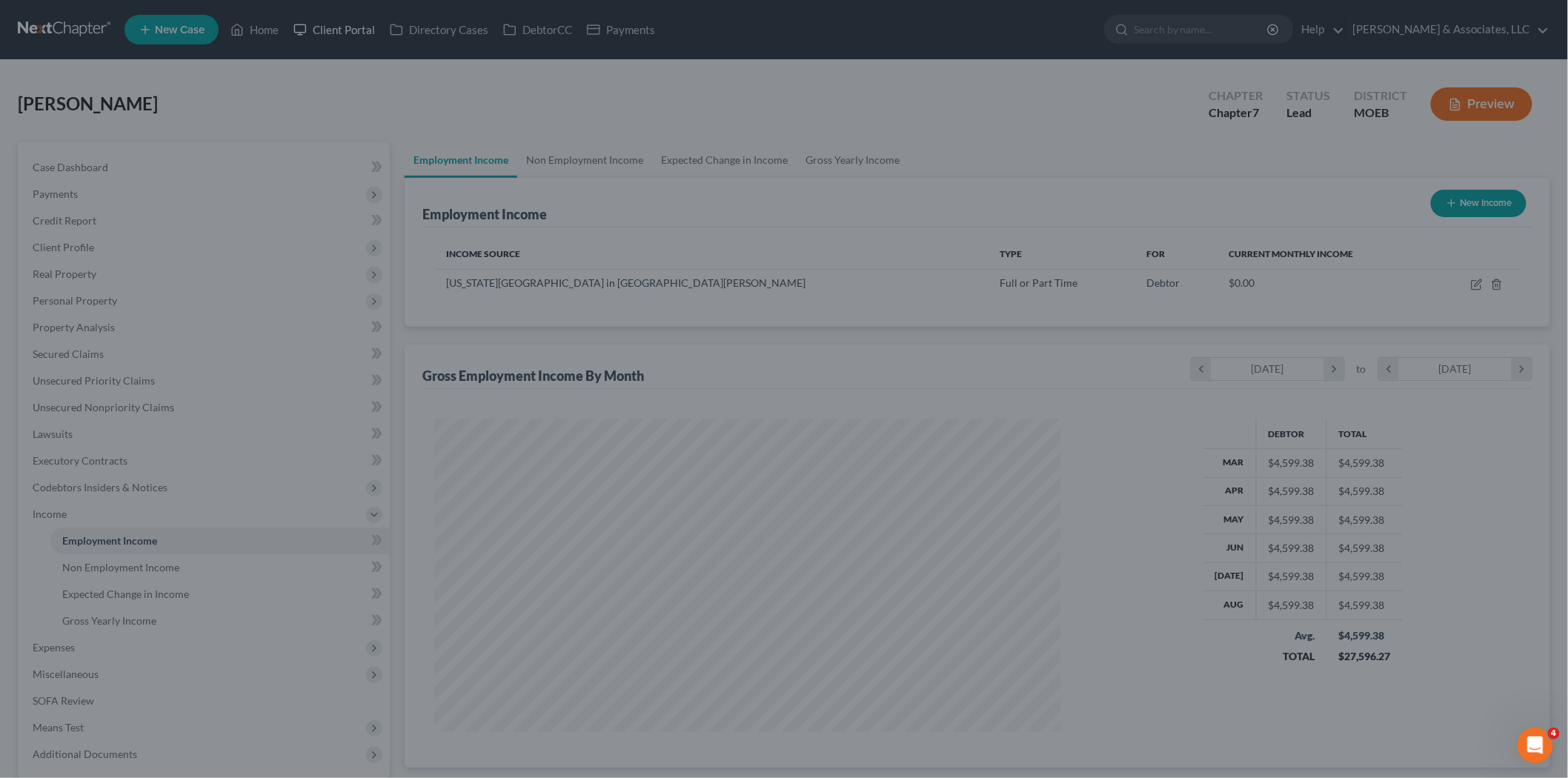
scroll to position [740436, 740371]
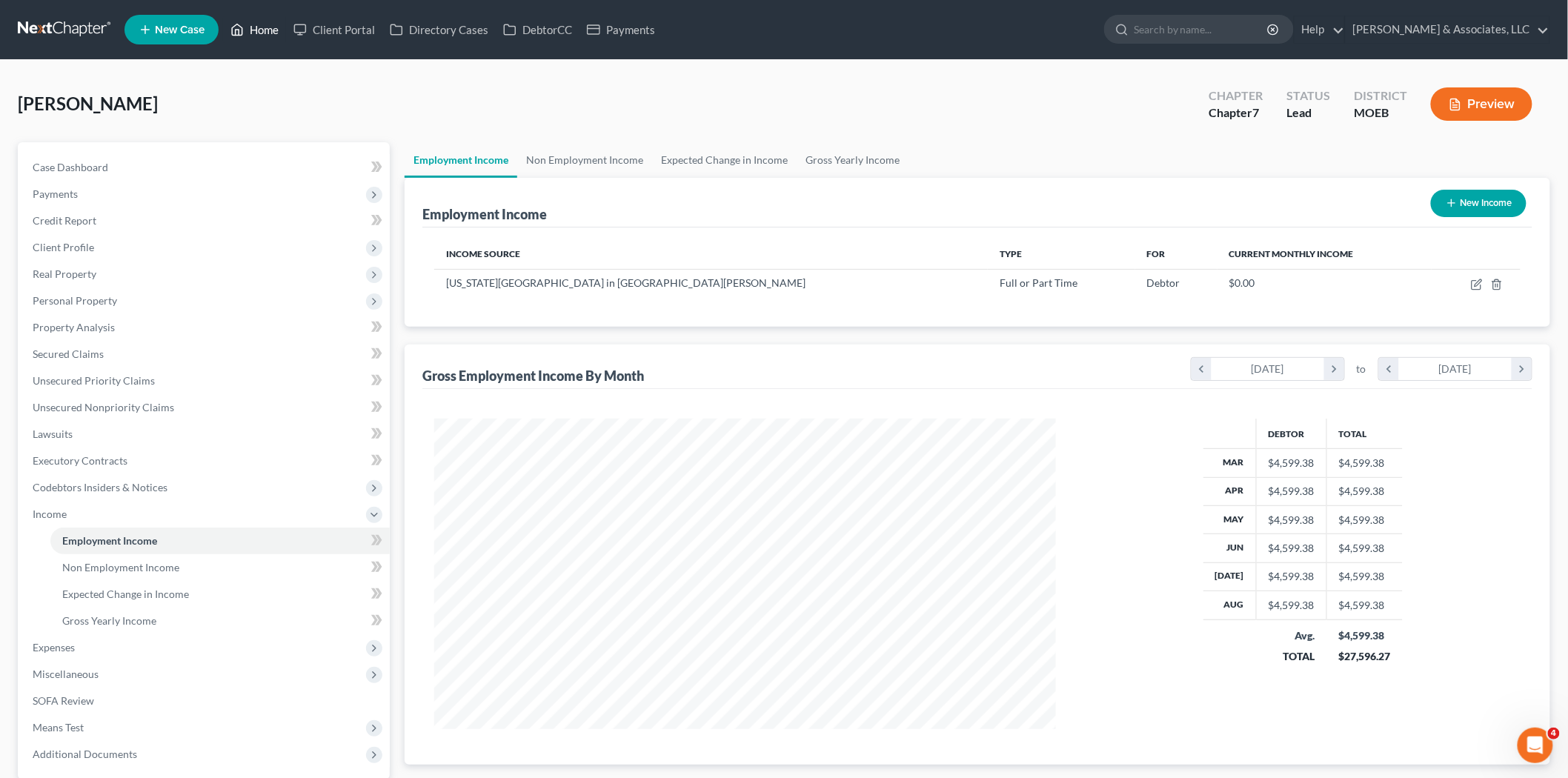
click at [258, 31] on link "Home" at bounding box center [255, 30] width 63 height 26
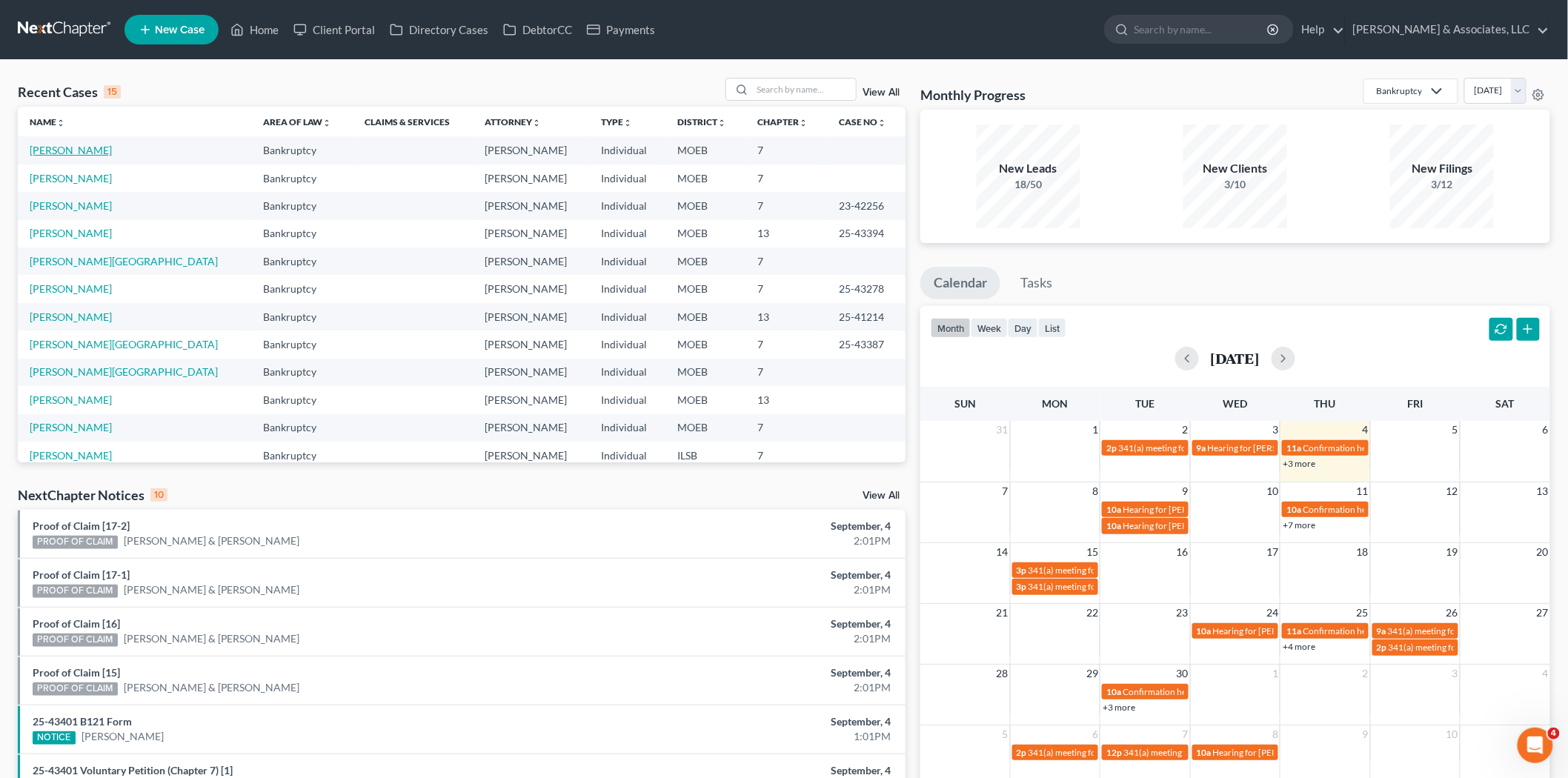
click at [61, 150] on link "Leonard, Christine" at bounding box center [71, 150] width 83 height 12
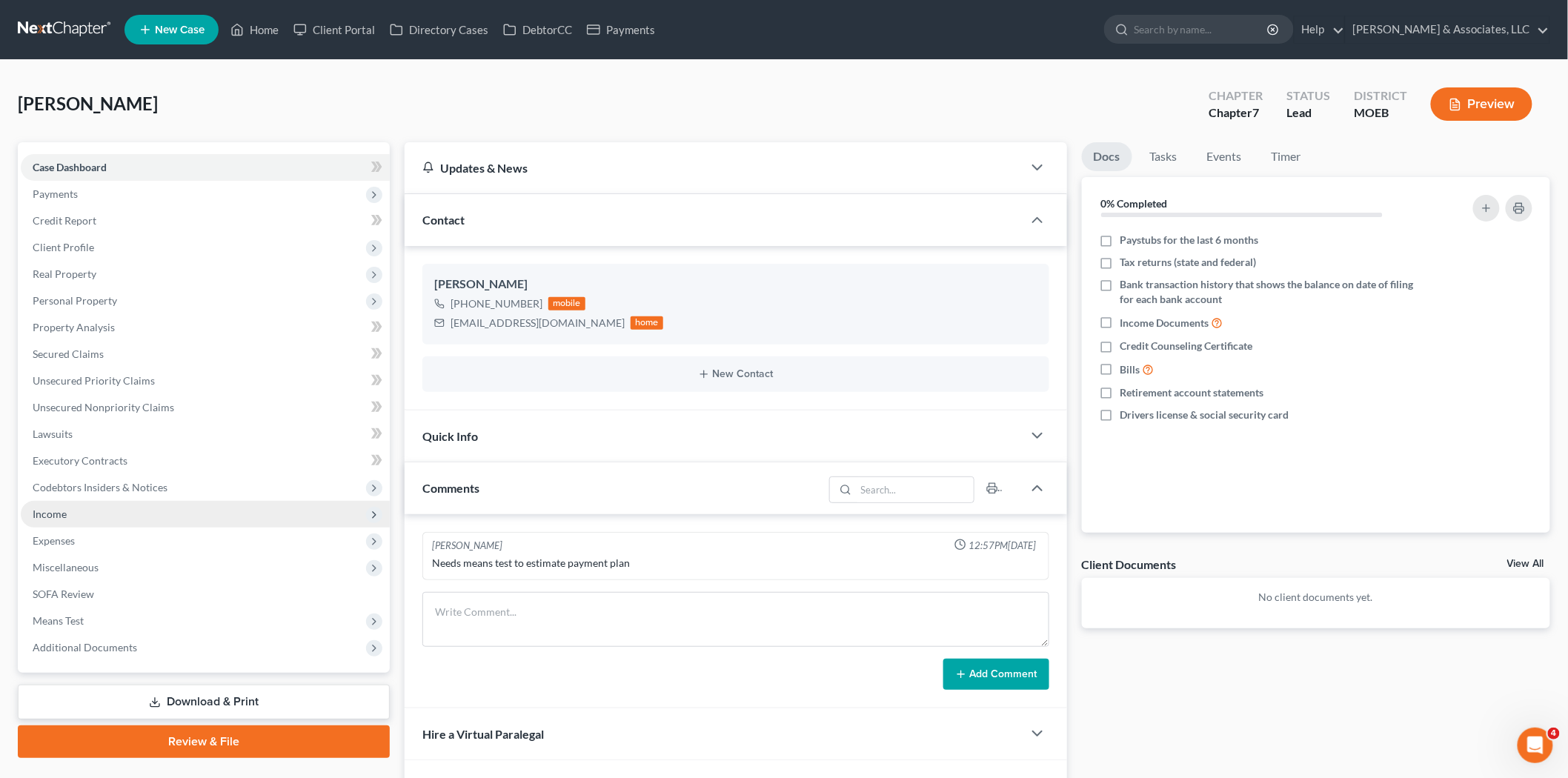
click at [48, 511] on span "Income" at bounding box center [49, 514] width 34 height 12
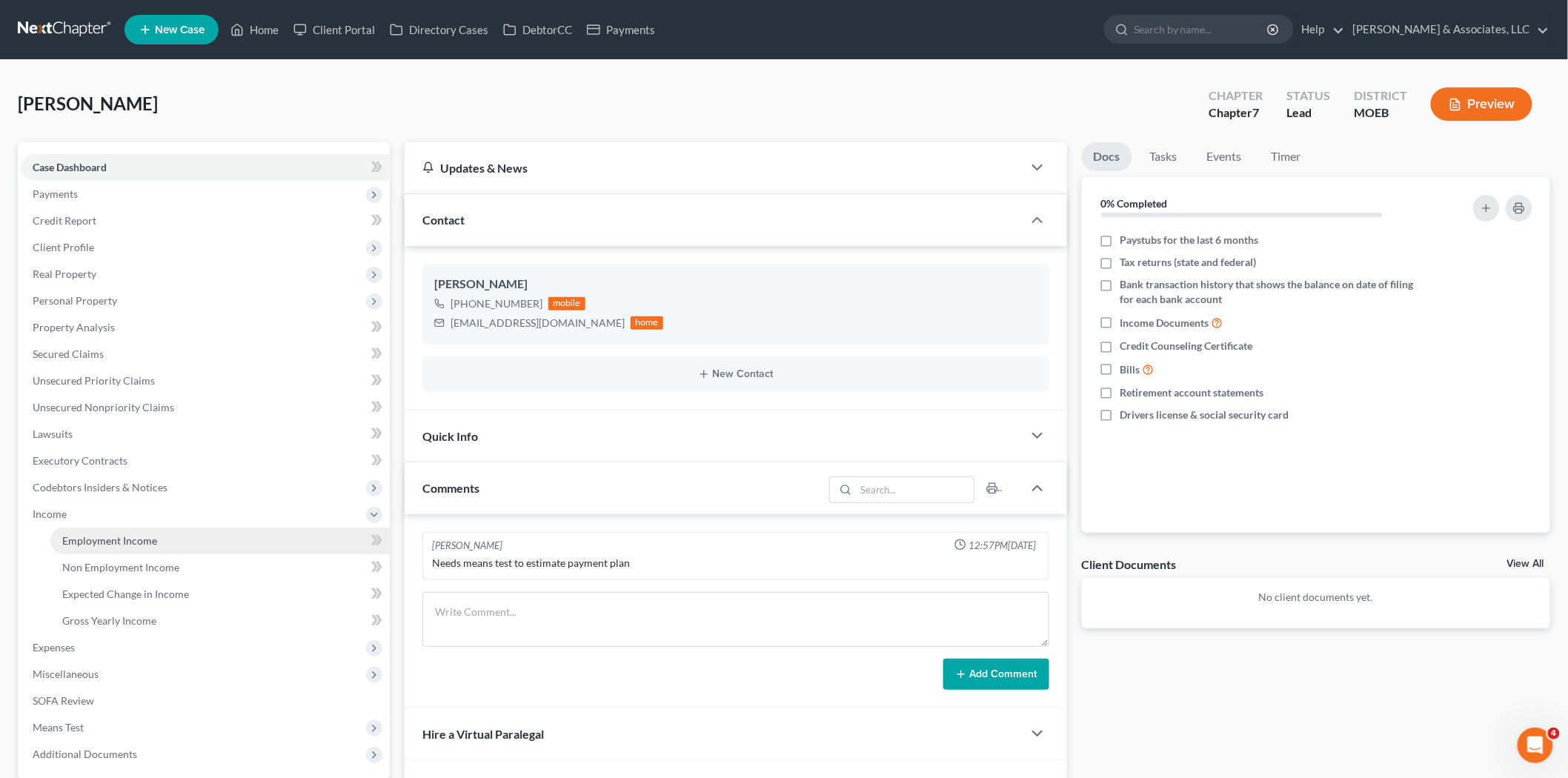
click at [147, 529] on link "Employment Income" at bounding box center [220, 541] width 339 height 26
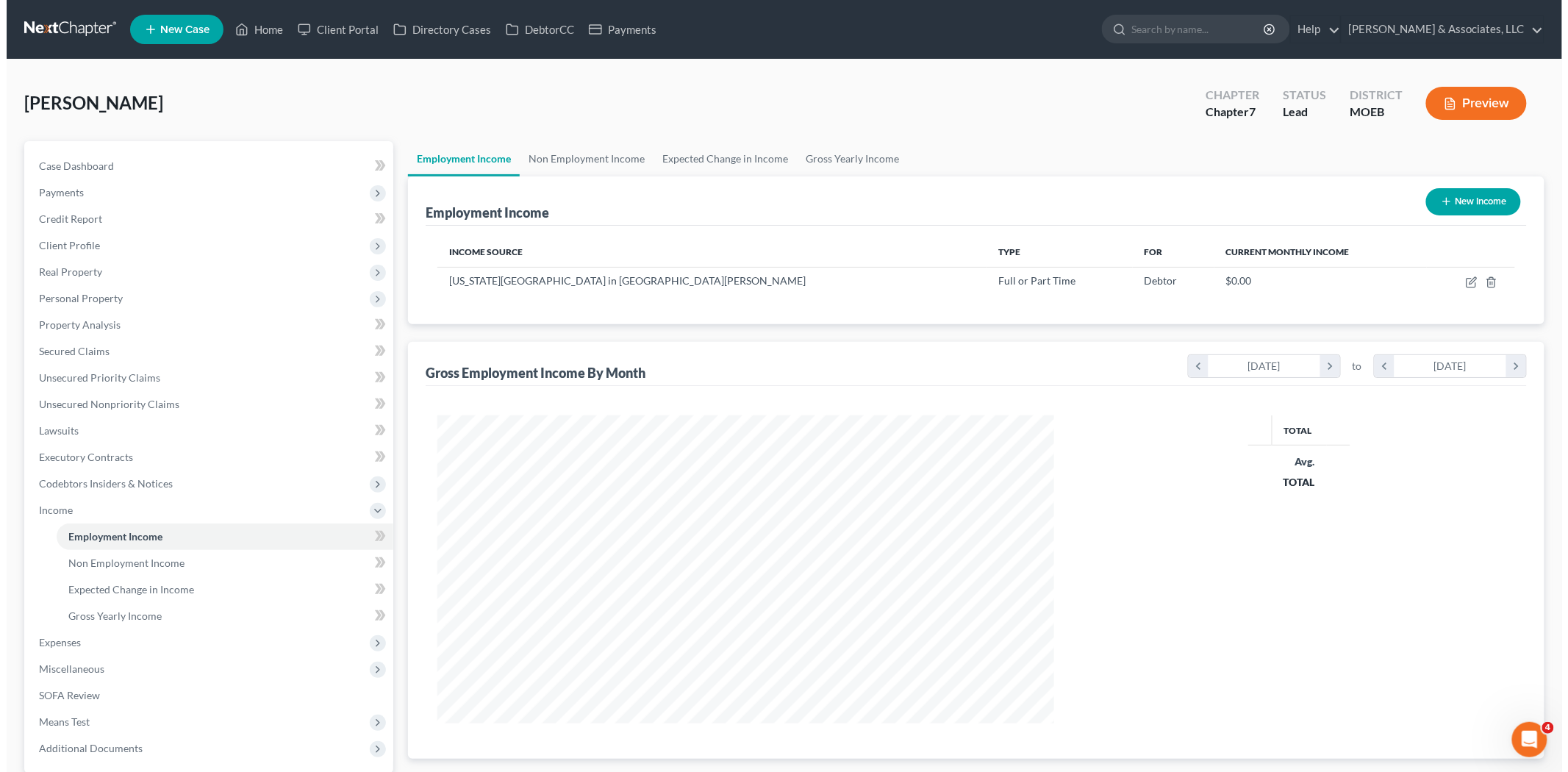
scroll to position [308, 646]
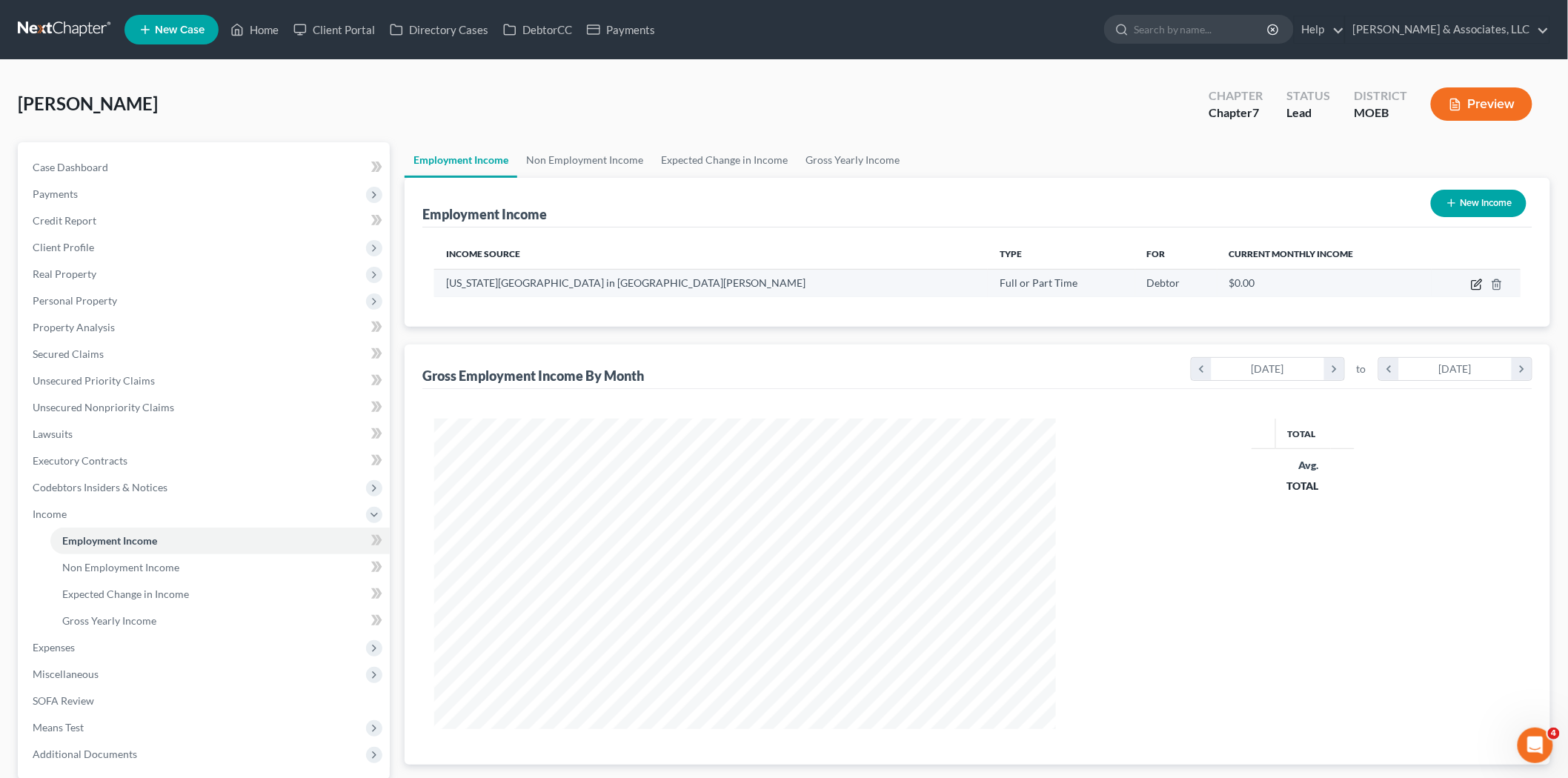
click at [1477, 286] on icon "button" at bounding box center [1476, 284] width 11 height 11
select select "0"
select select "26"
select select "0"
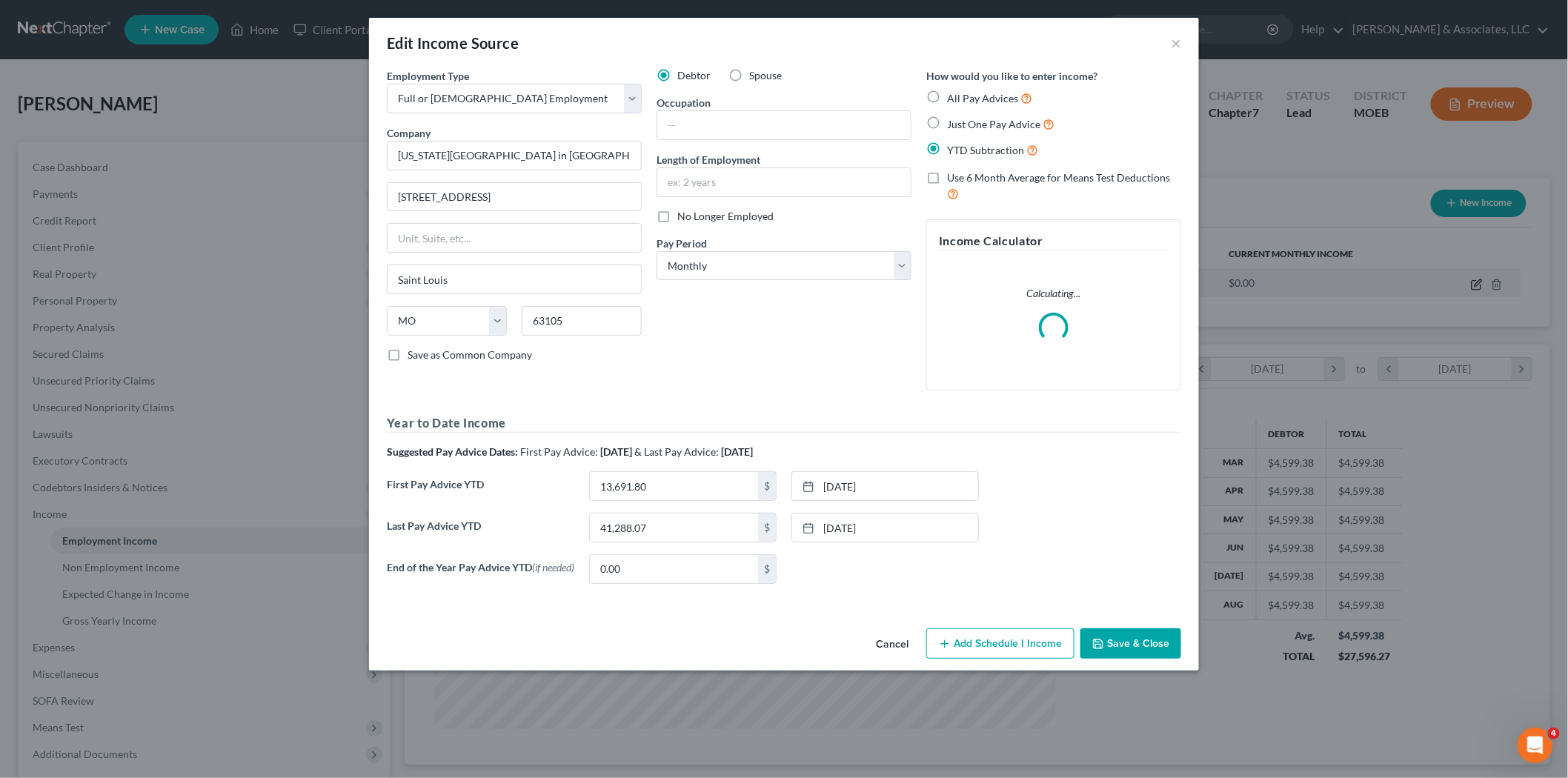
scroll to position [313, 656]
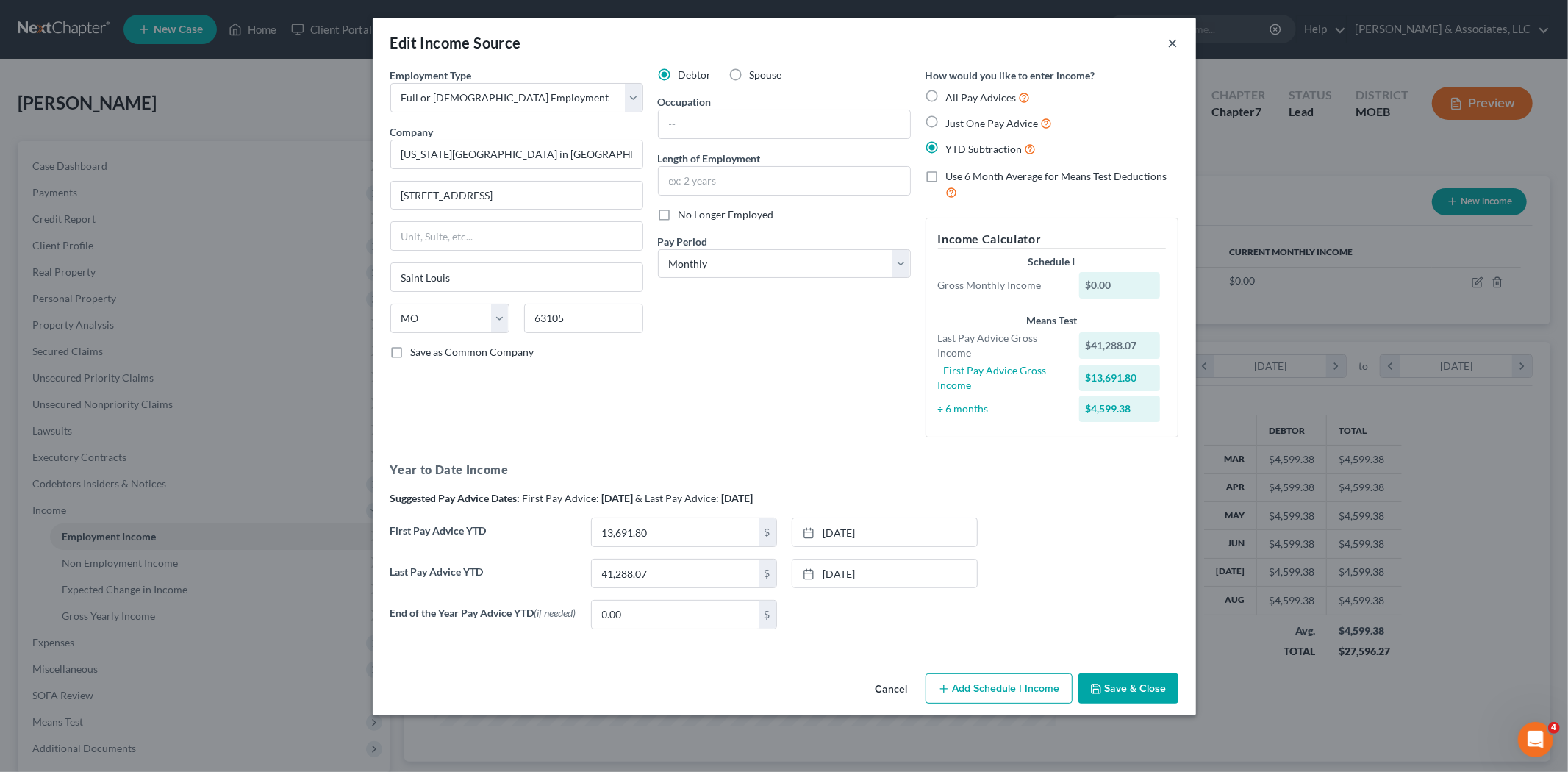
click at [1169, 40] on button "×" at bounding box center [1173, 43] width 10 height 17
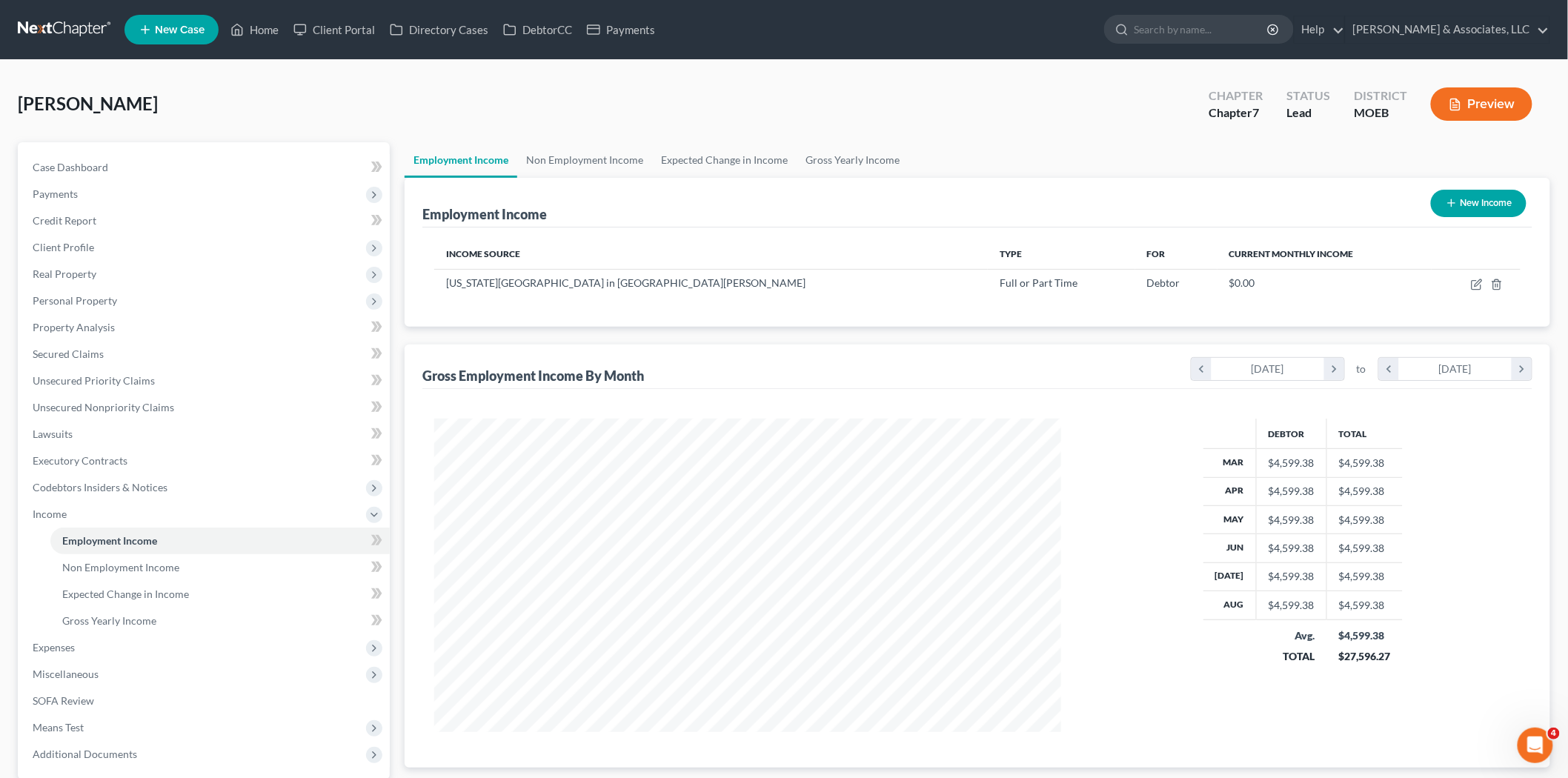
scroll to position [740436, 740371]
click at [240, 42] on link "Home" at bounding box center [255, 30] width 63 height 26
click at [277, 17] on link "Home" at bounding box center [255, 30] width 63 height 26
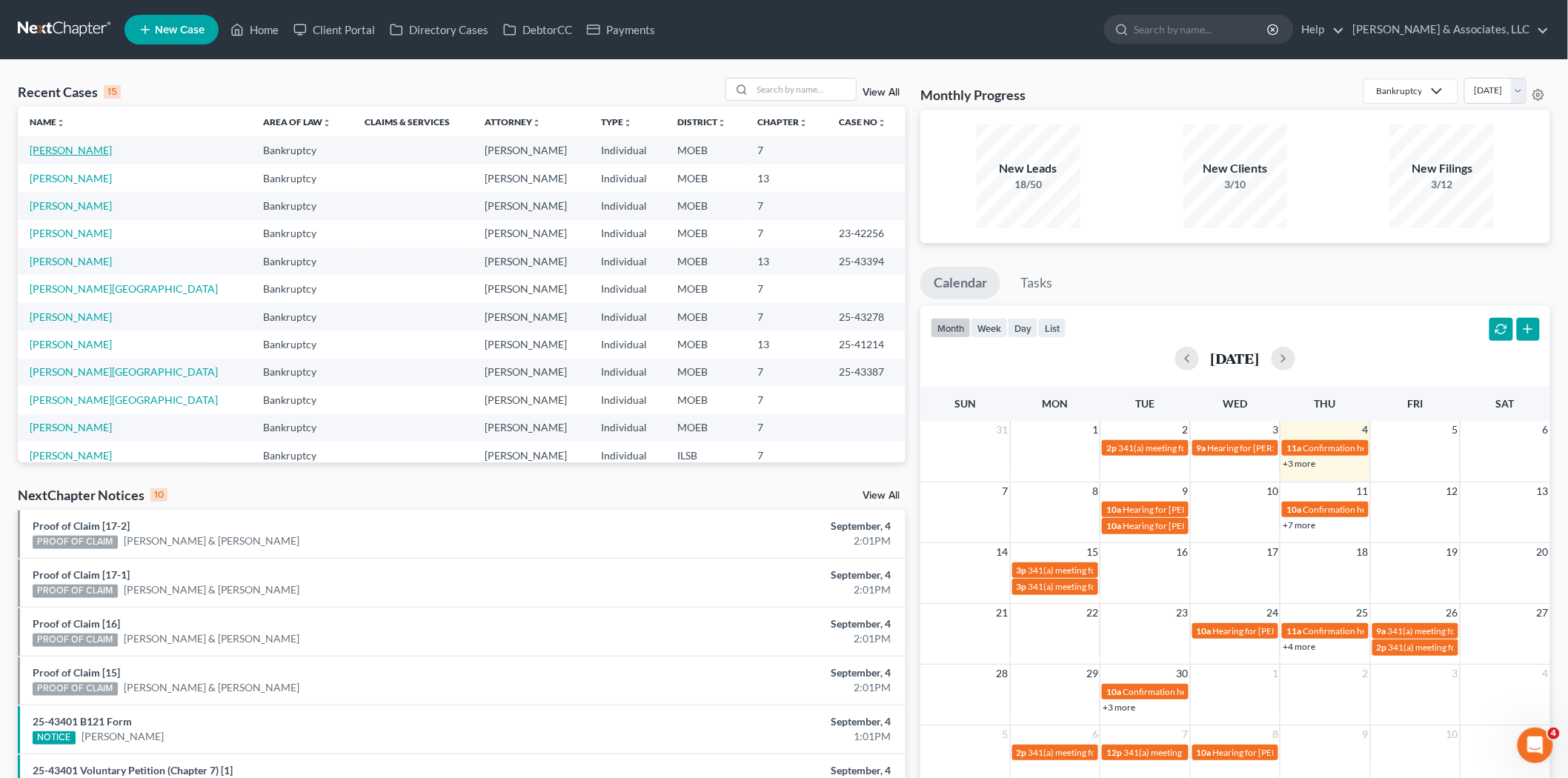
click at [42, 149] on link "Leonard, Christine" at bounding box center [71, 150] width 83 height 12
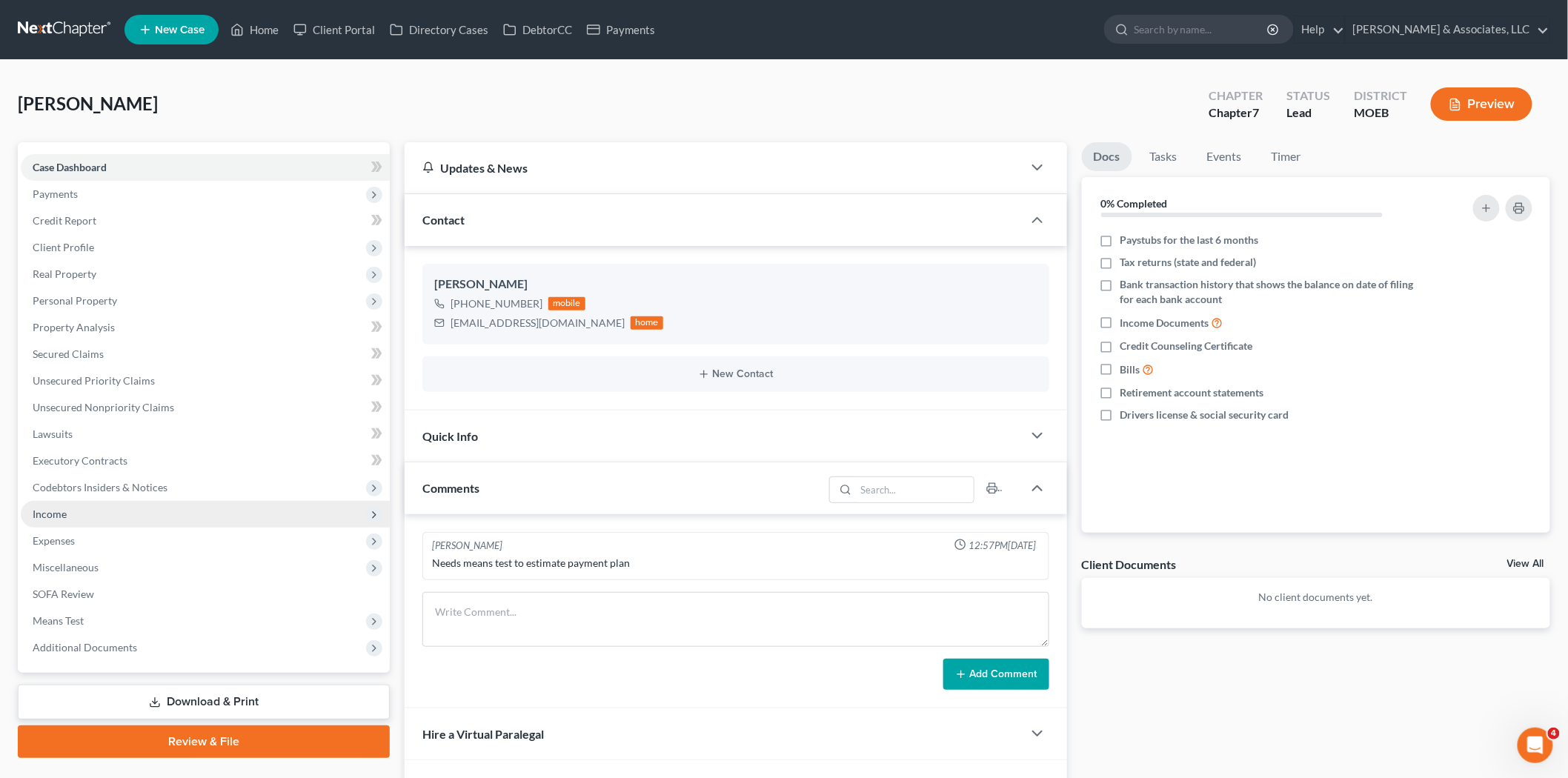
click at [65, 515] on span "Income" at bounding box center [49, 514] width 34 height 12
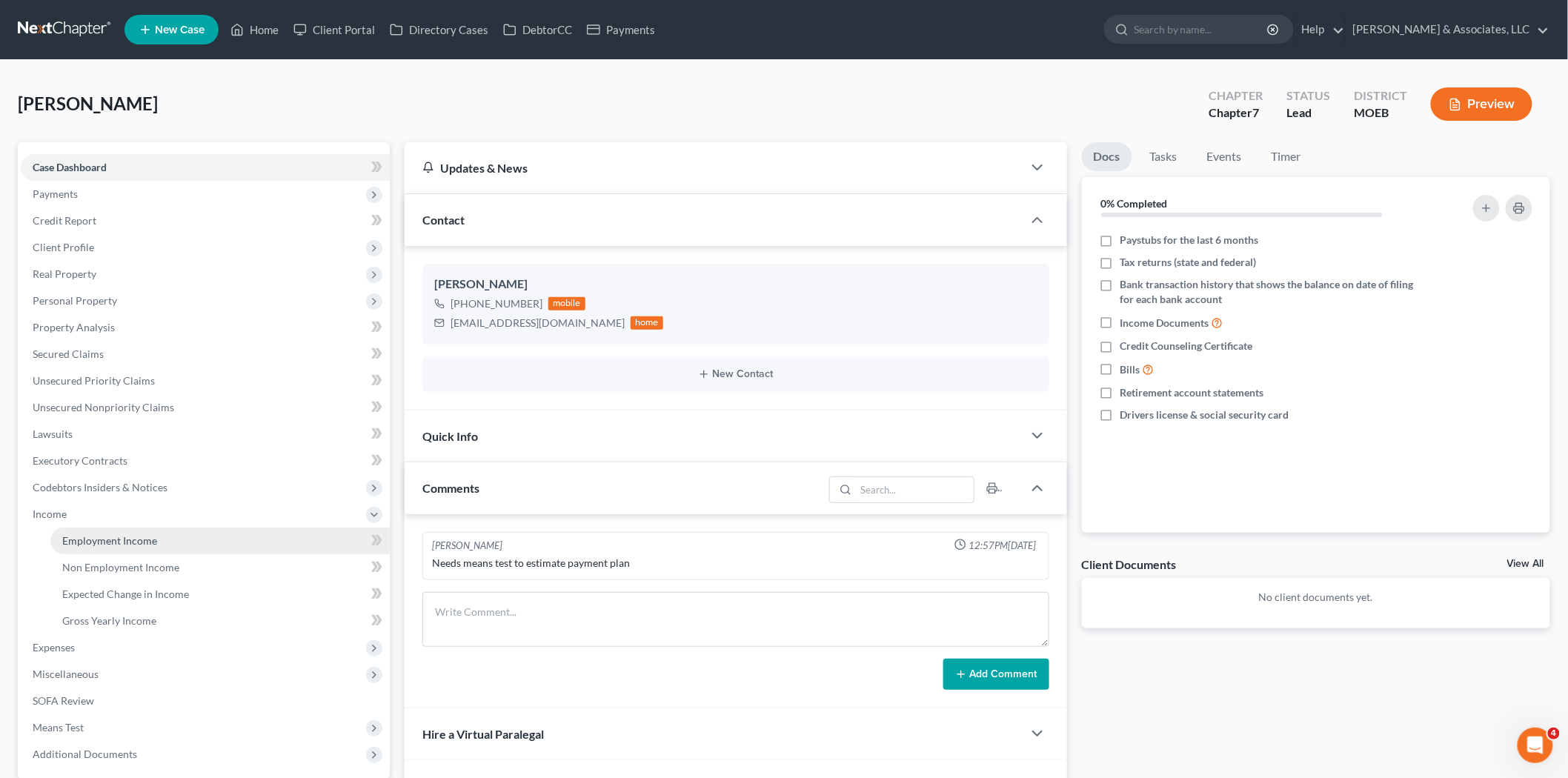
click at [129, 538] on span "Employment Income" at bounding box center [110, 540] width 95 height 12
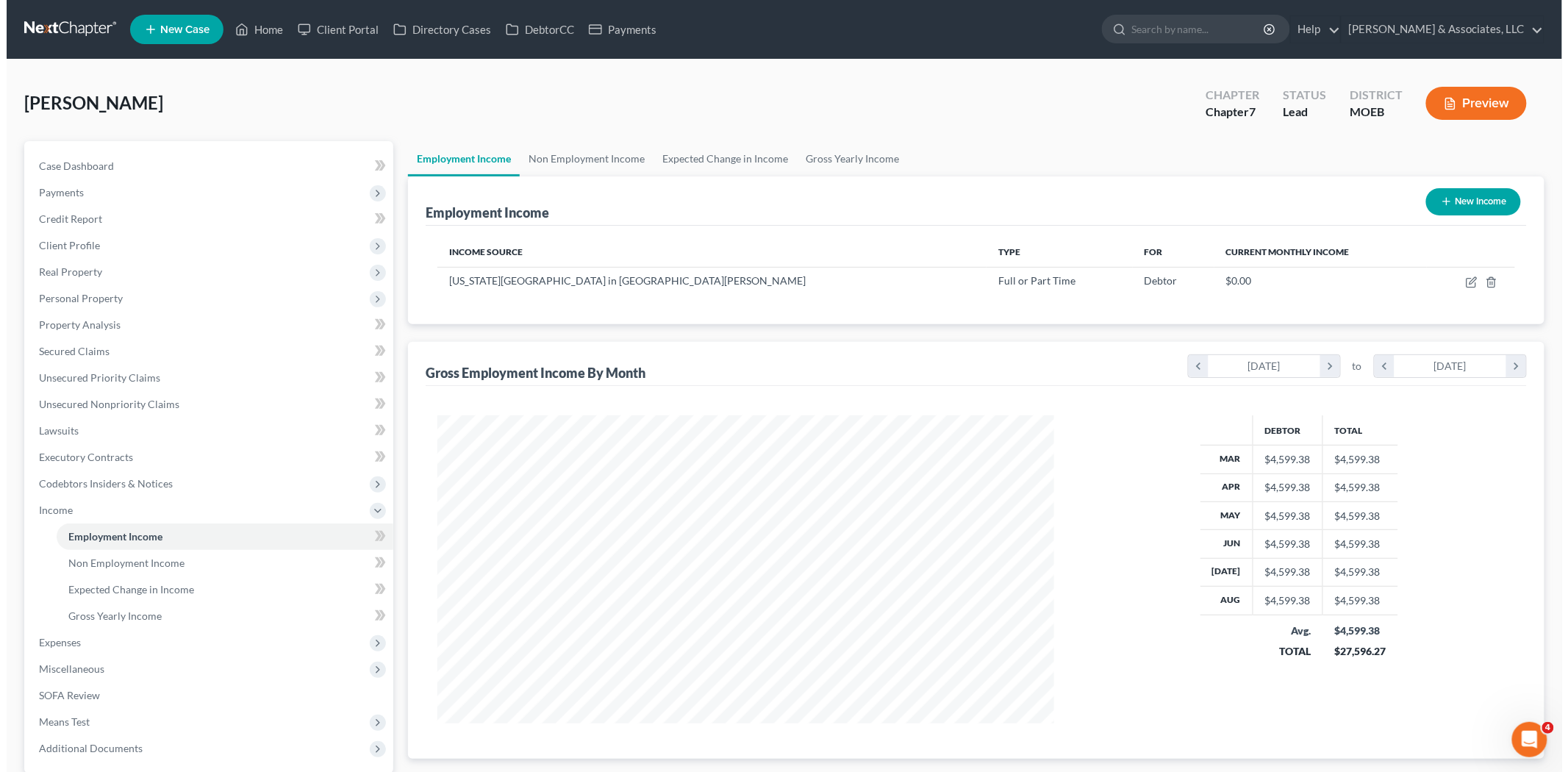
scroll to position [308, 646]
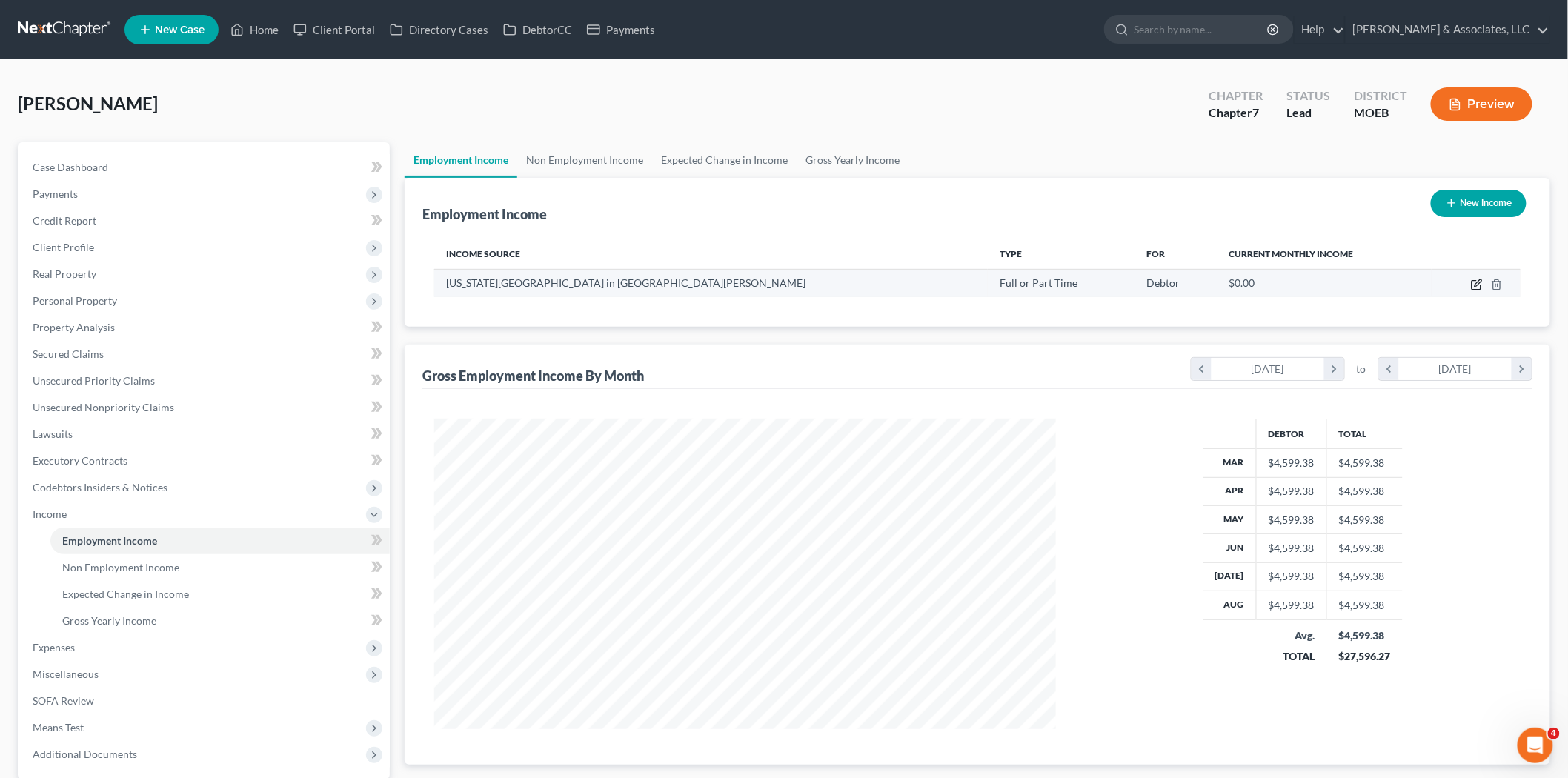
click at [1476, 283] on icon "button" at bounding box center [1478, 283] width 7 height 7
select select "0"
select select "26"
select select "0"
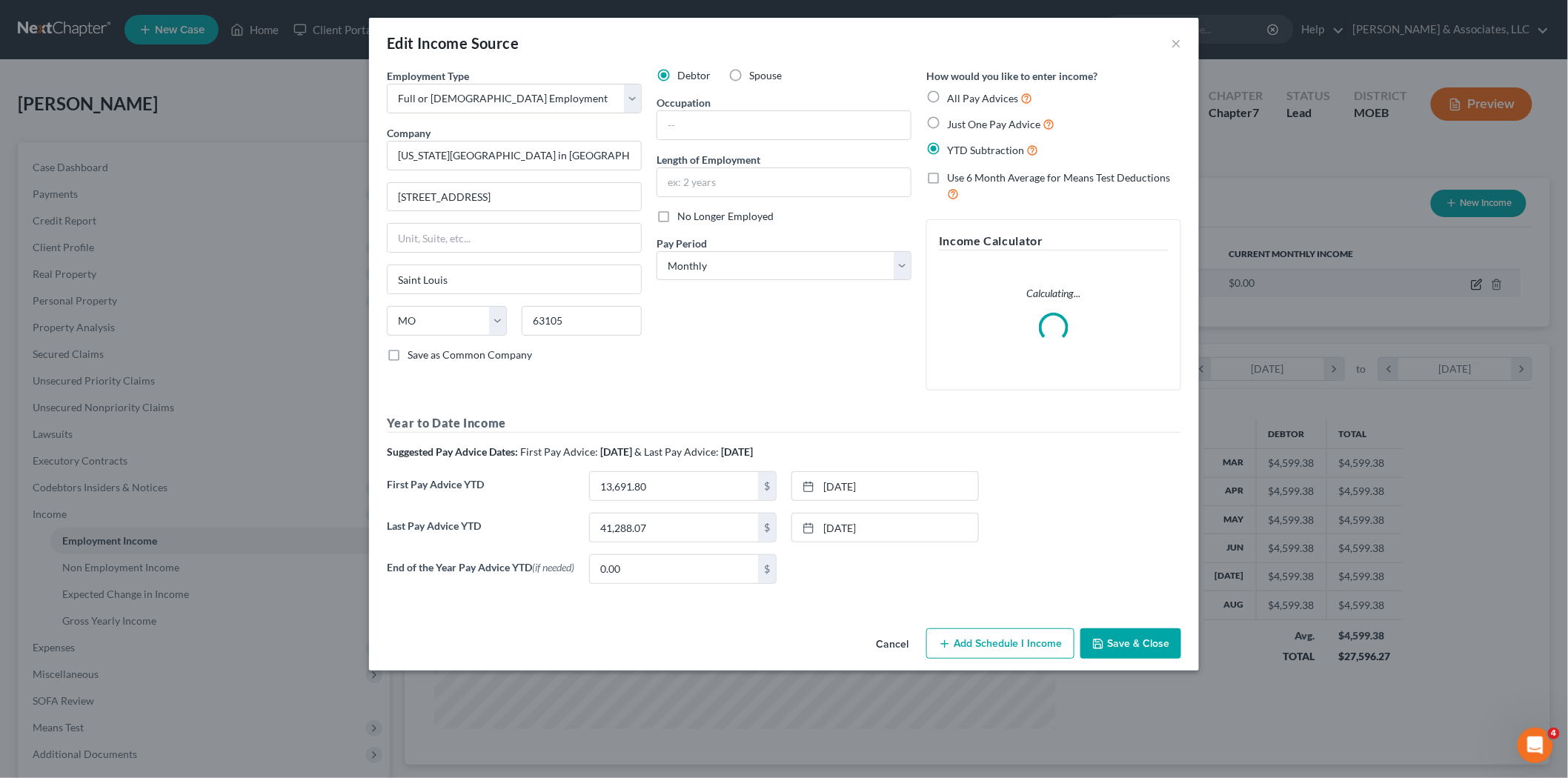
scroll to position [313, 656]
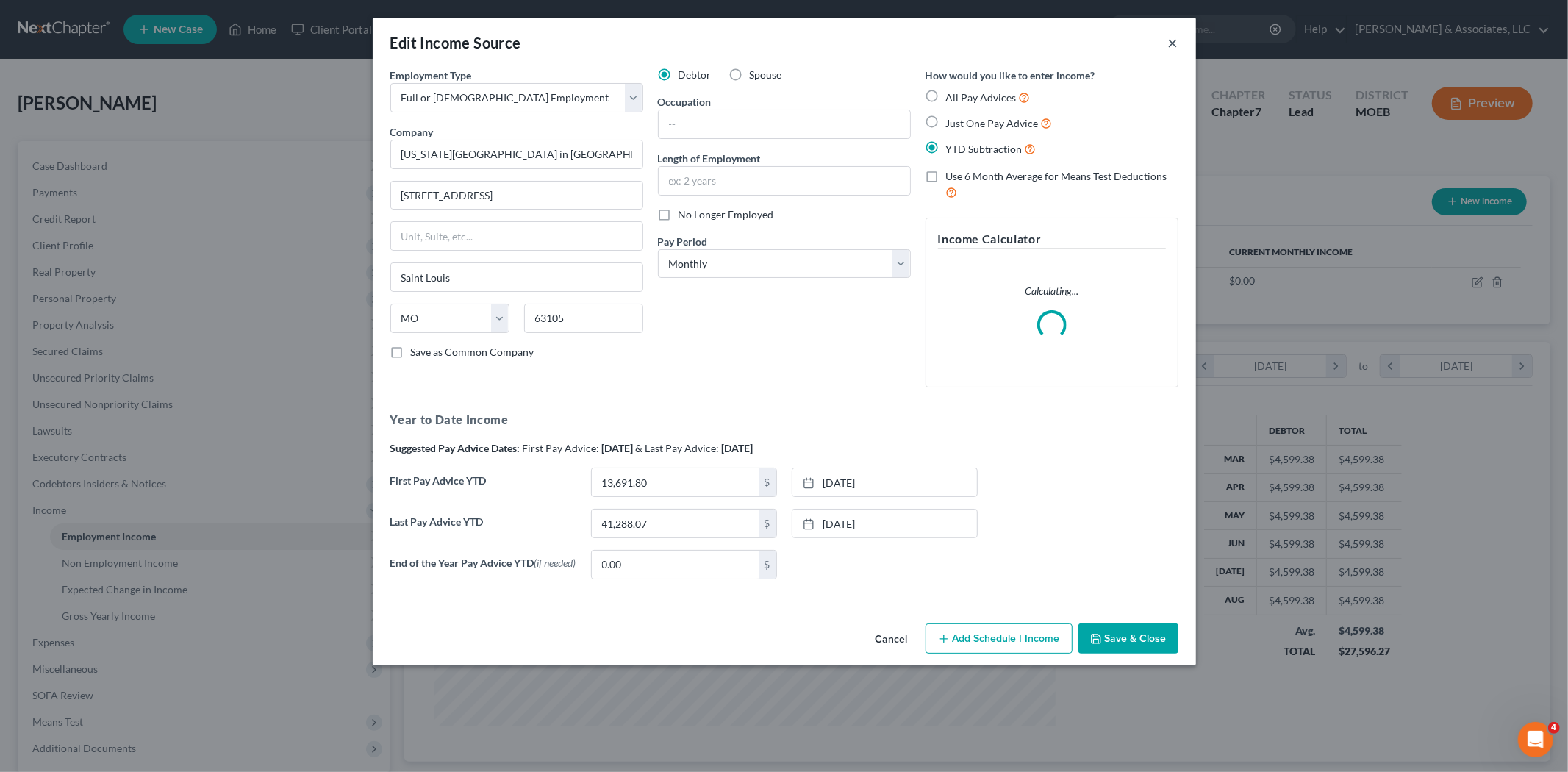
click at [1171, 40] on button "×" at bounding box center [1173, 43] width 10 height 17
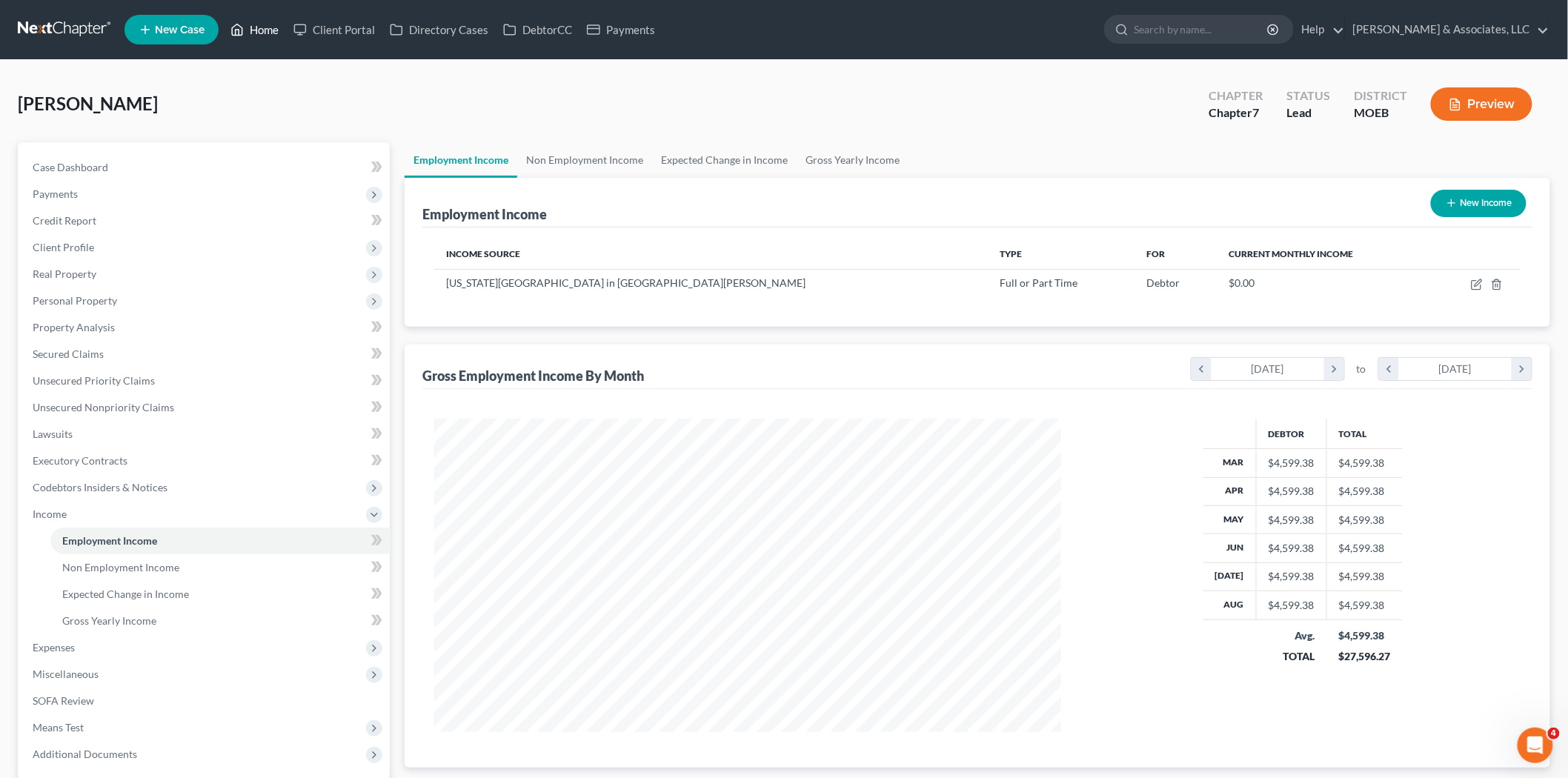
scroll to position [740436, 740371]
click at [241, 28] on icon at bounding box center [236, 30] width 13 height 18
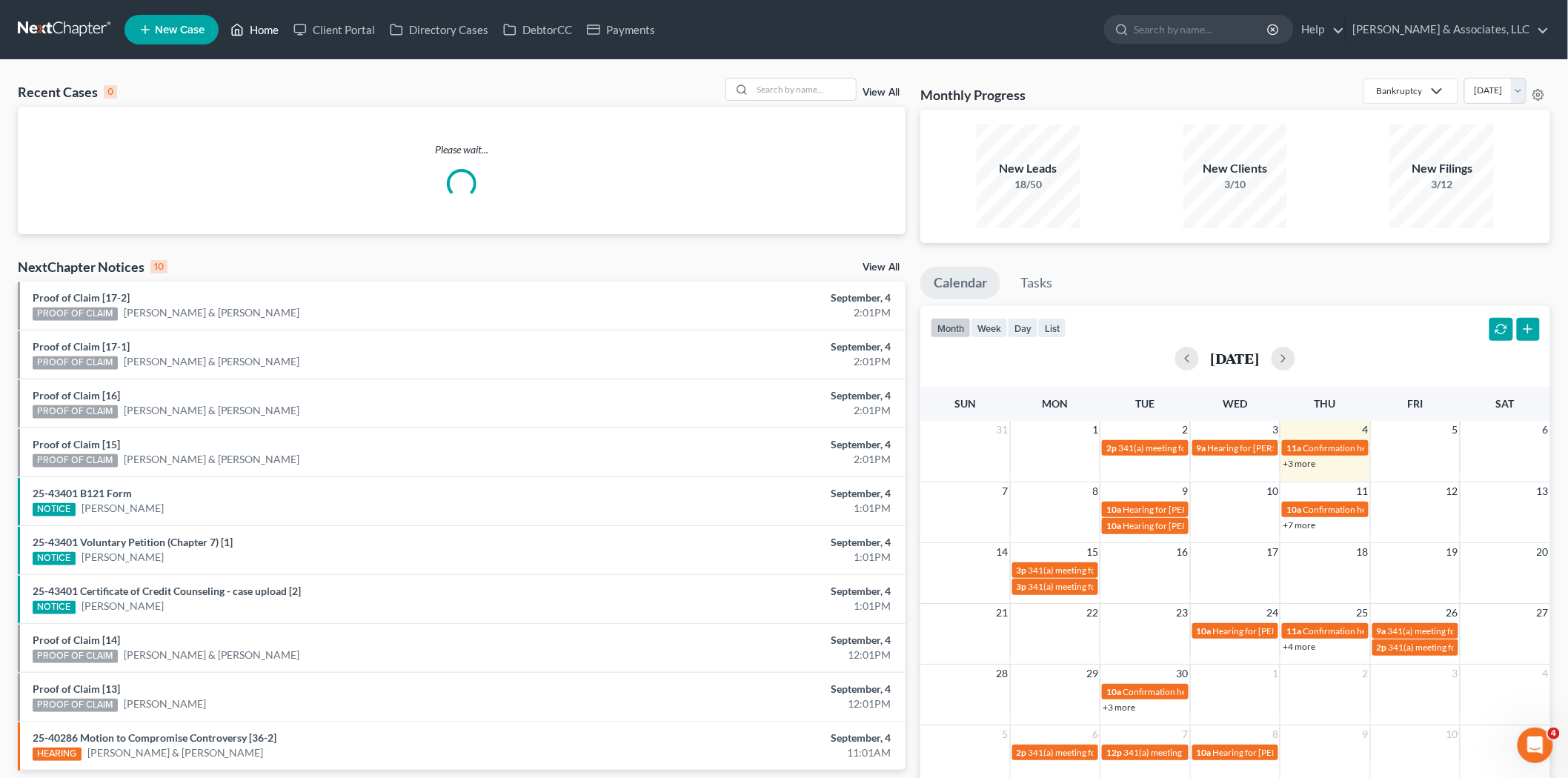
click at [253, 28] on link "Home" at bounding box center [255, 30] width 63 height 26
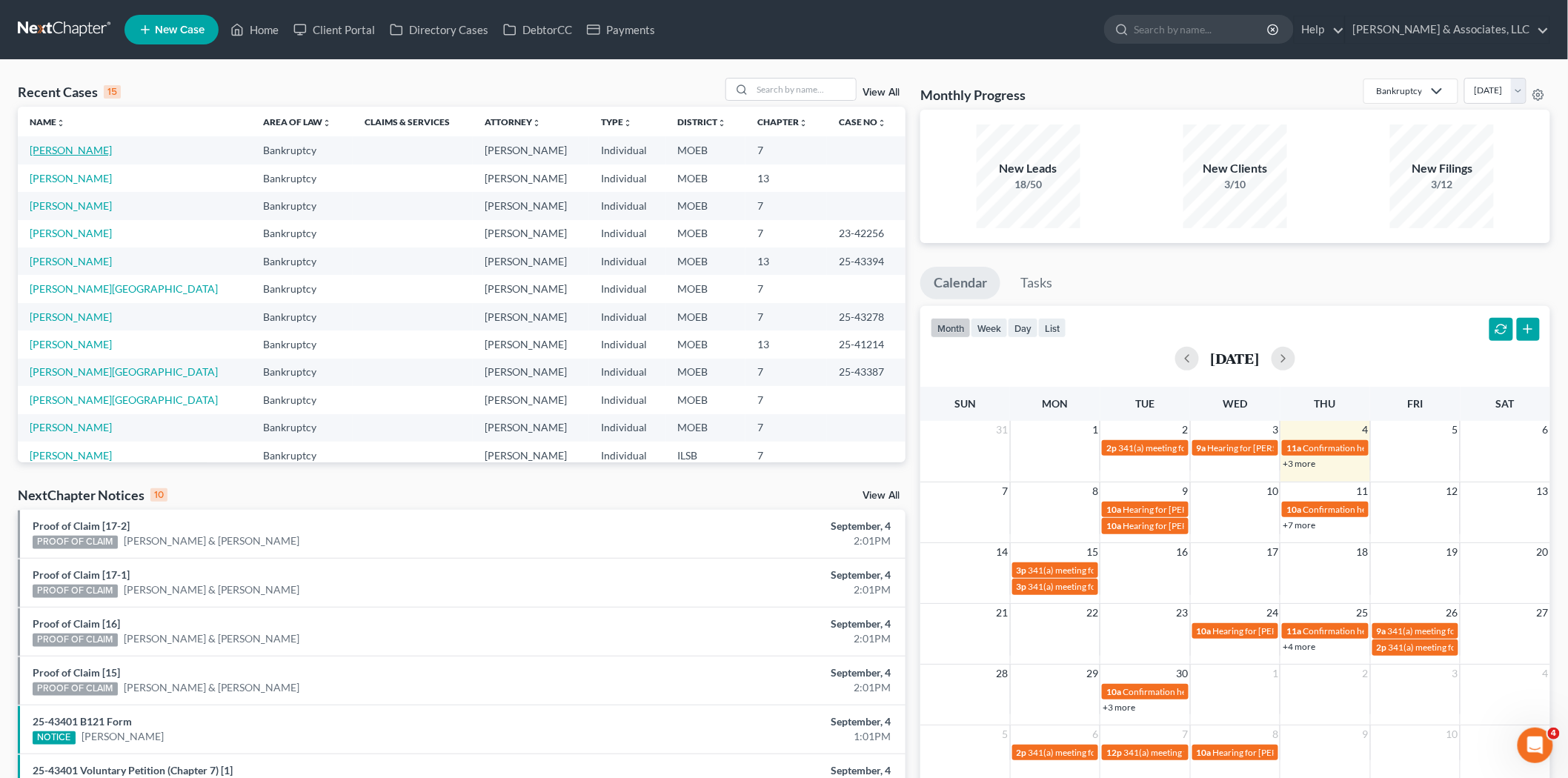
click at [54, 153] on link "Leonard, Christine" at bounding box center [71, 150] width 83 height 12
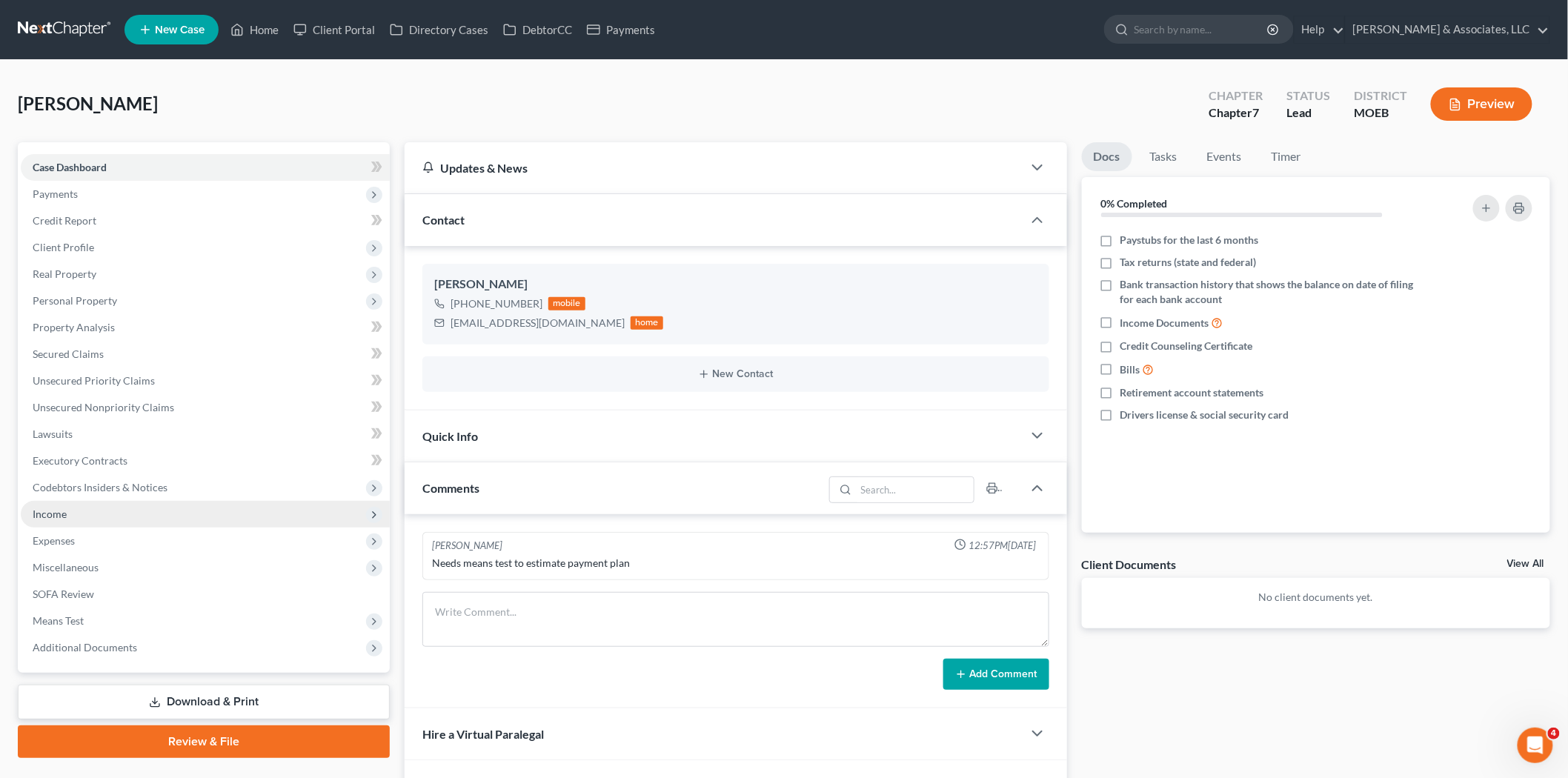
click at [60, 519] on span "Income" at bounding box center [206, 514] width 369 height 26
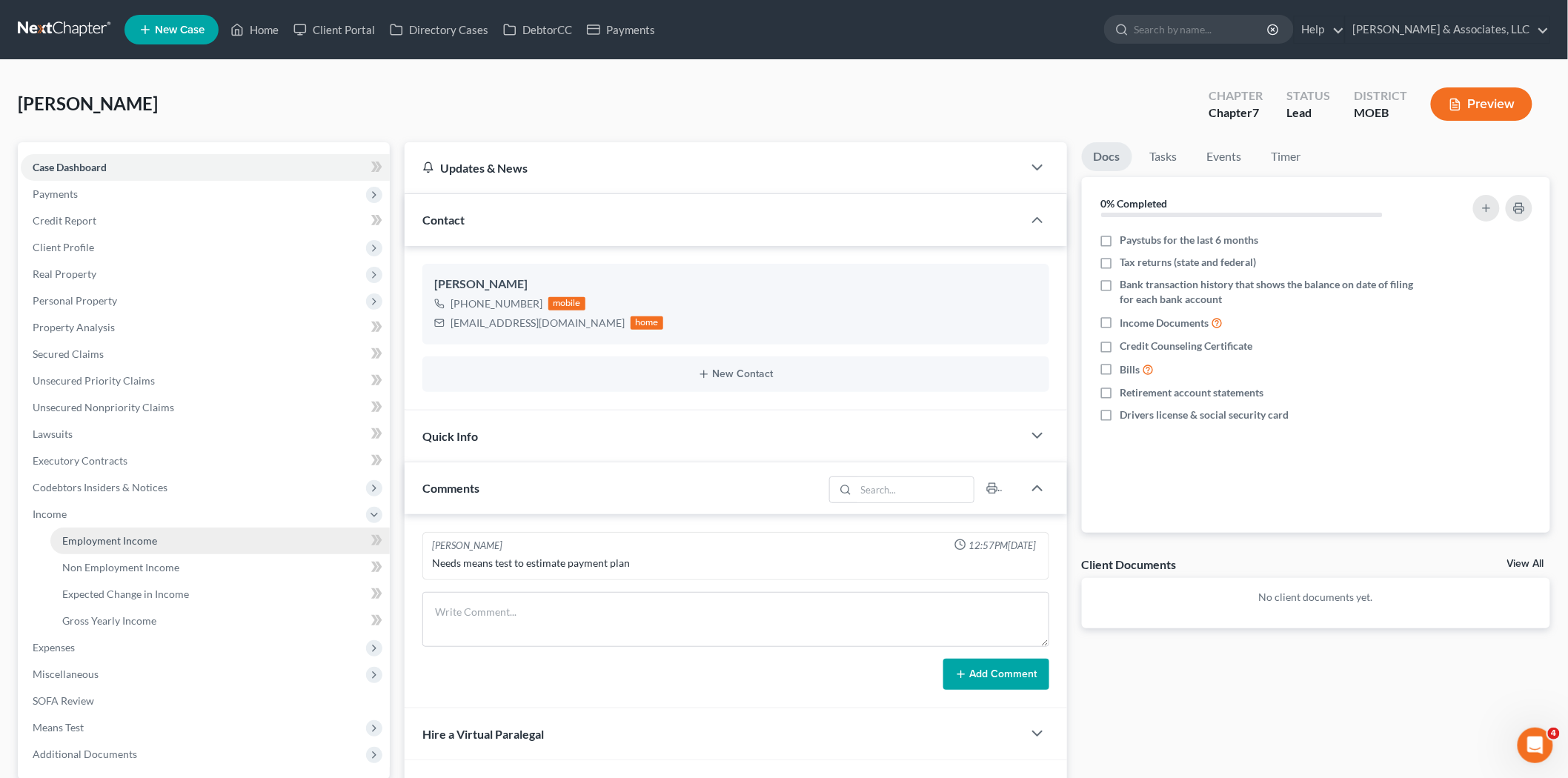
click at [105, 537] on span "Employment Income" at bounding box center [110, 540] width 95 height 12
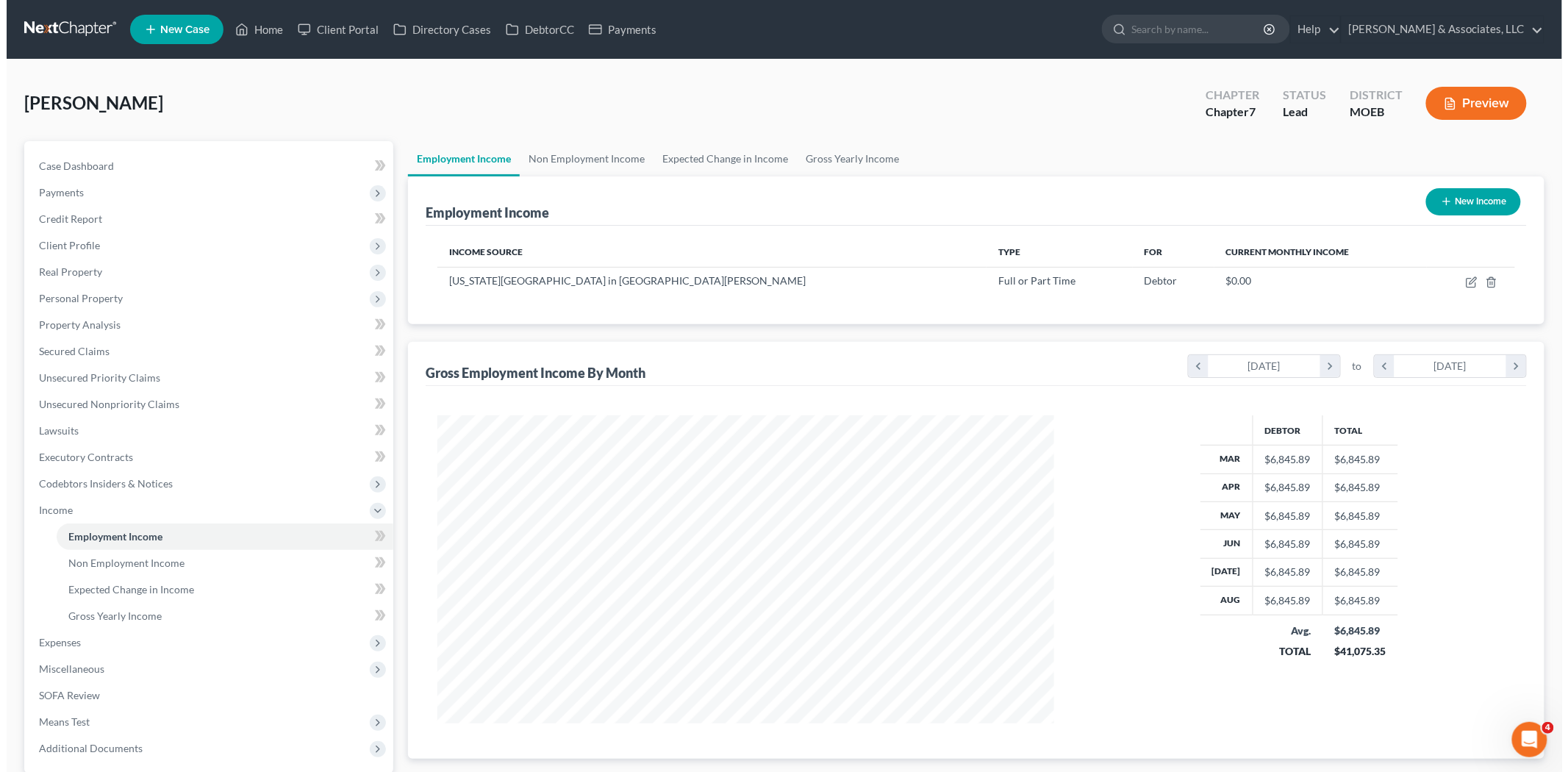
scroll to position [308, 646]
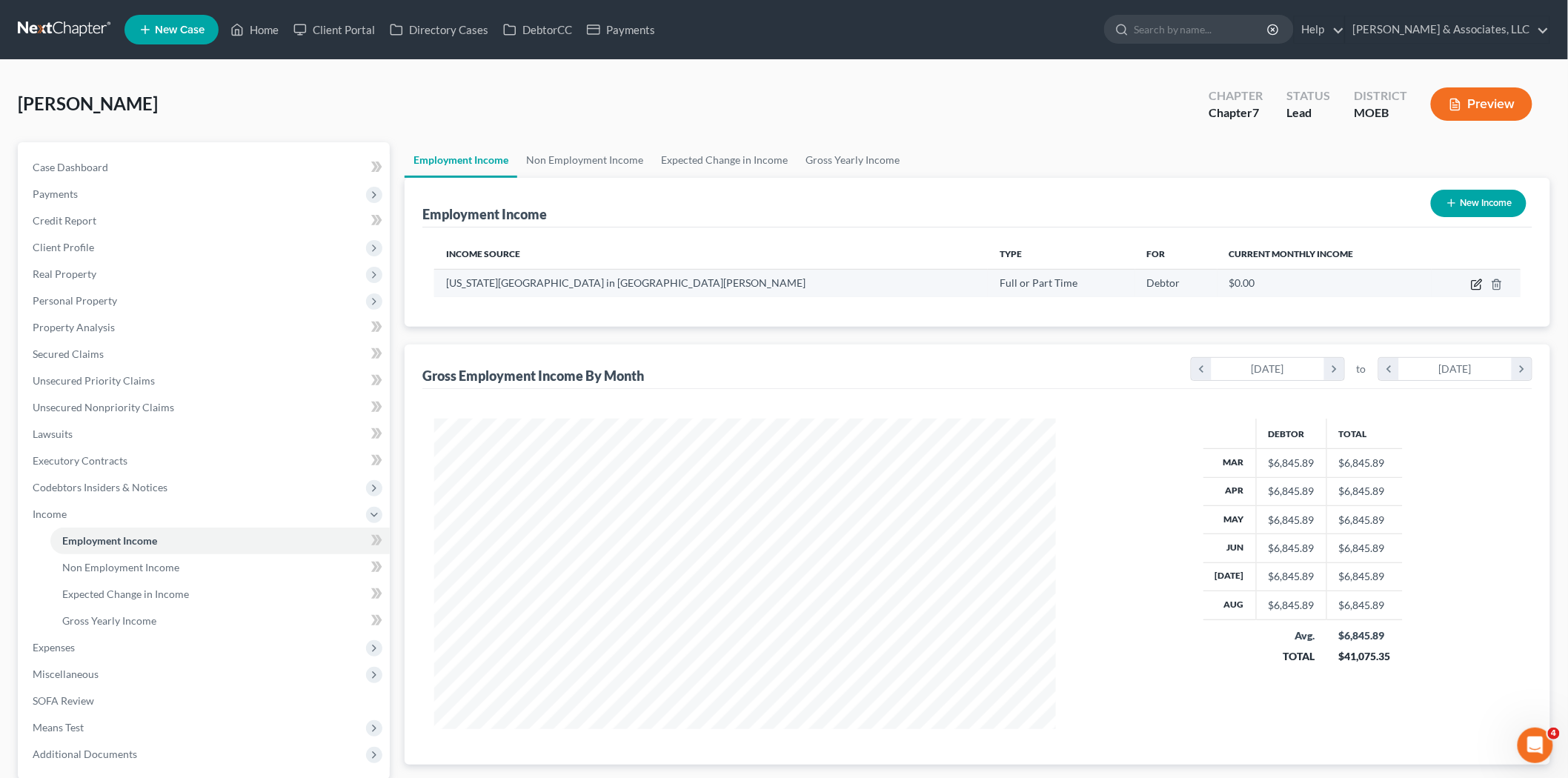
click at [1476, 287] on icon "button" at bounding box center [1476, 284] width 11 height 11
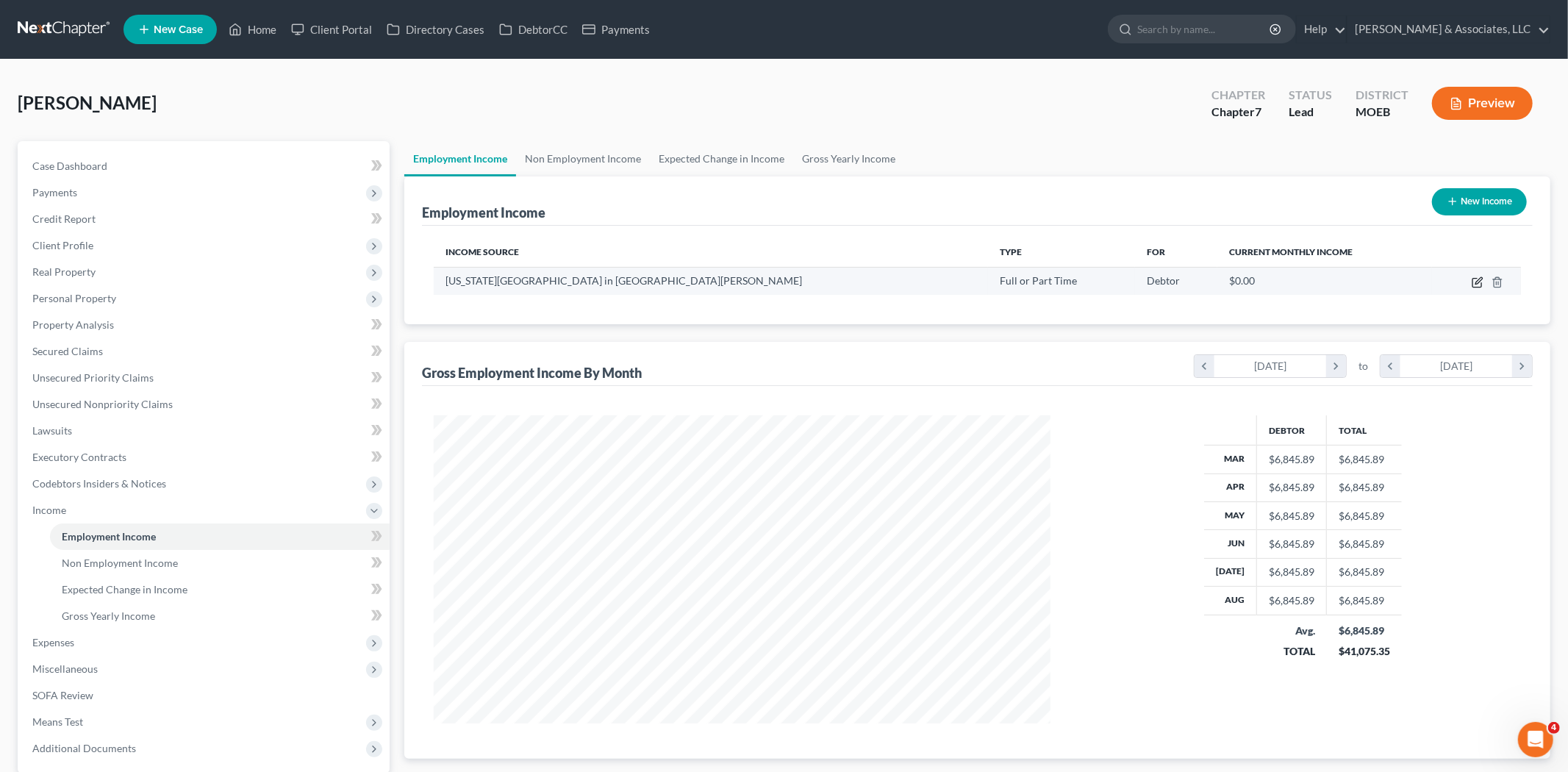
select select "0"
select select "26"
select select "0"
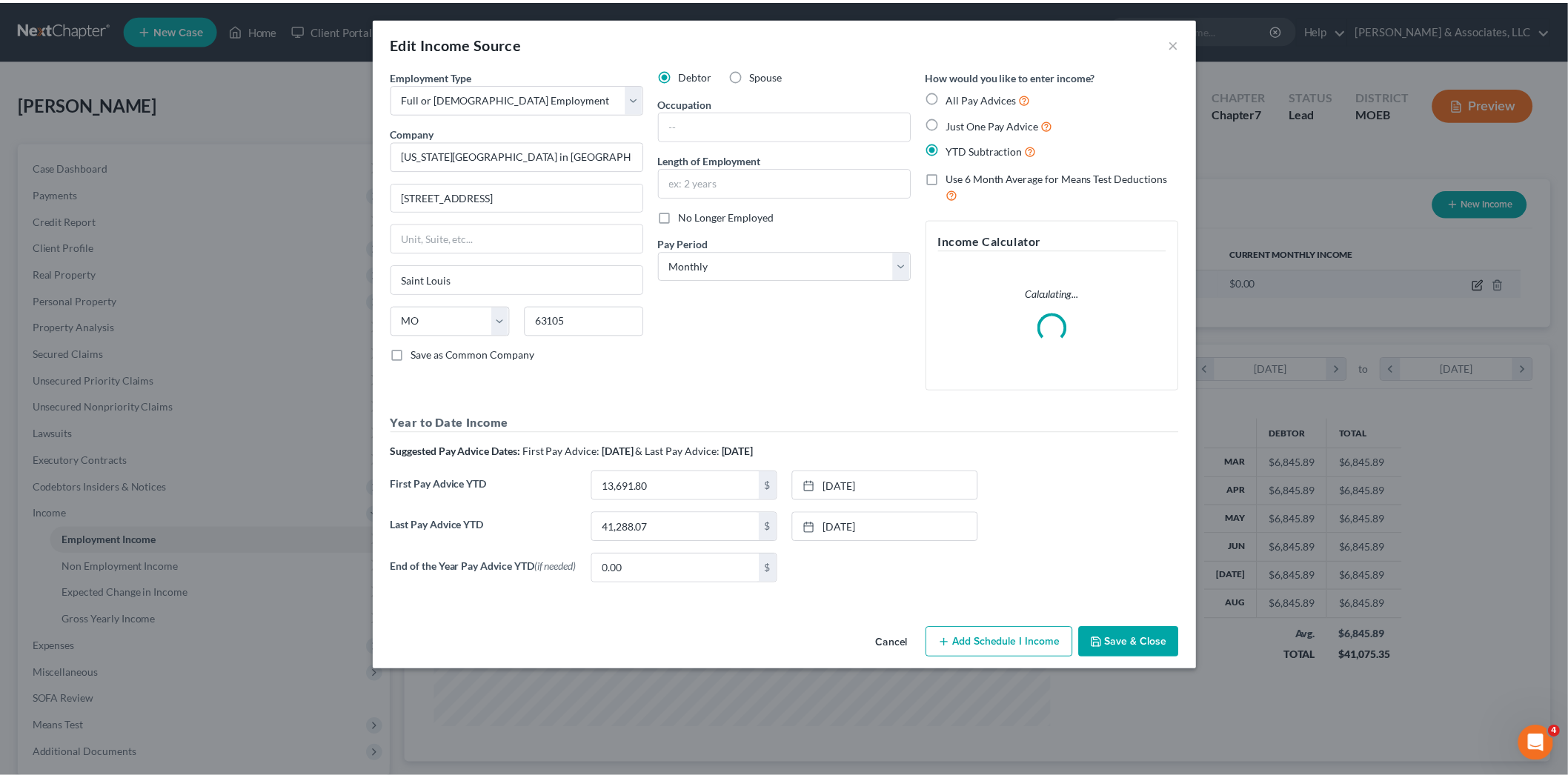
scroll to position [313, 656]
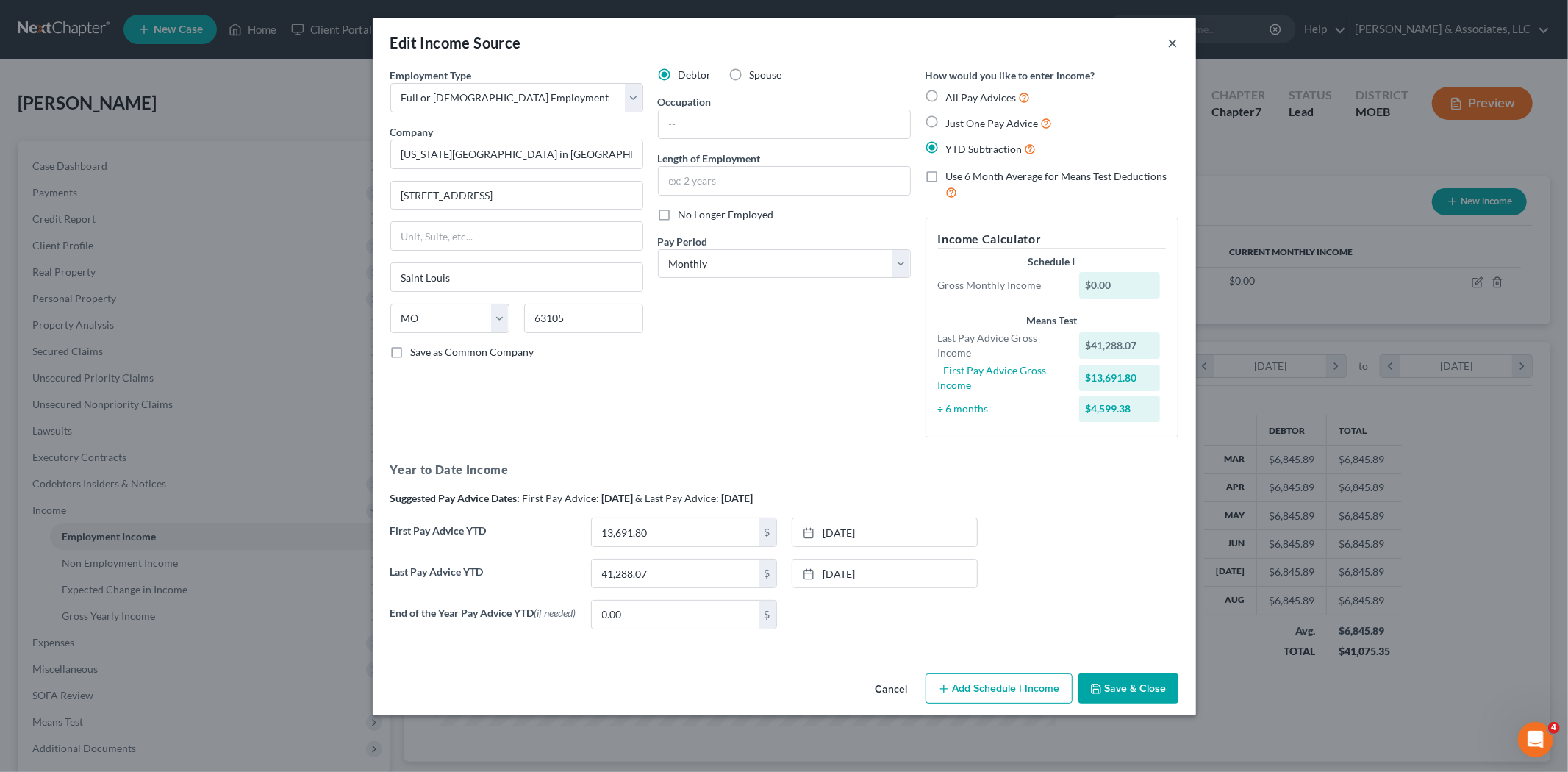
click at [1168, 46] on button "×" at bounding box center [1173, 43] width 10 height 17
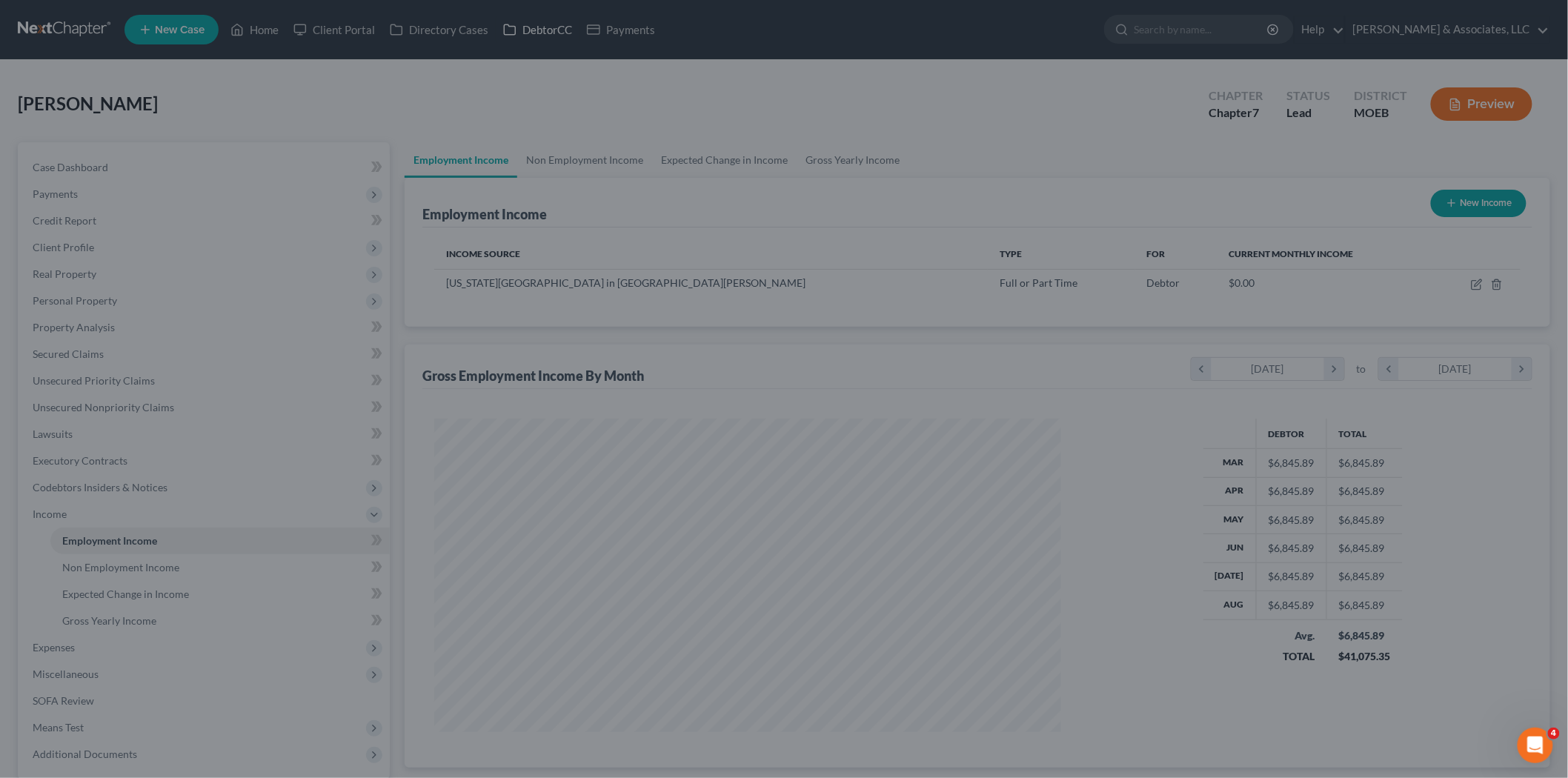
scroll to position [740436, 740371]
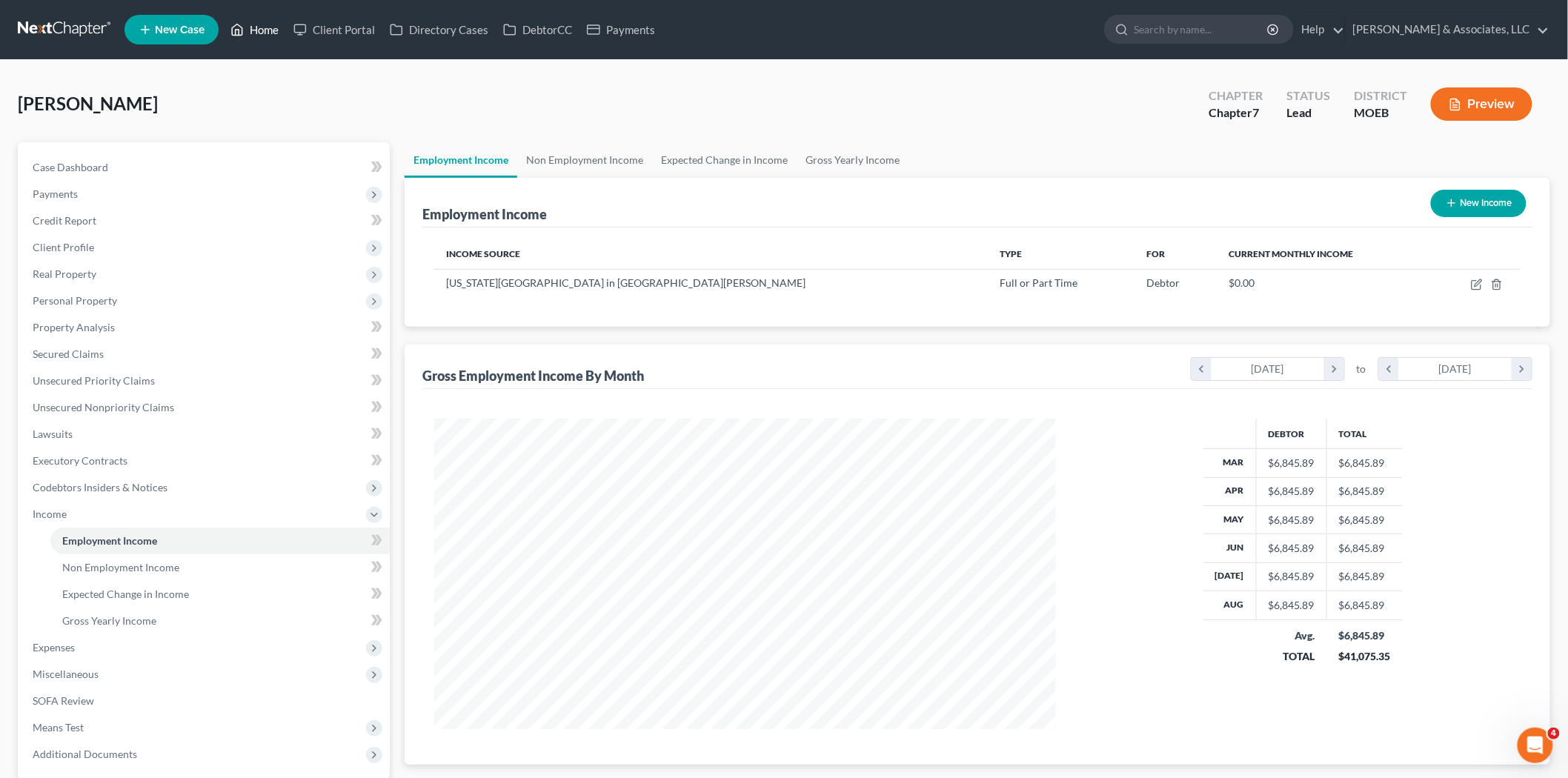
click at [248, 28] on link "Home" at bounding box center [255, 30] width 63 height 26
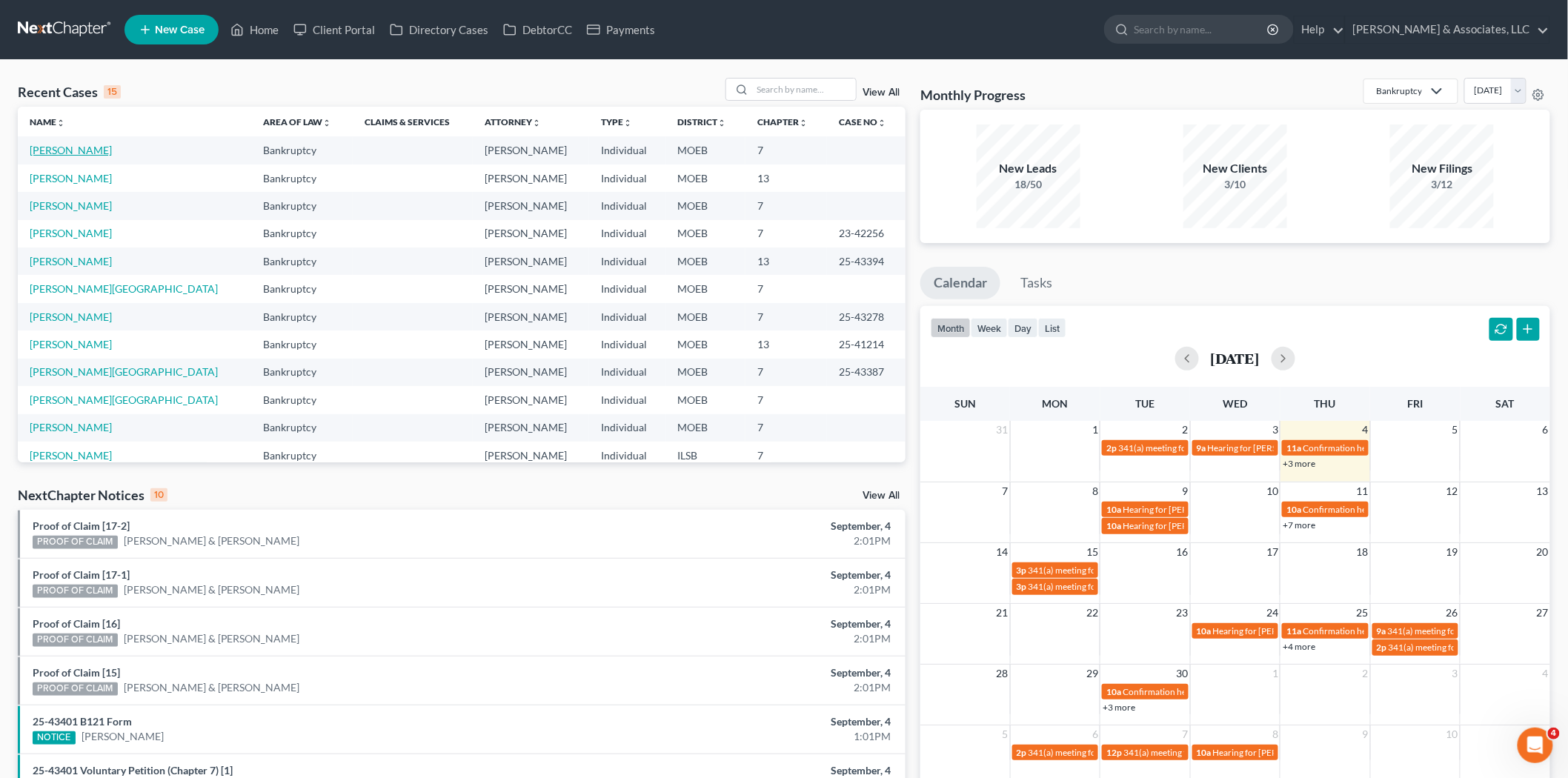
click at [92, 154] on link "Leonard, Christine" at bounding box center [71, 150] width 83 height 12
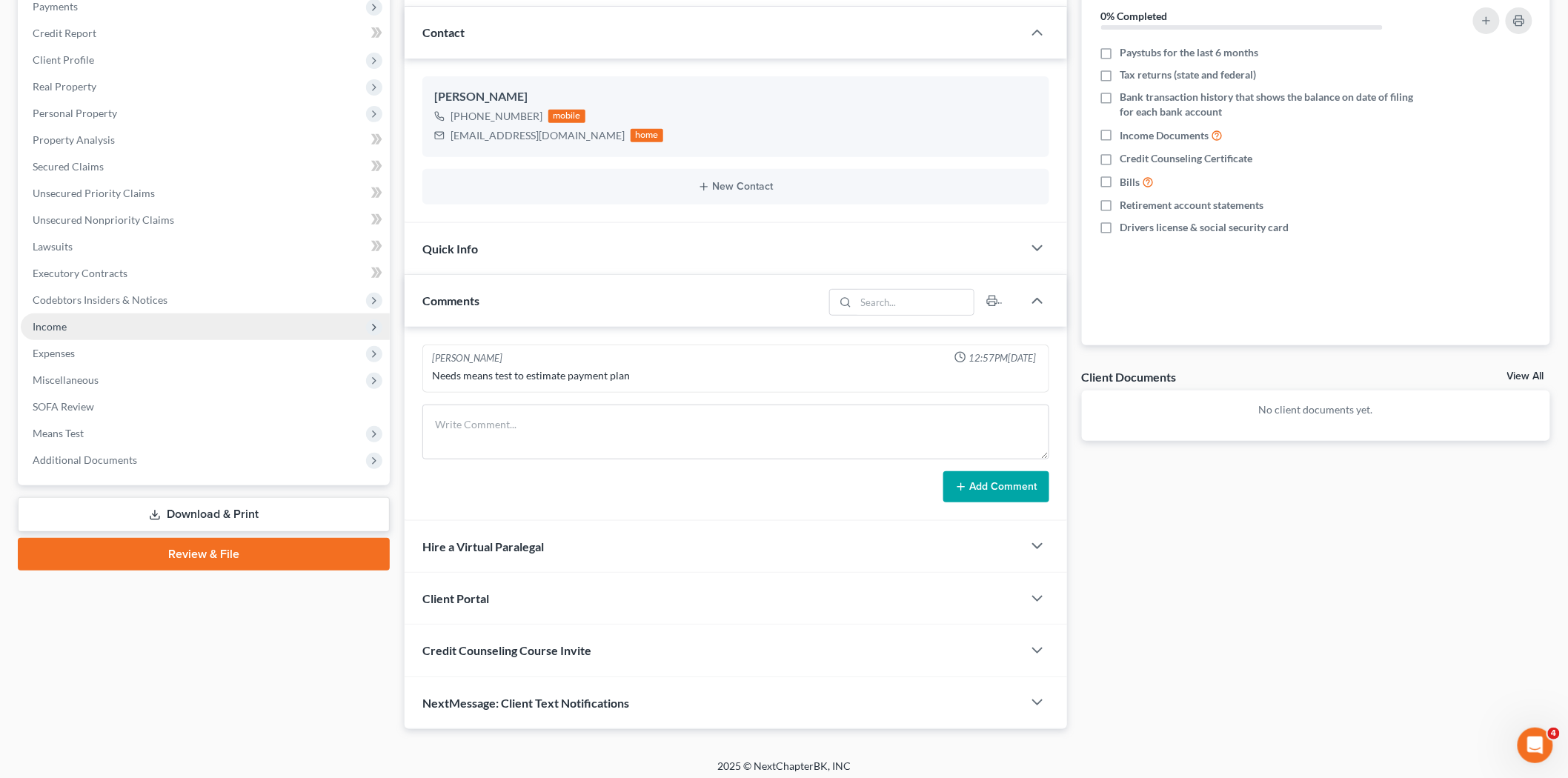
scroll to position [195, 0]
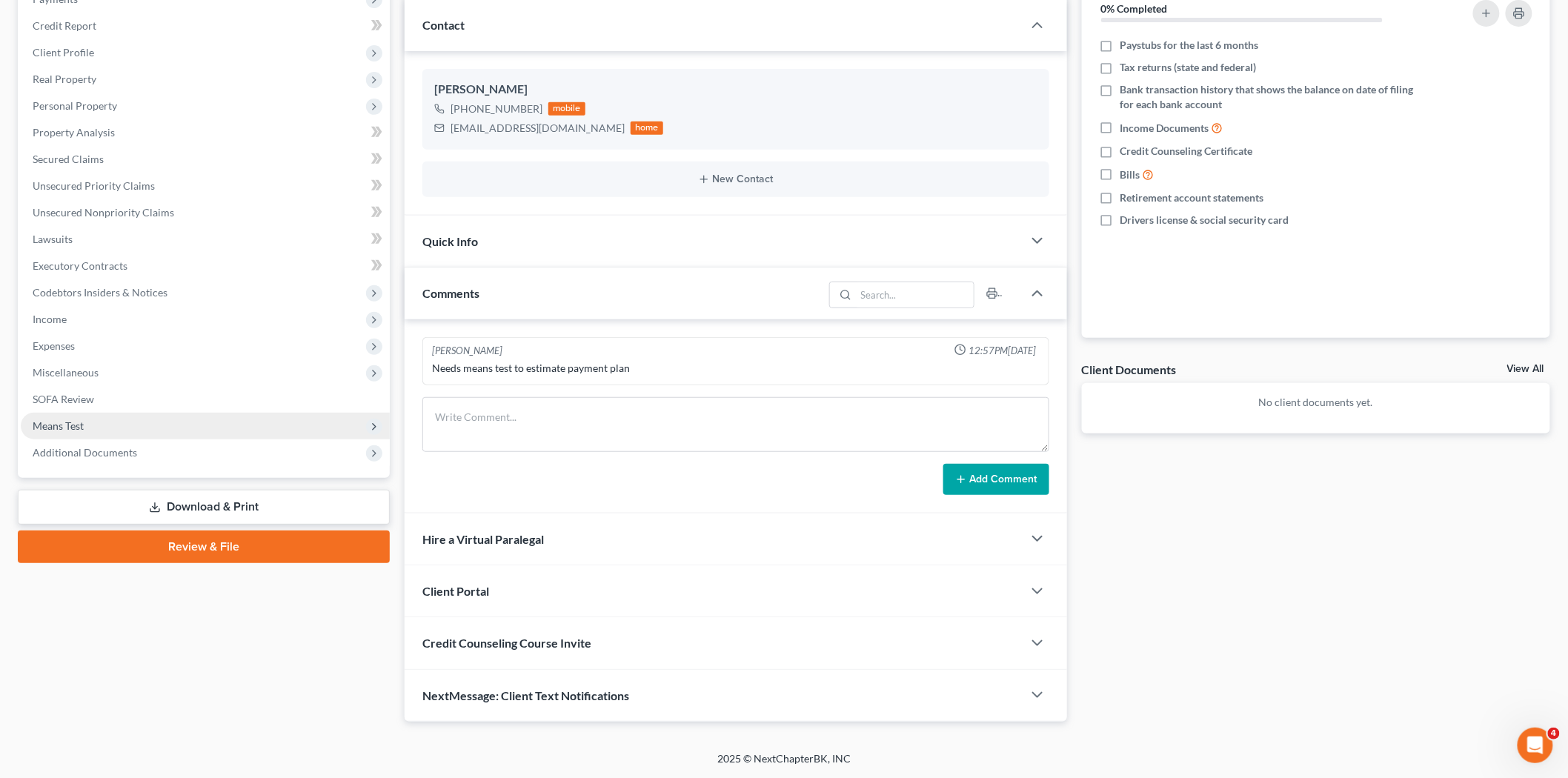
click at [70, 425] on span "Means Test" at bounding box center [58, 425] width 51 height 12
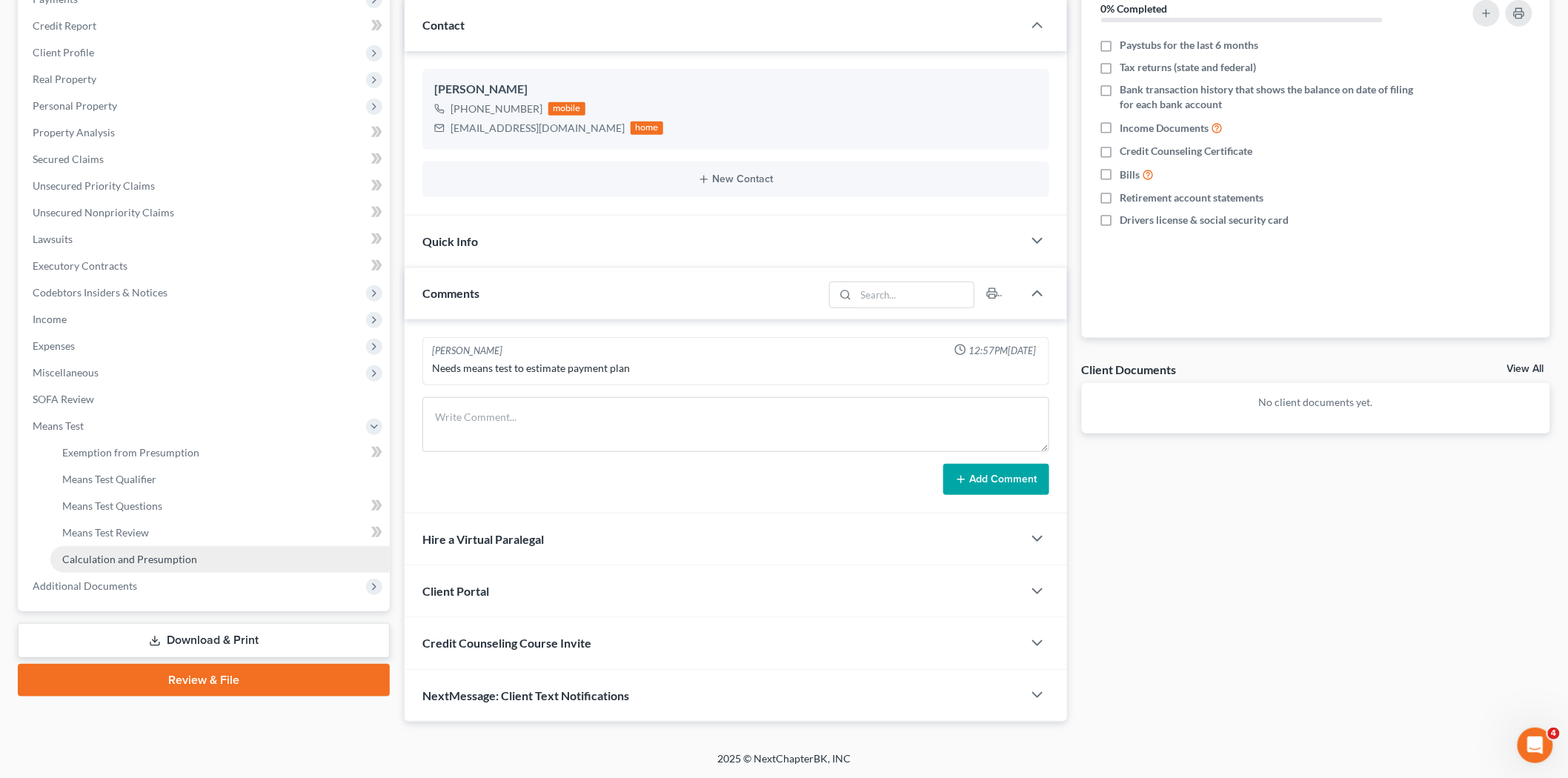
click at [98, 564] on link "Calculation and Presumption" at bounding box center [220, 559] width 339 height 26
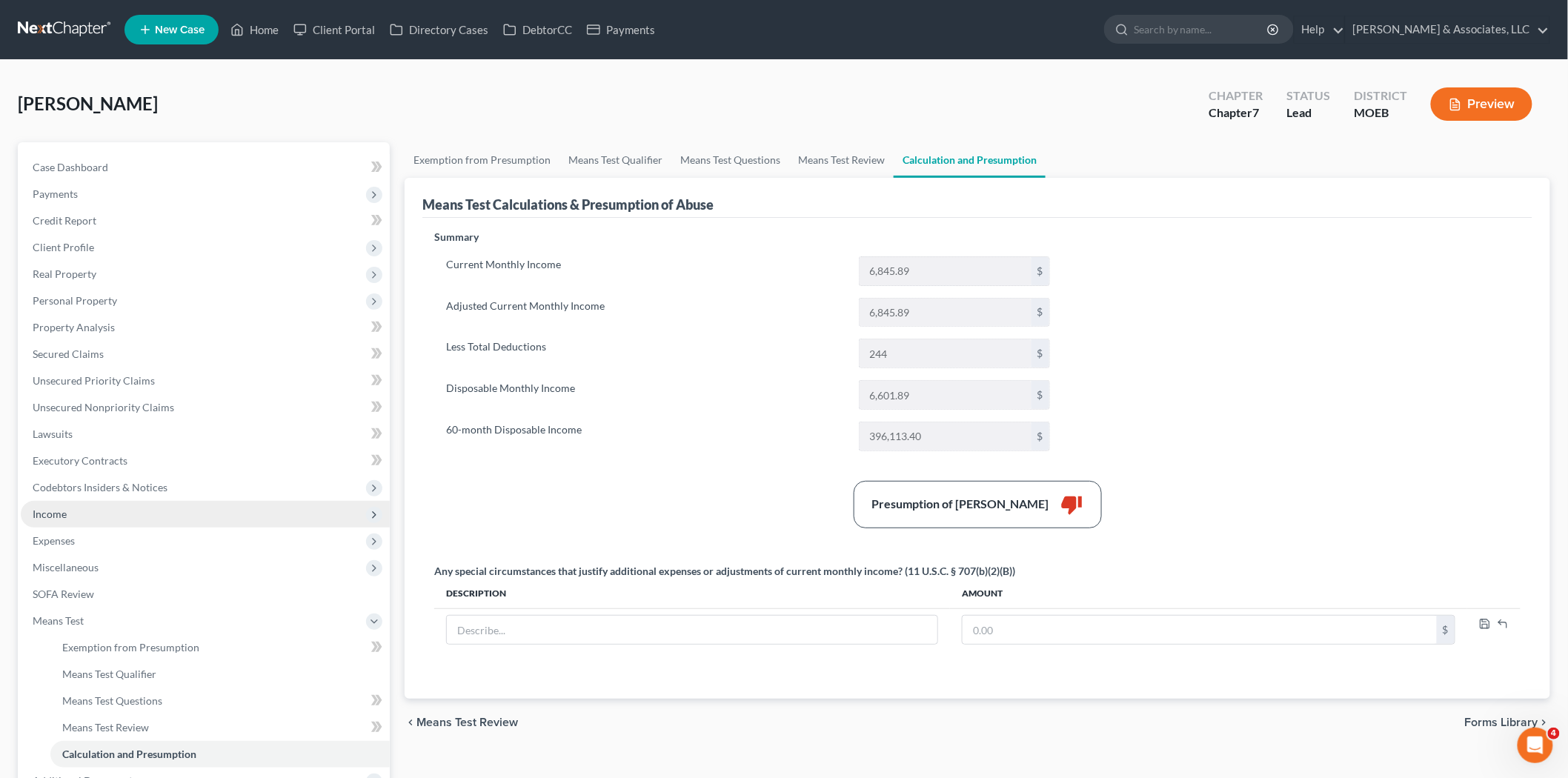
click at [65, 514] on span "Income" at bounding box center [49, 514] width 34 height 12
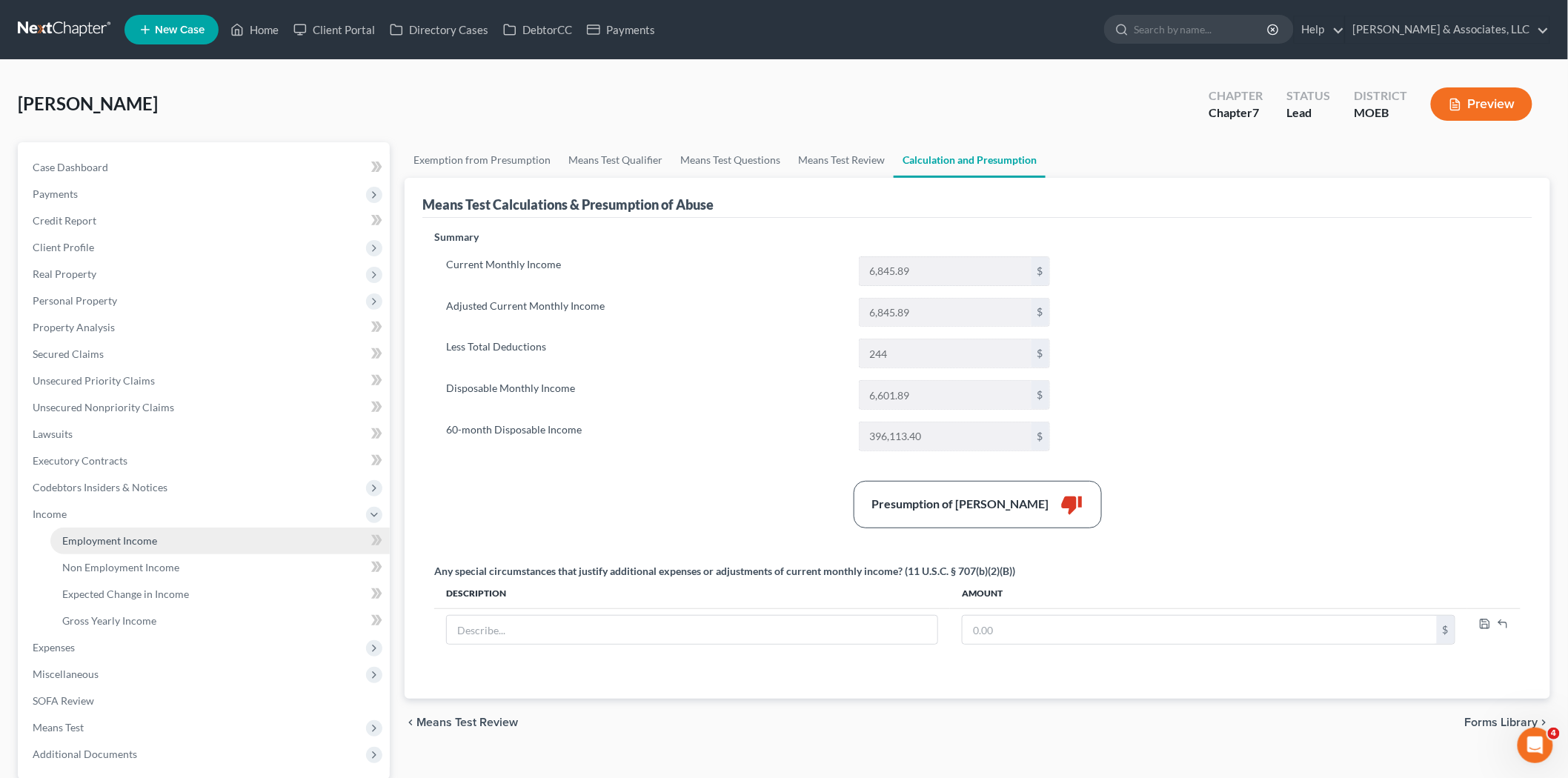
click at [93, 534] on span "Employment Income" at bounding box center [110, 540] width 95 height 12
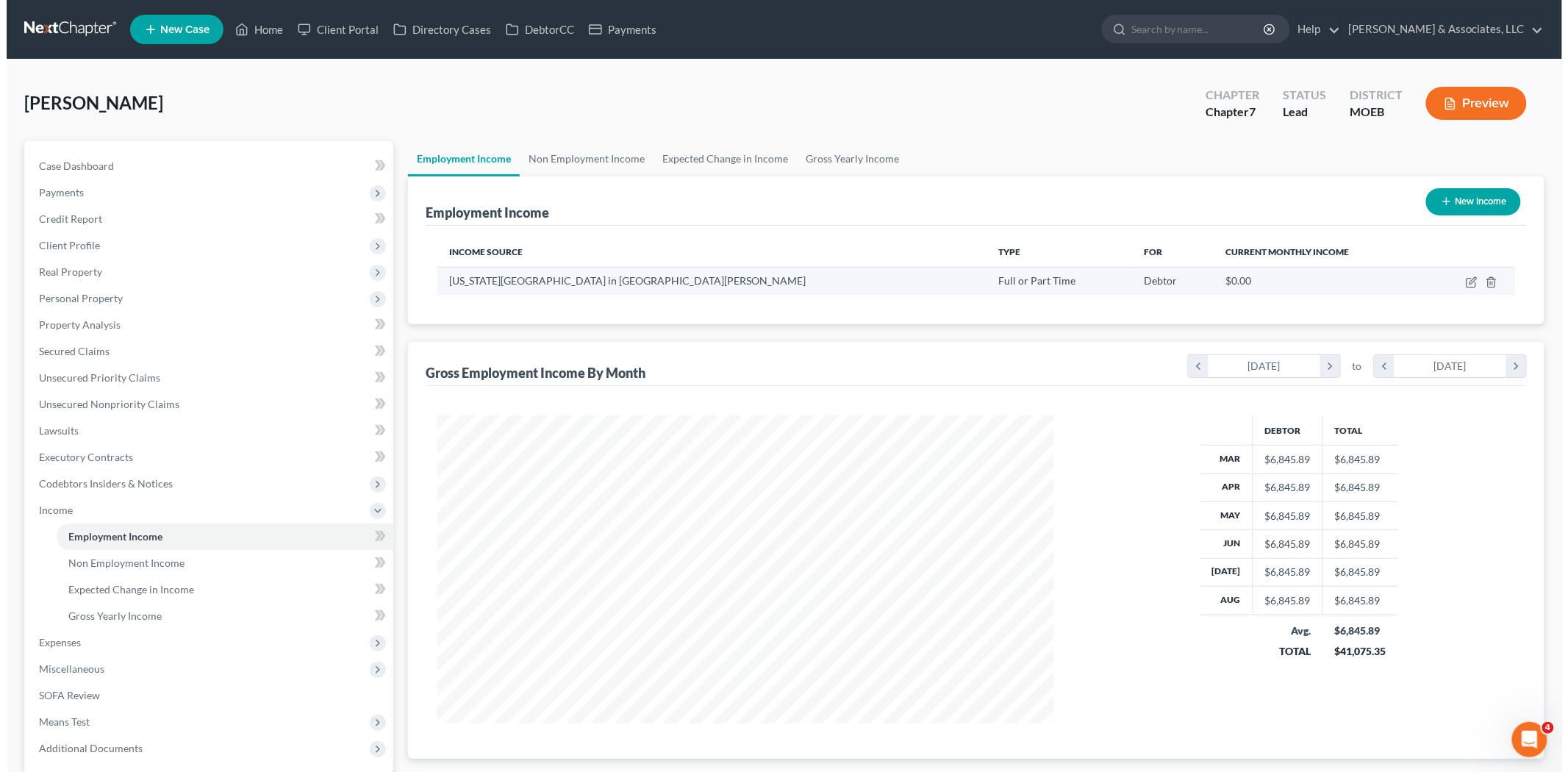
scroll to position [308, 646]
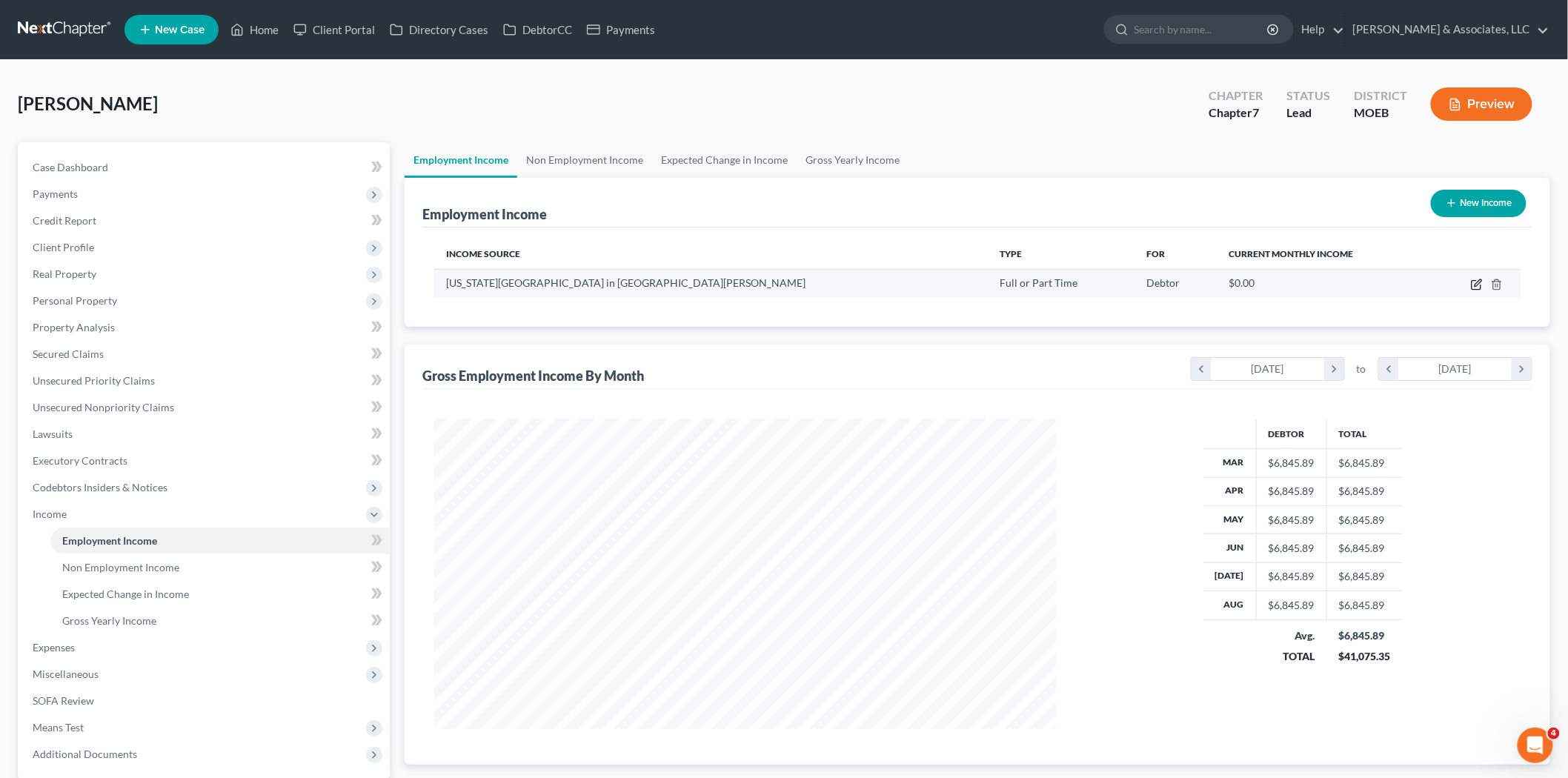
click at [1476, 285] on icon "button" at bounding box center [1478, 283] width 7 height 7
select select "0"
select select "26"
select select "0"
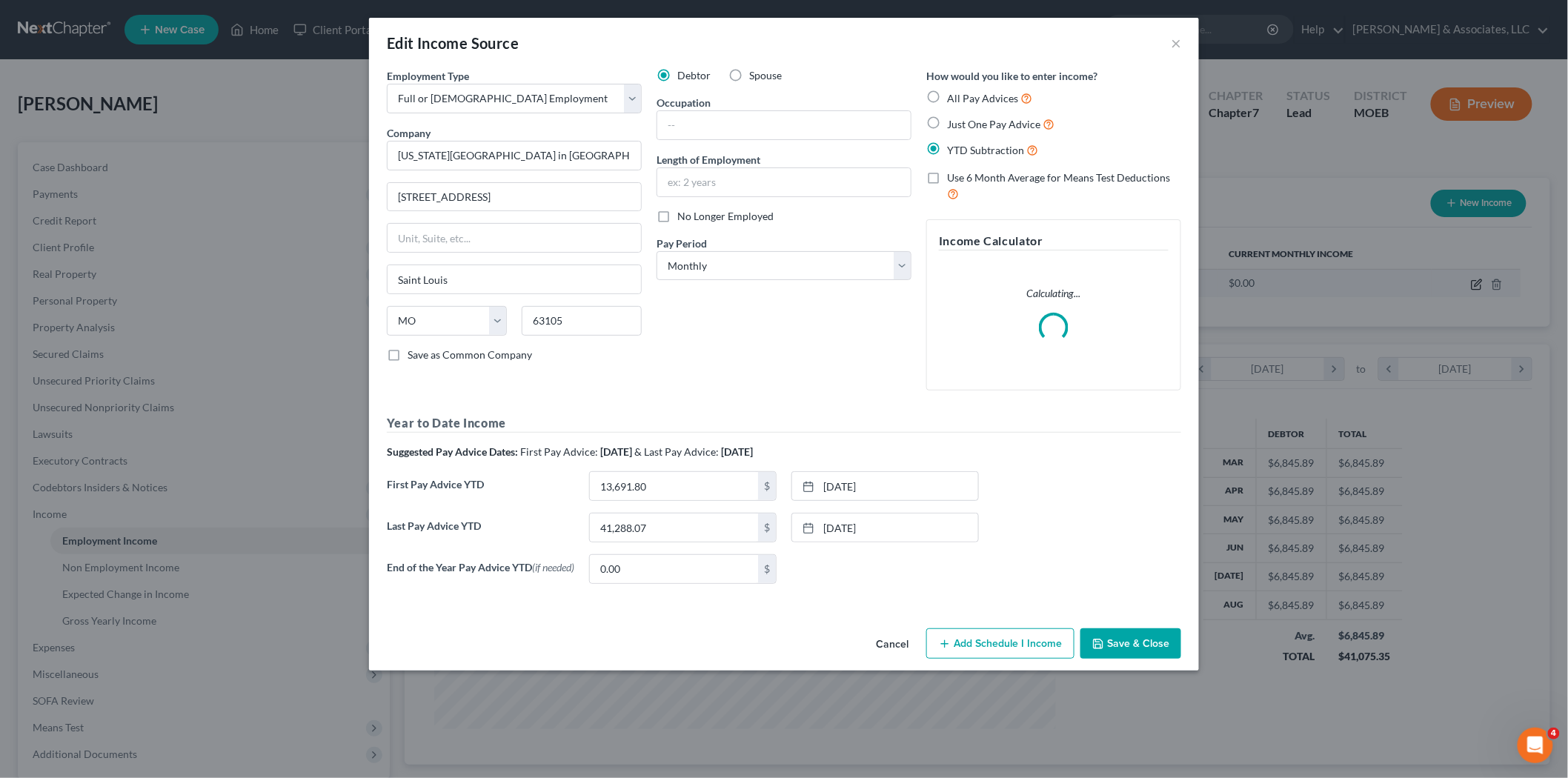
scroll to position [313, 656]
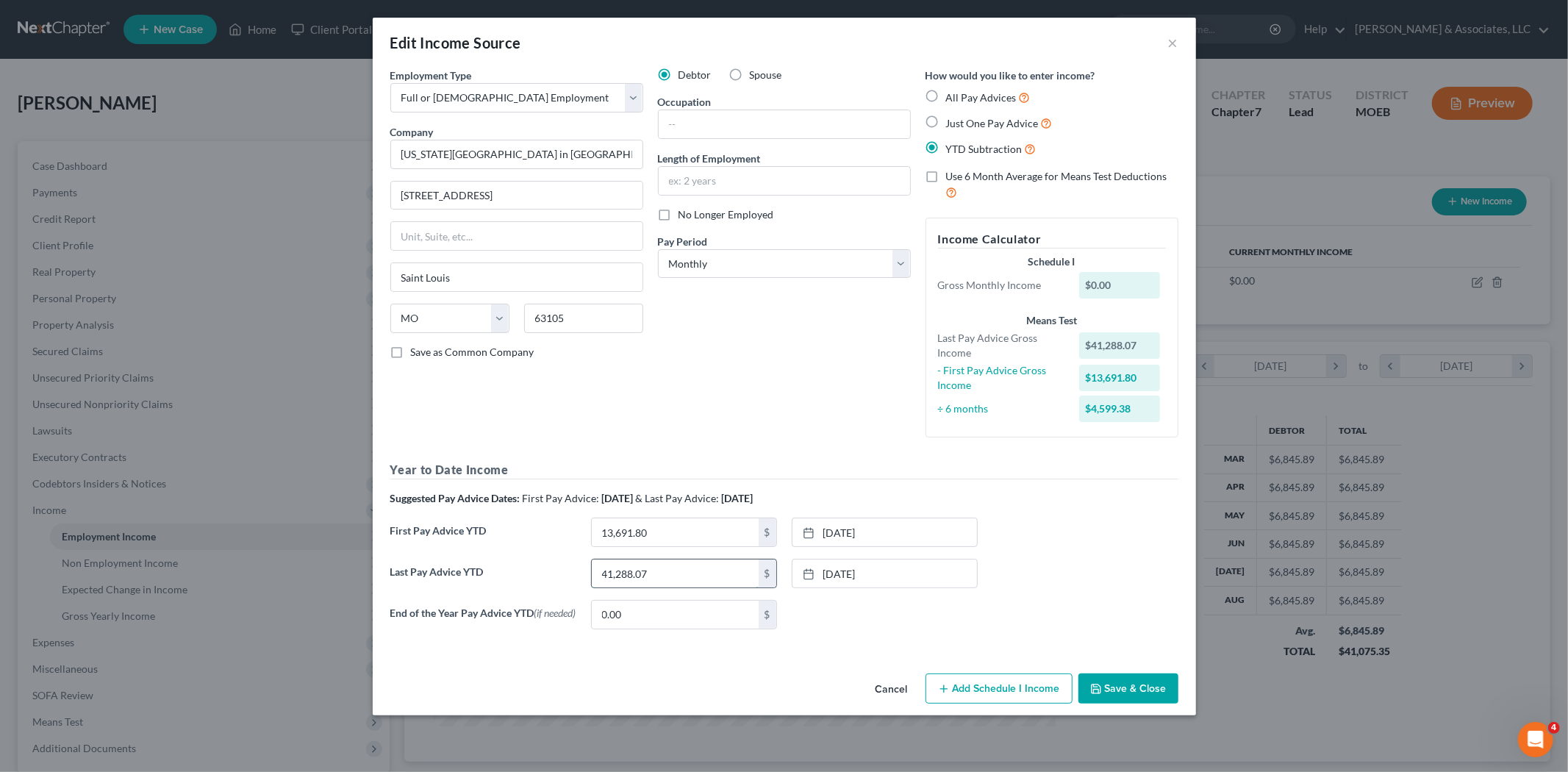
drag, startPoint x: 691, startPoint y: 571, endPoint x: 642, endPoint y: 580, distance: 49.8
click at [689, 571] on input "41,288.07" at bounding box center [675, 573] width 166 height 28
type input "54,767.15"
click at [1117, 702] on button "Save & Close" at bounding box center [1129, 688] width 100 height 30
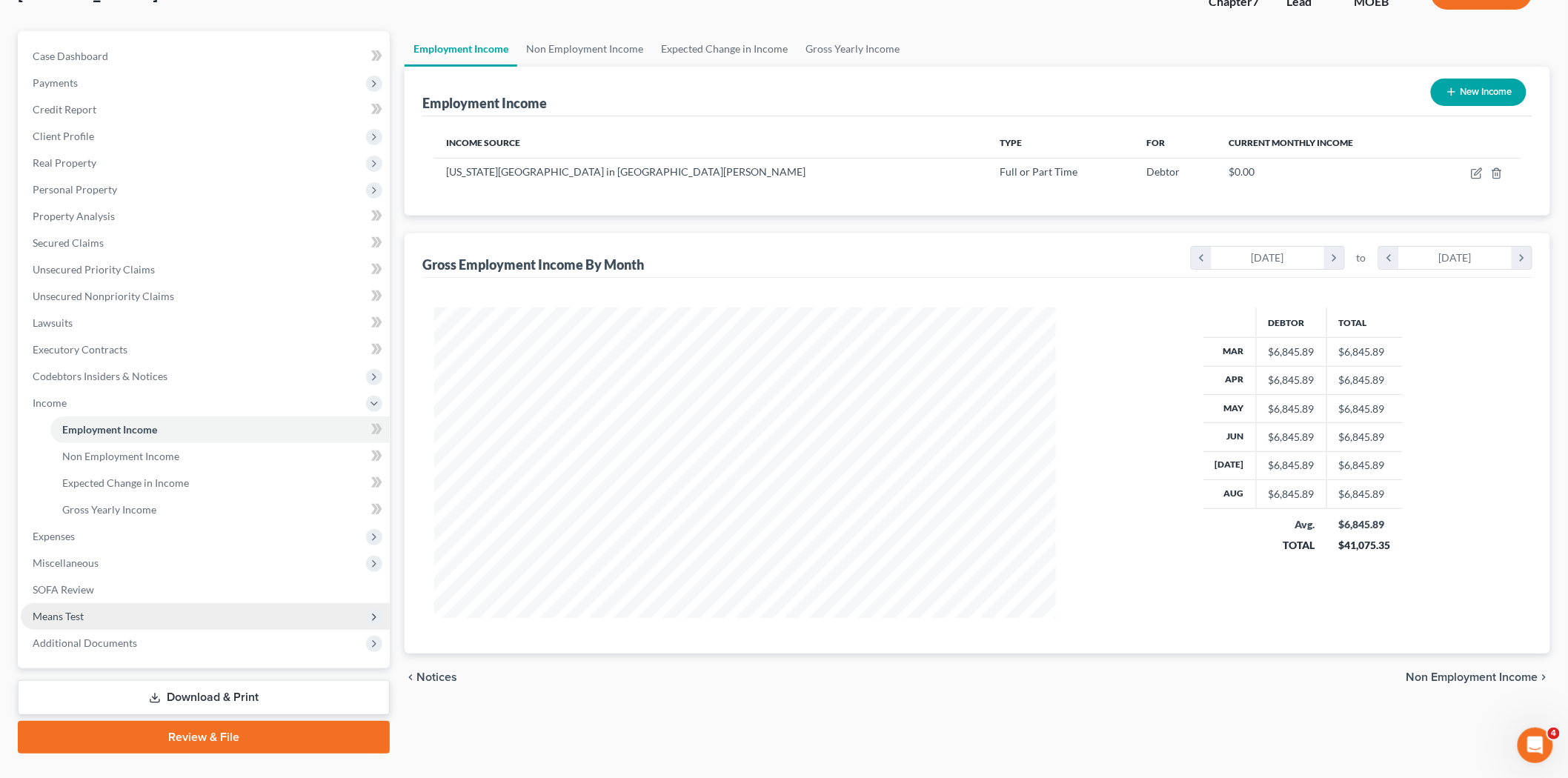
scroll to position [141, 0]
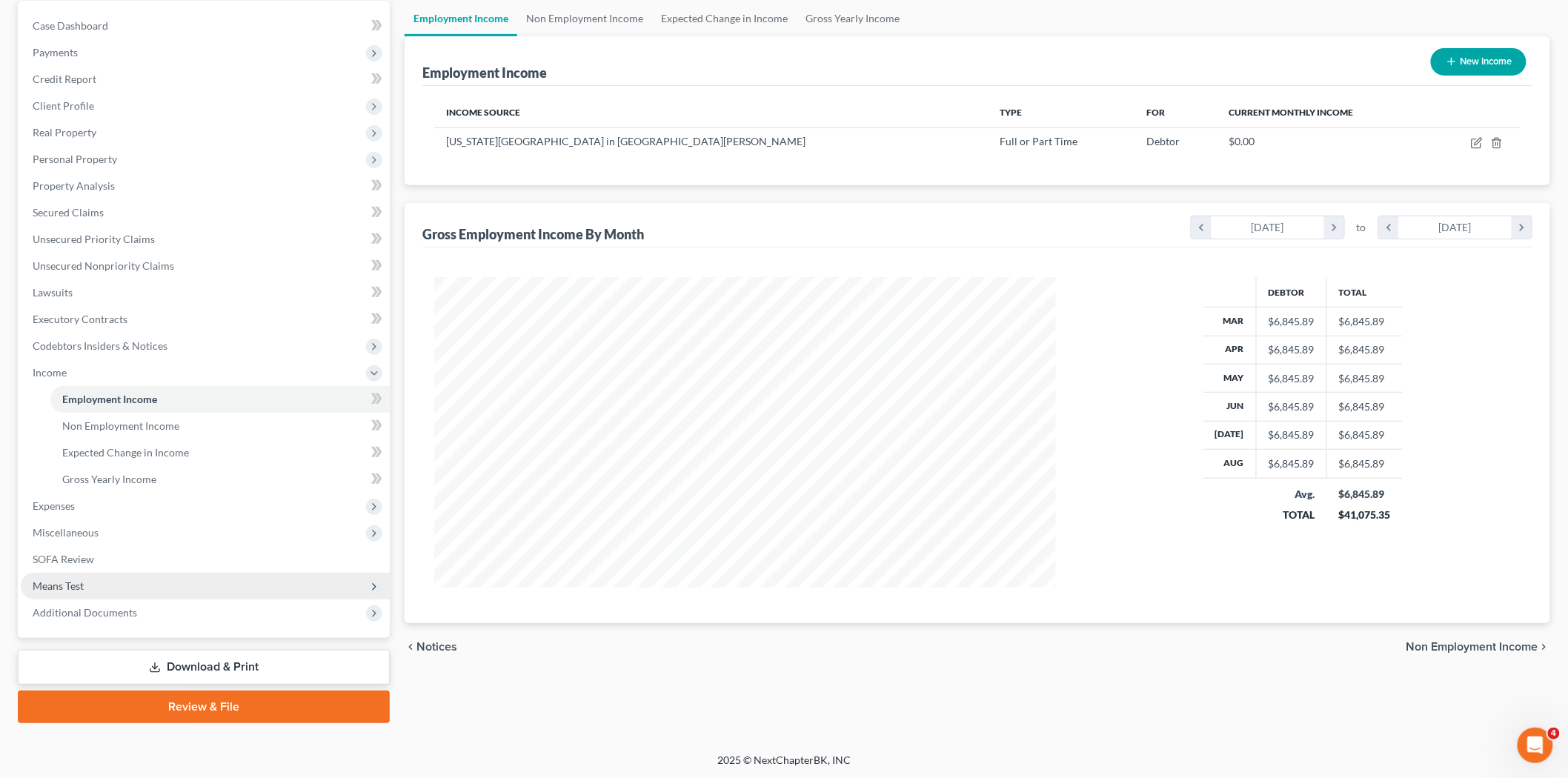
click at [95, 594] on span "Means Test" at bounding box center [206, 586] width 369 height 26
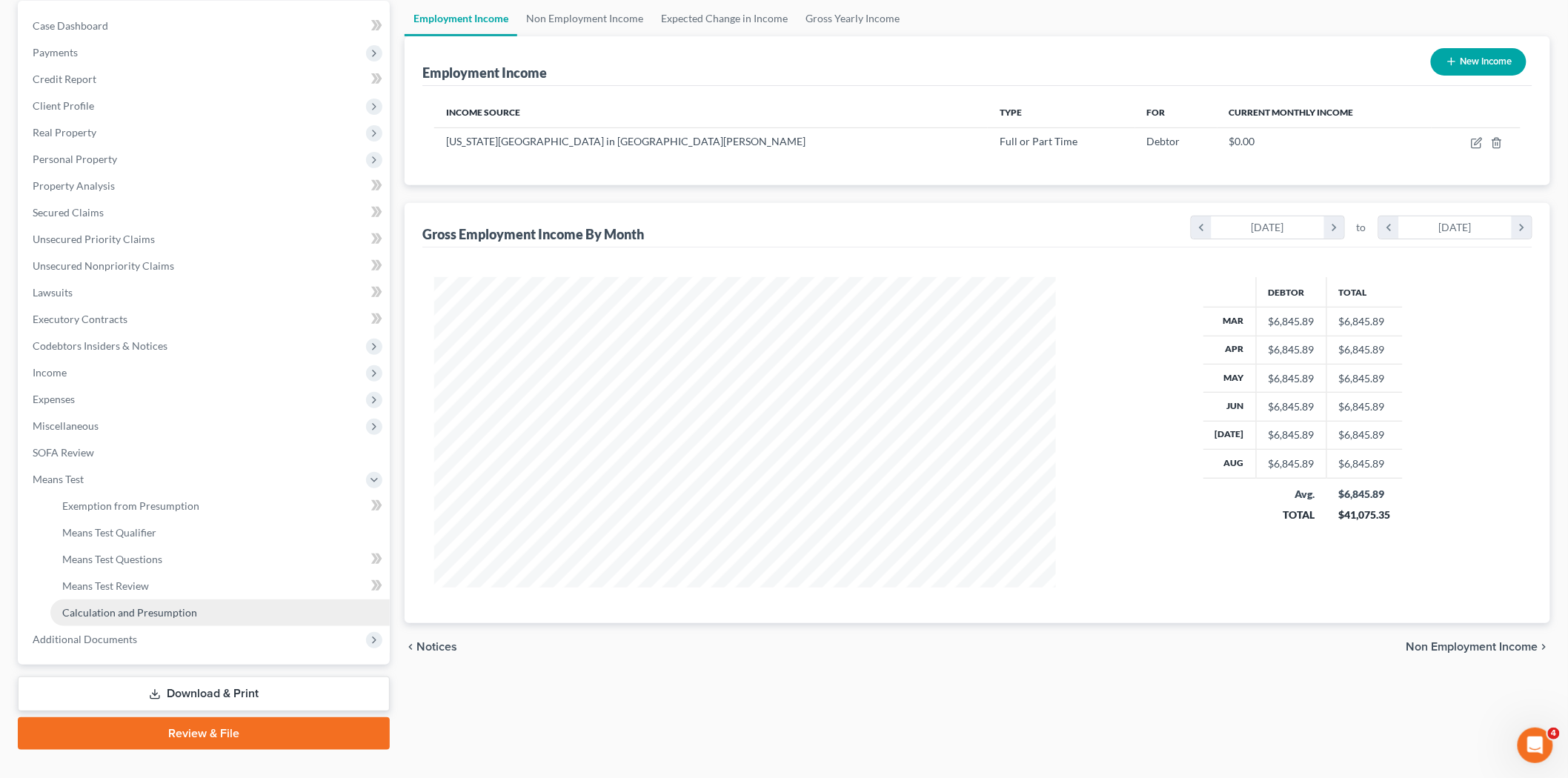
click at [116, 615] on span "Calculation and Presumption" at bounding box center [130, 612] width 135 height 12
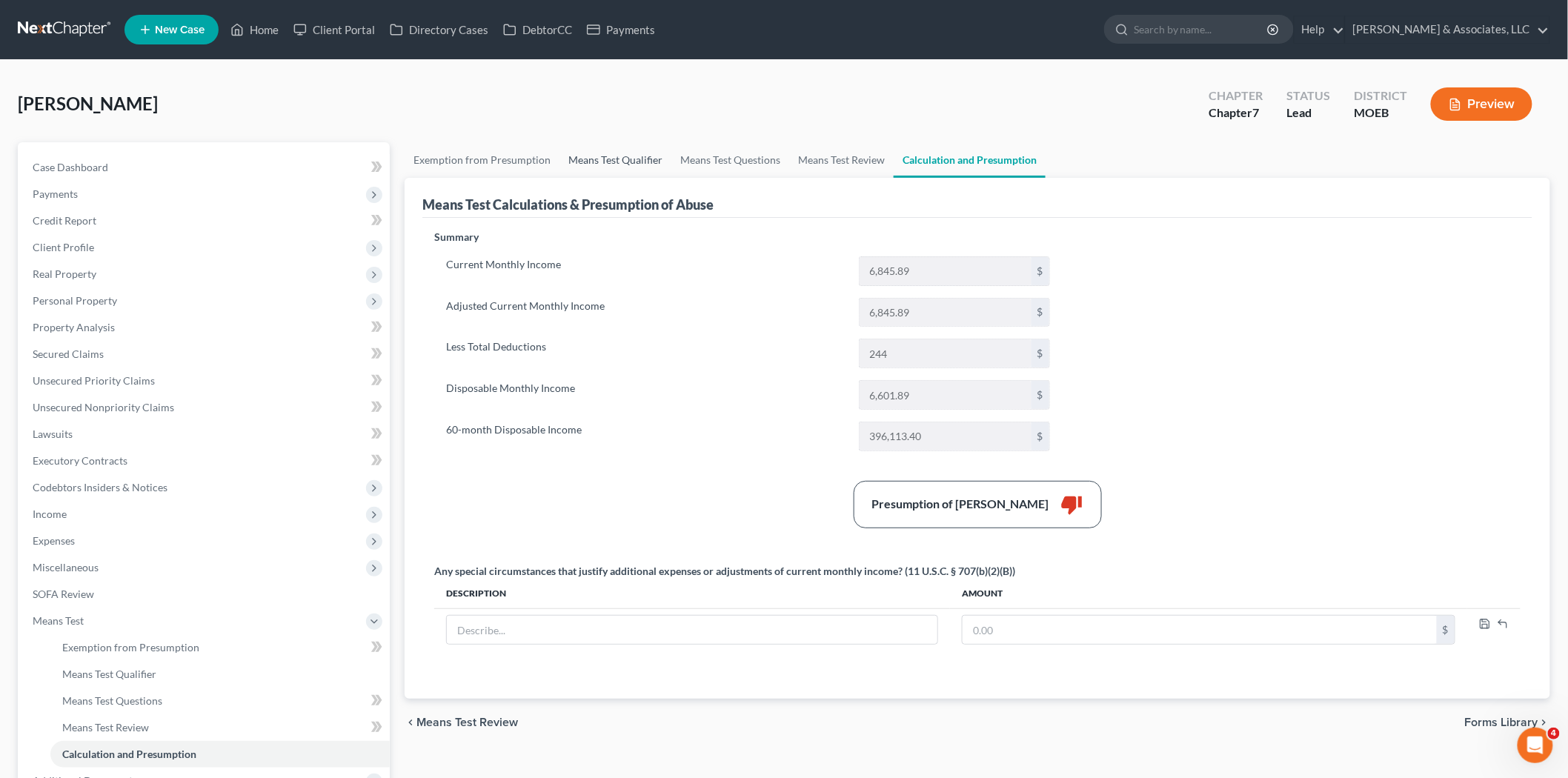
click at [596, 158] on link "Means Test Qualifier" at bounding box center [615, 160] width 112 height 35
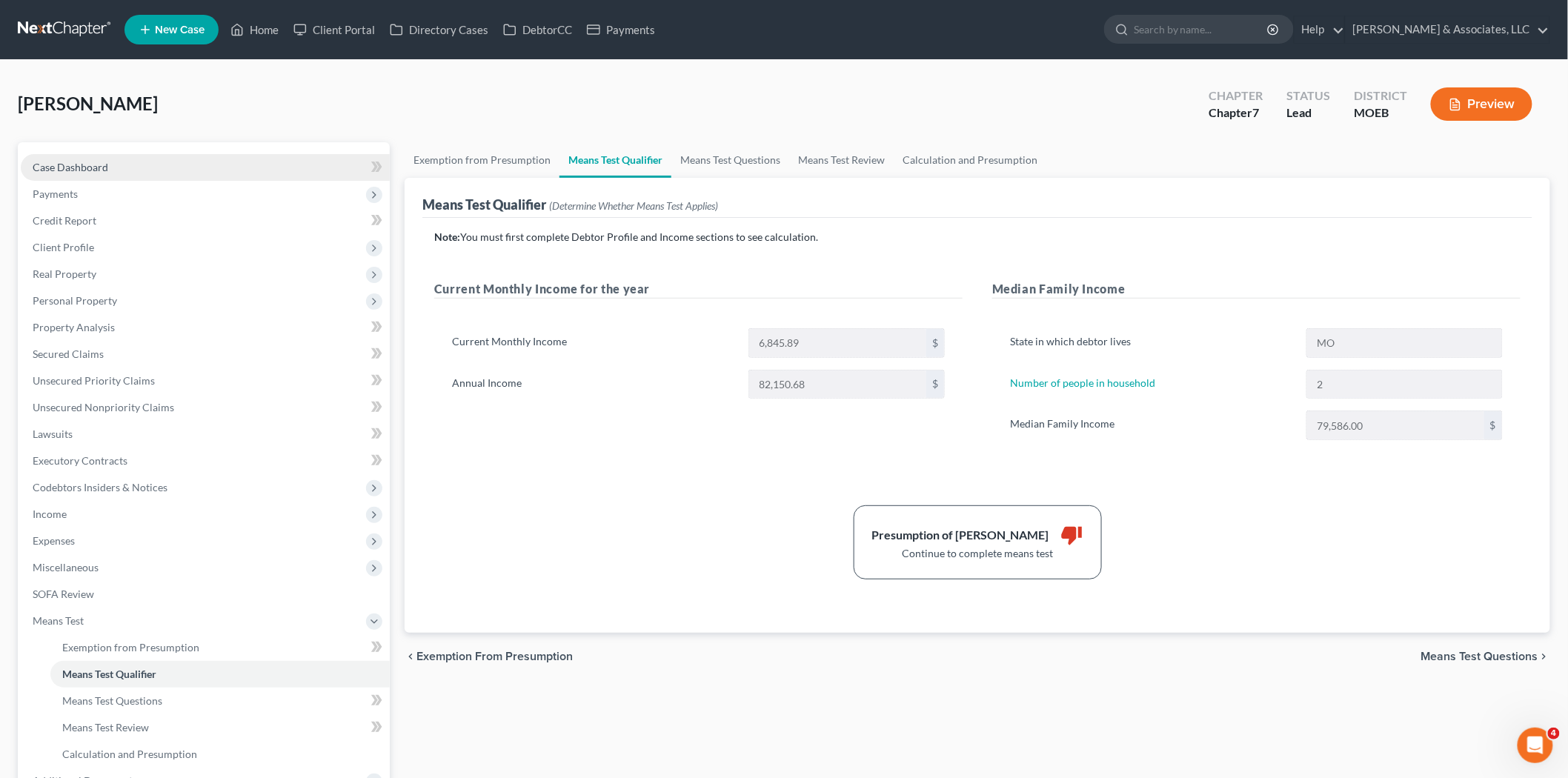
click at [102, 156] on link "Case Dashboard" at bounding box center [206, 167] width 369 height 26
